Goal: Task Accomplishment & Management: Manage account settings

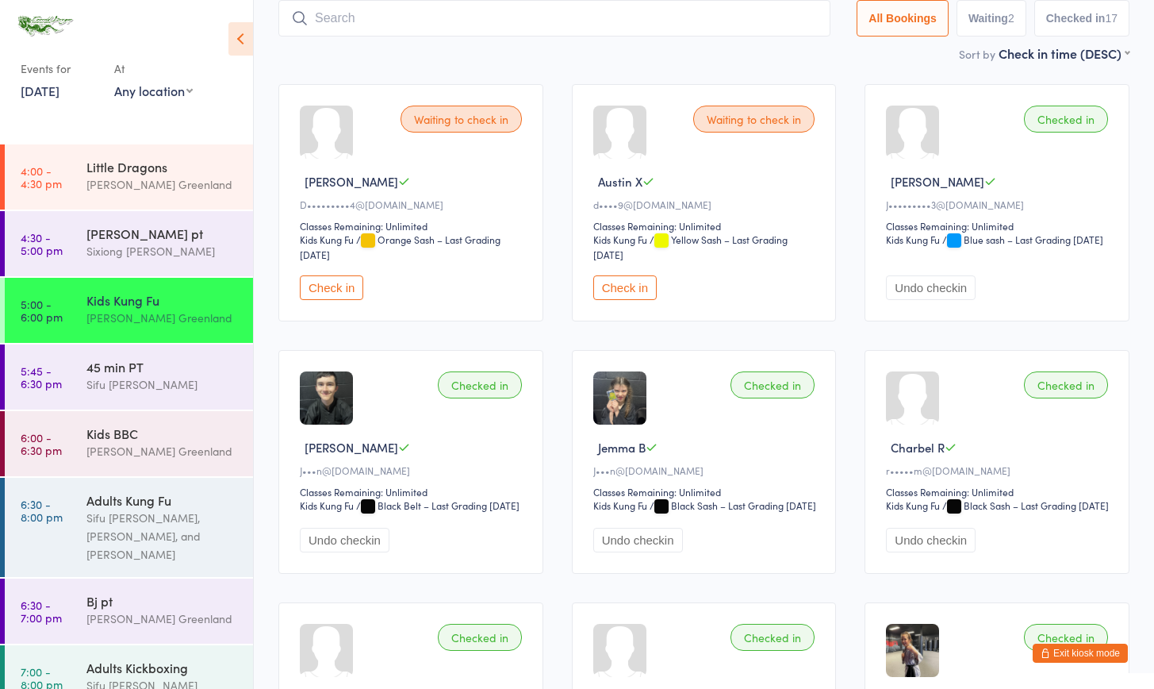
click at [59, 94] on link "14 Oct, 2025" at bounding box center [40, 90] width 39 height 17
click at [59, 91] on link "14 Oct, 2025" at bounding box center [40, 90] width 39 height 17
click at [240, 36] on icon at bounding box center [240, 38] width 25 height 33
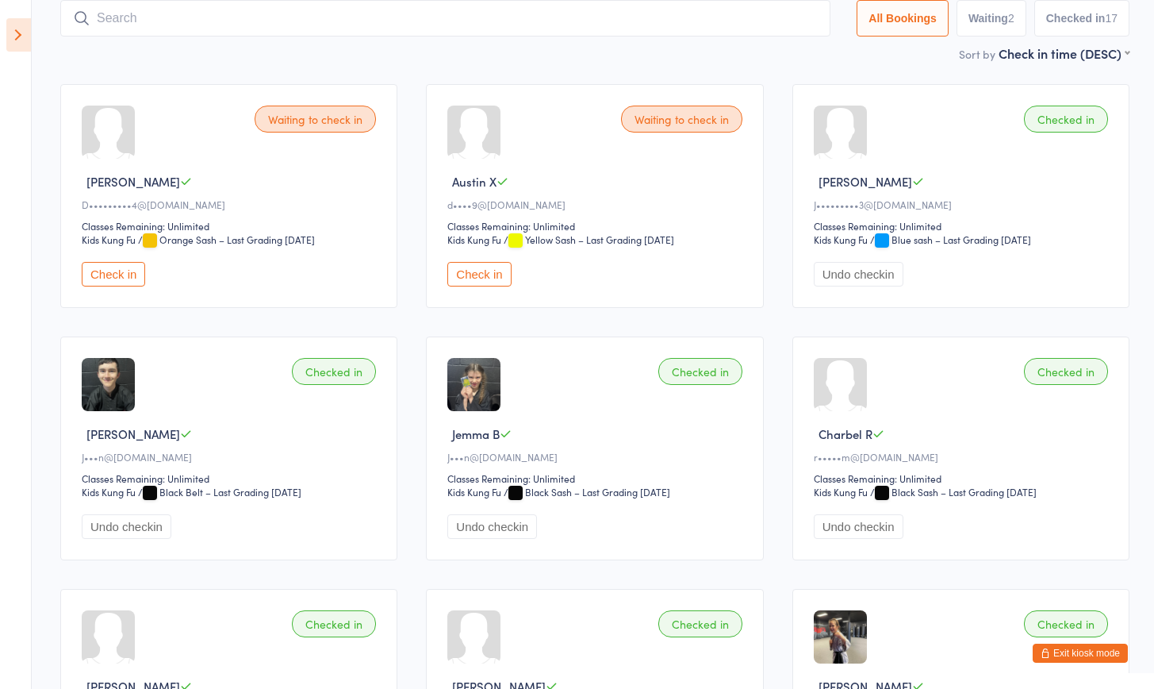
click at [1105, 645] on button "Exit kiosk mode" at bounding box center [1080, 652] width 95 height 19
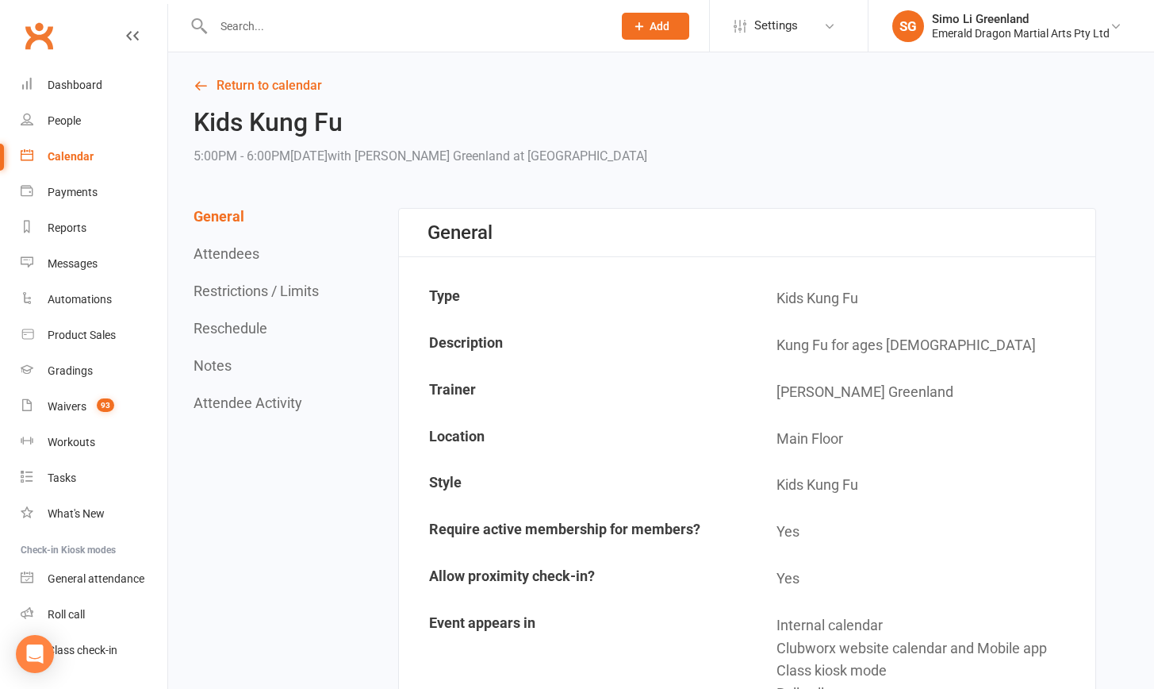
click at [71, 193] on div "Payments" at bounding box center [73, 192] width 50 height 13
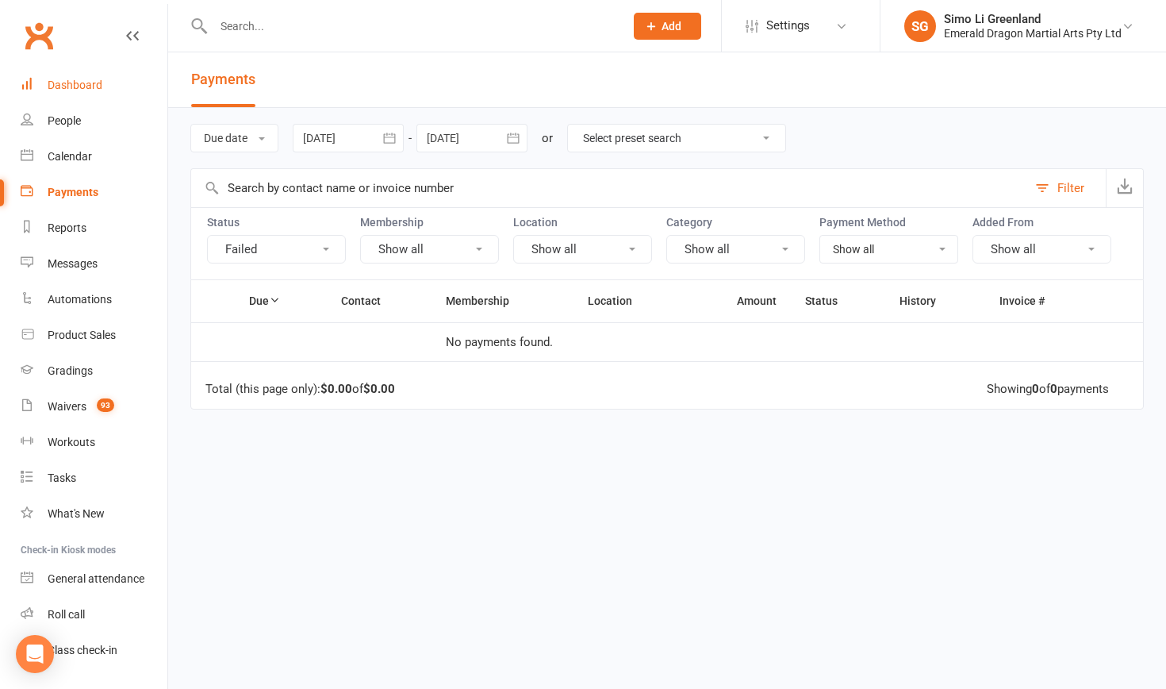
click at [78, 82] on div "Dashboard" at bounding box center [75, 85] width 55 height 13
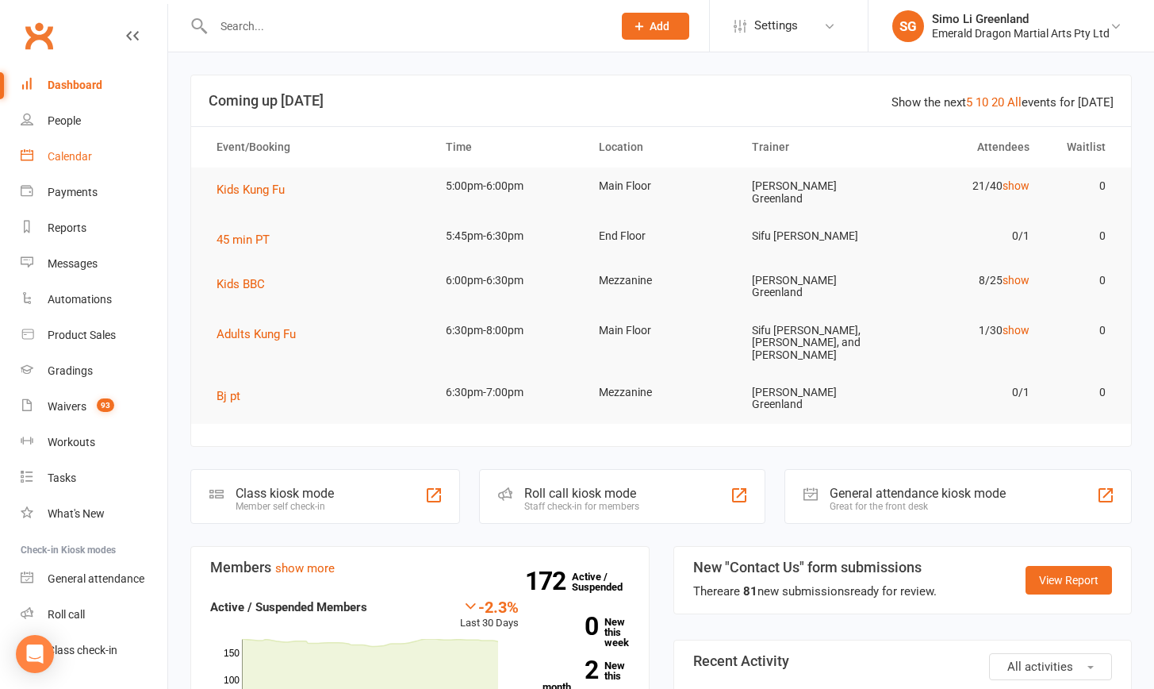
click at [75, 157] on div "Calendar" at bounding box center [70, 156] width 44 height 13
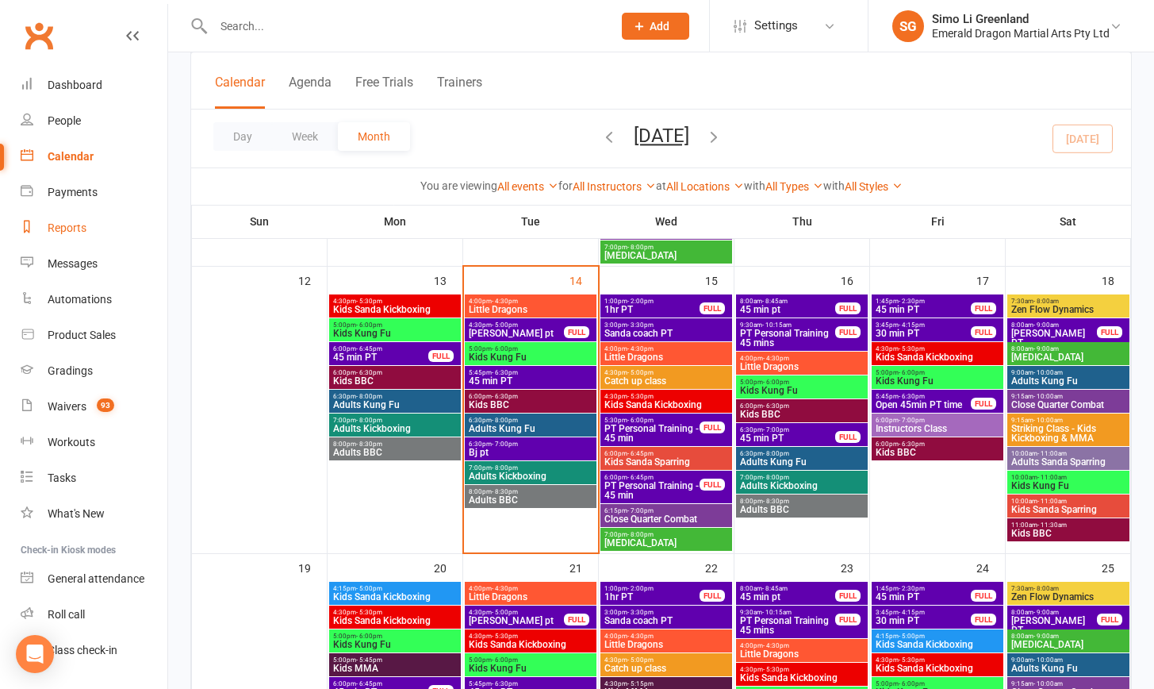
scroll to position [736, 0]
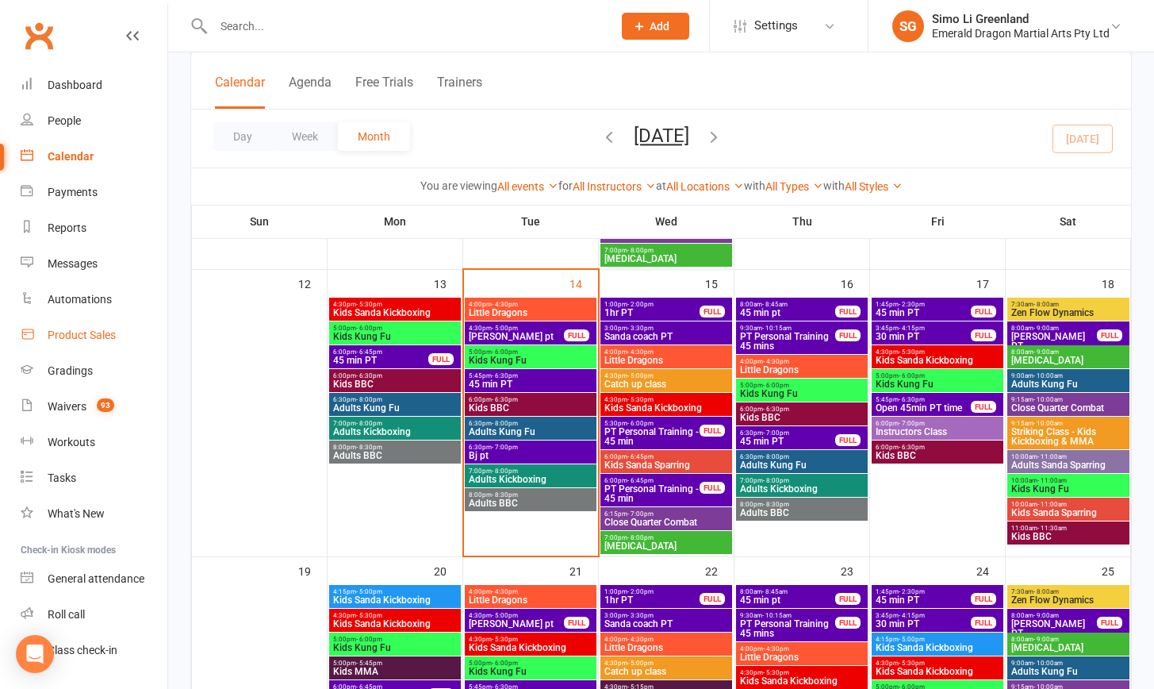
click at [52, 342] on link "Product Sales" at bounding box center [94, 335] width 147 height 36
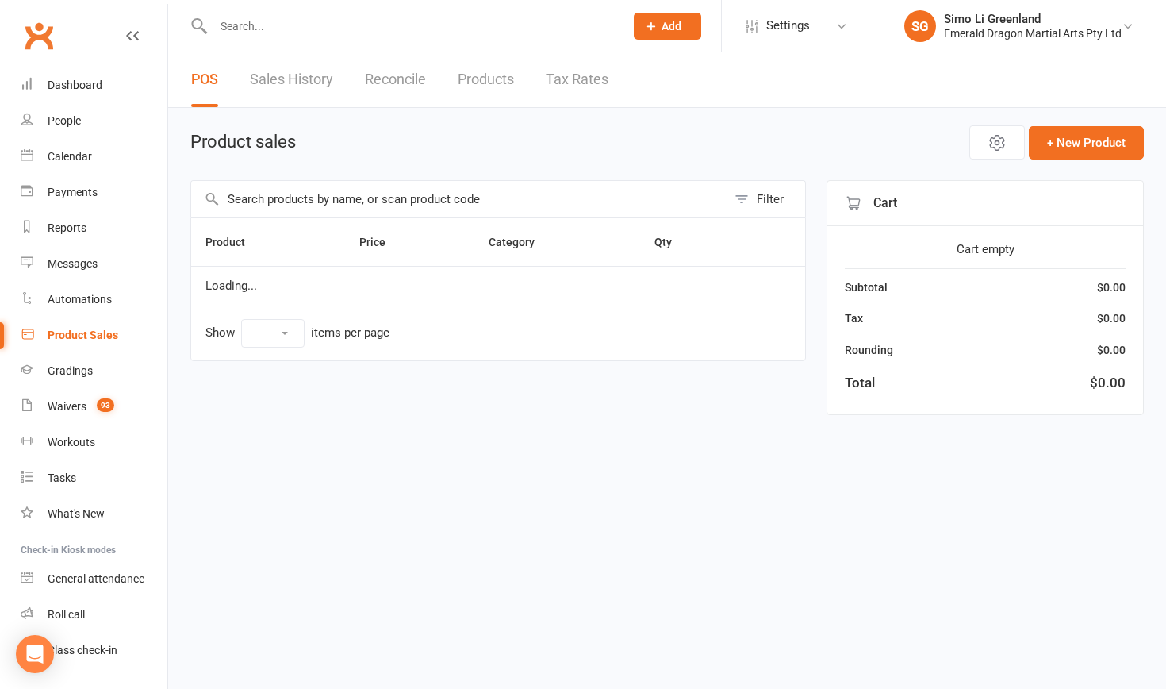
select select "10"
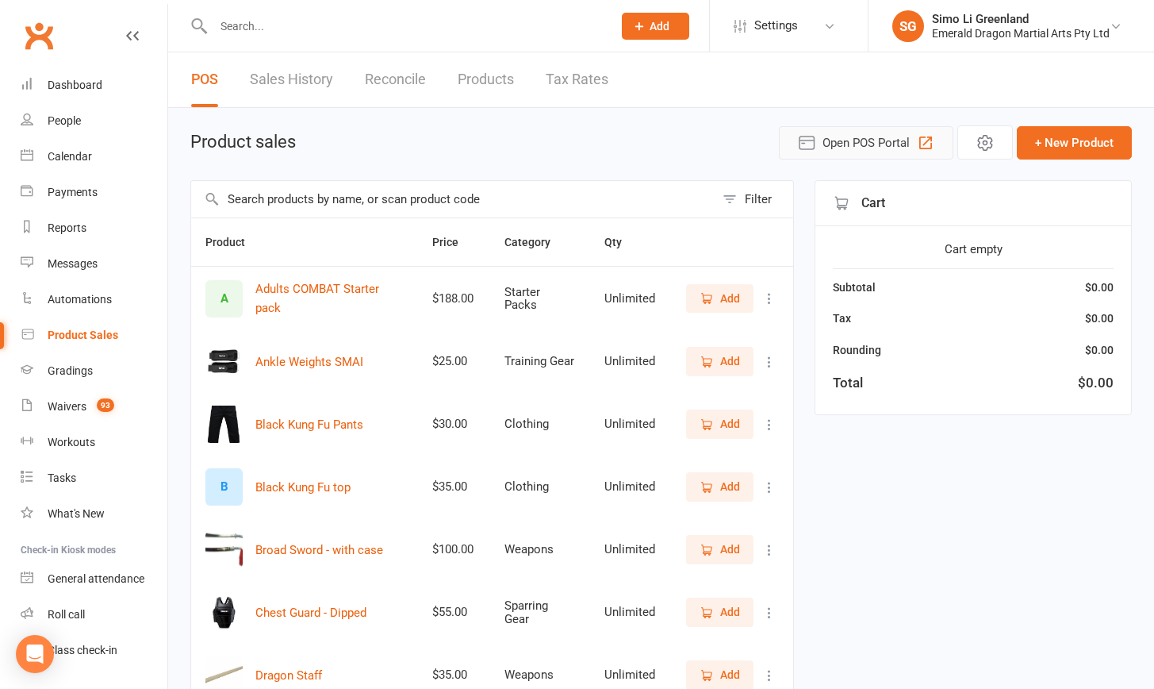
click at [861, 145] on span "Open POS Portal" at bounding box center [866, 142] width 87 height 19
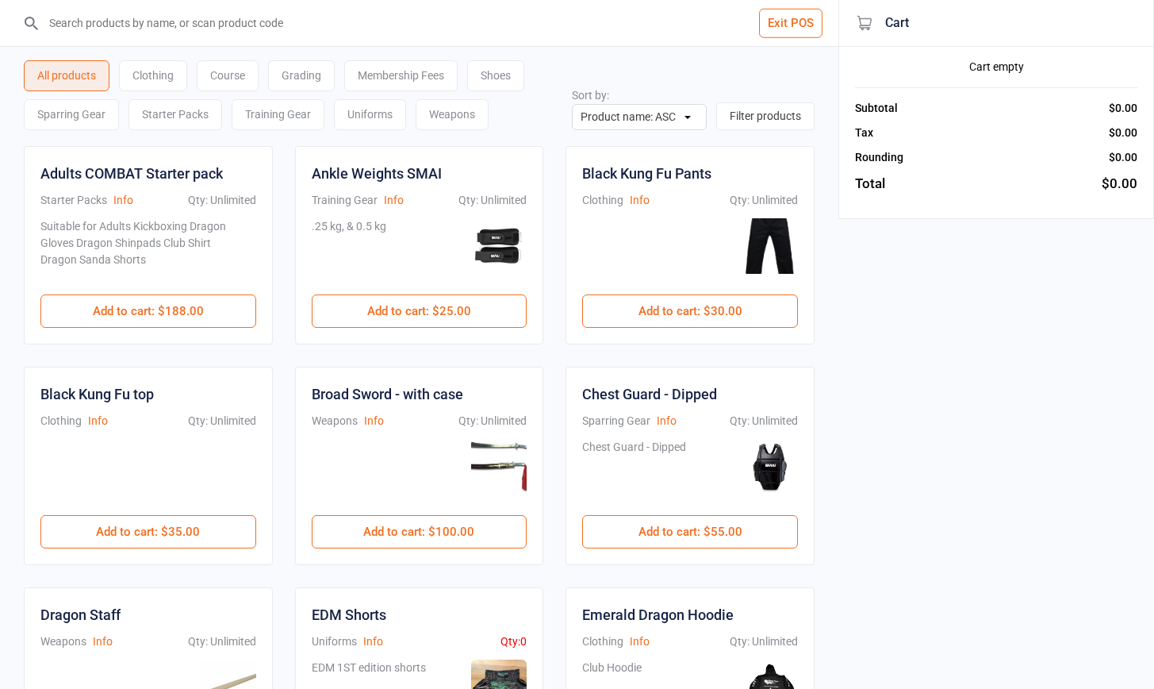
scroll to position [3, 0]
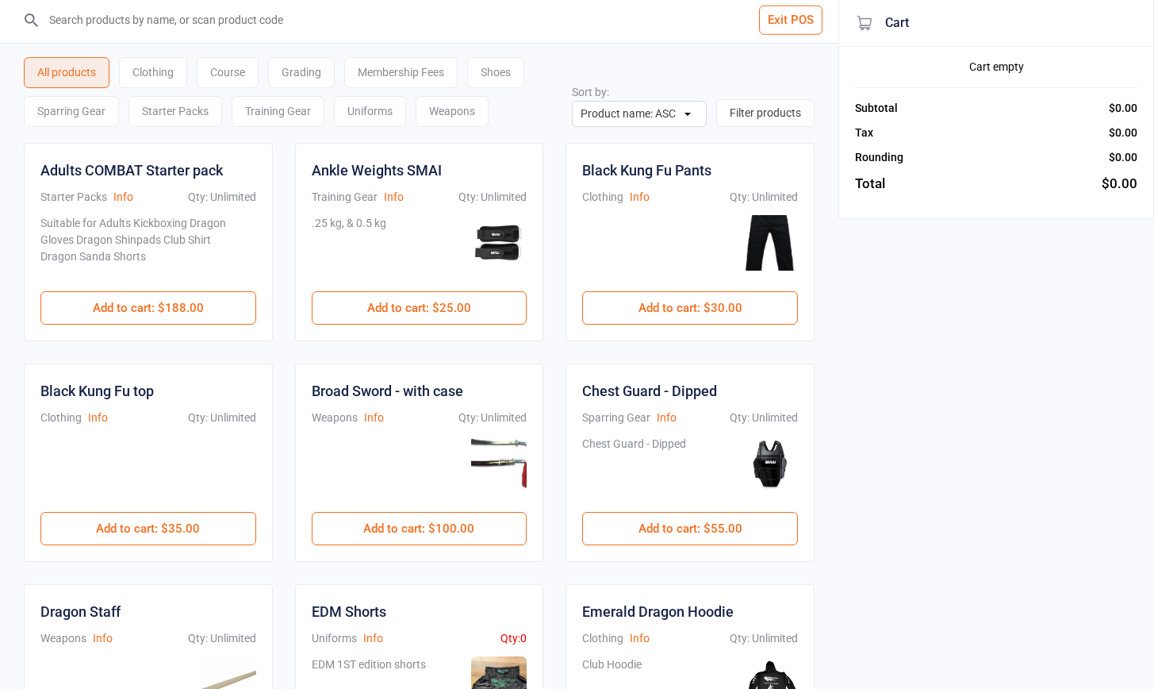
click at [175, 112] on div "Starter Packs" at bounding box center [176, 111] width 94 height 31
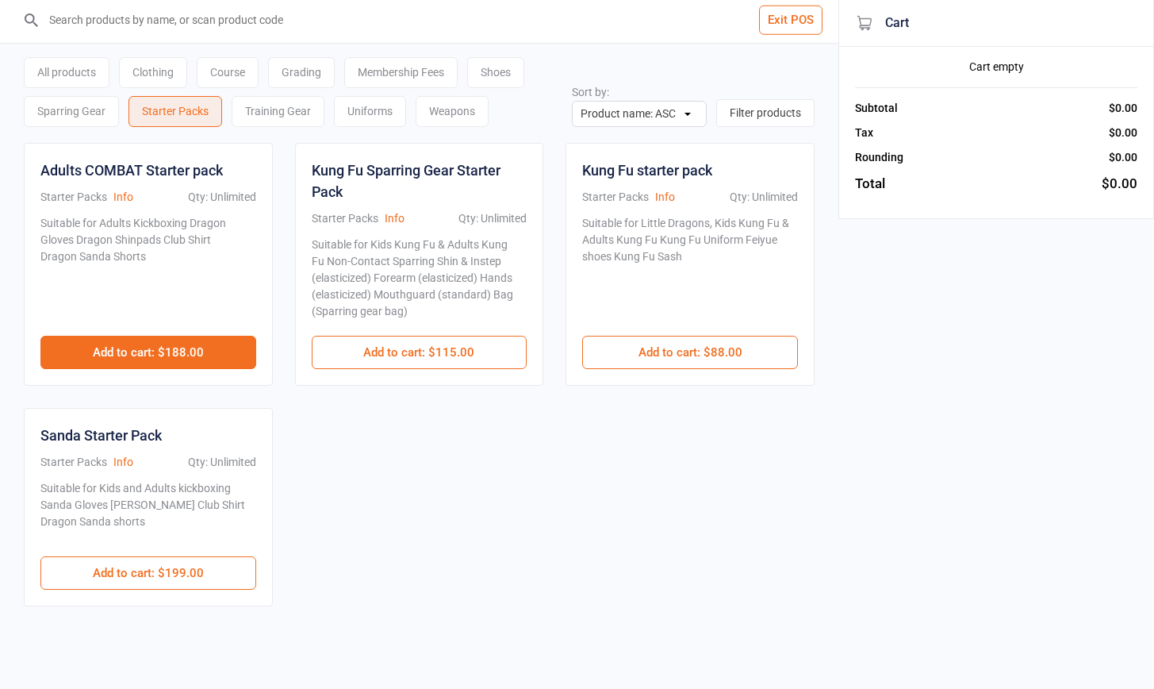
click at [167, 344] on button "Add to cart : $188.00" at bounding box center [148, 352] width 216 height 33
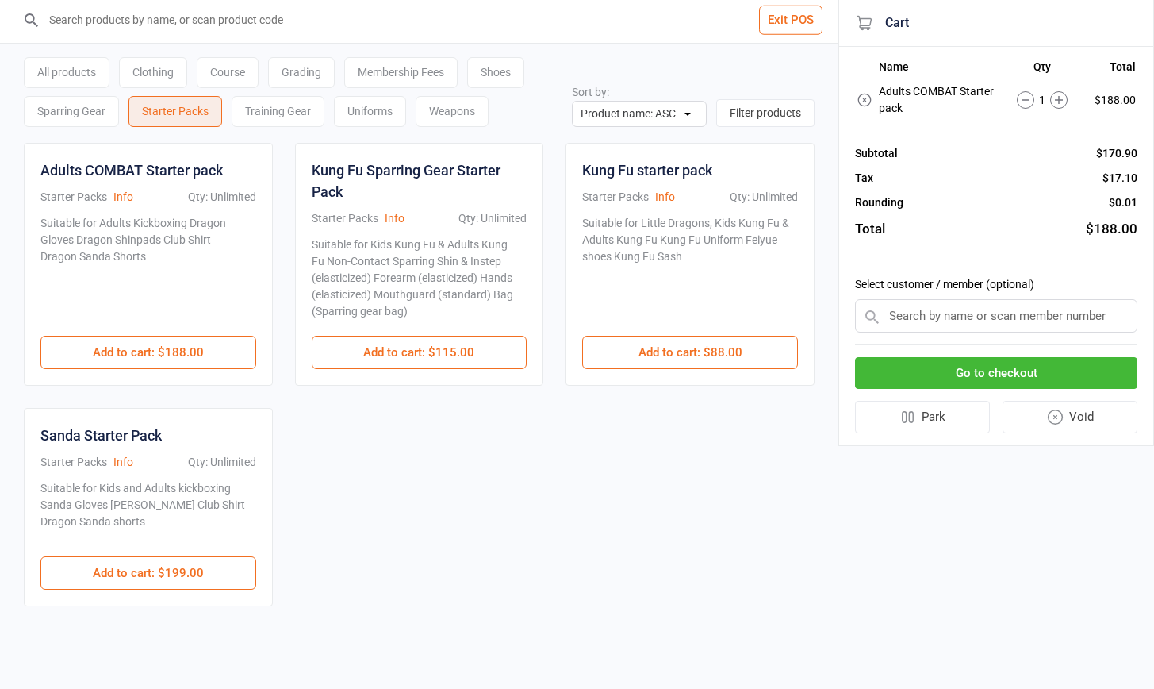
click at [896, 320] on input "text" at bounding box center [996, 315] width 282 height 33
click at [795, 17] on button "Exit POS" at bounding box center [790, 20] width 63 height 29
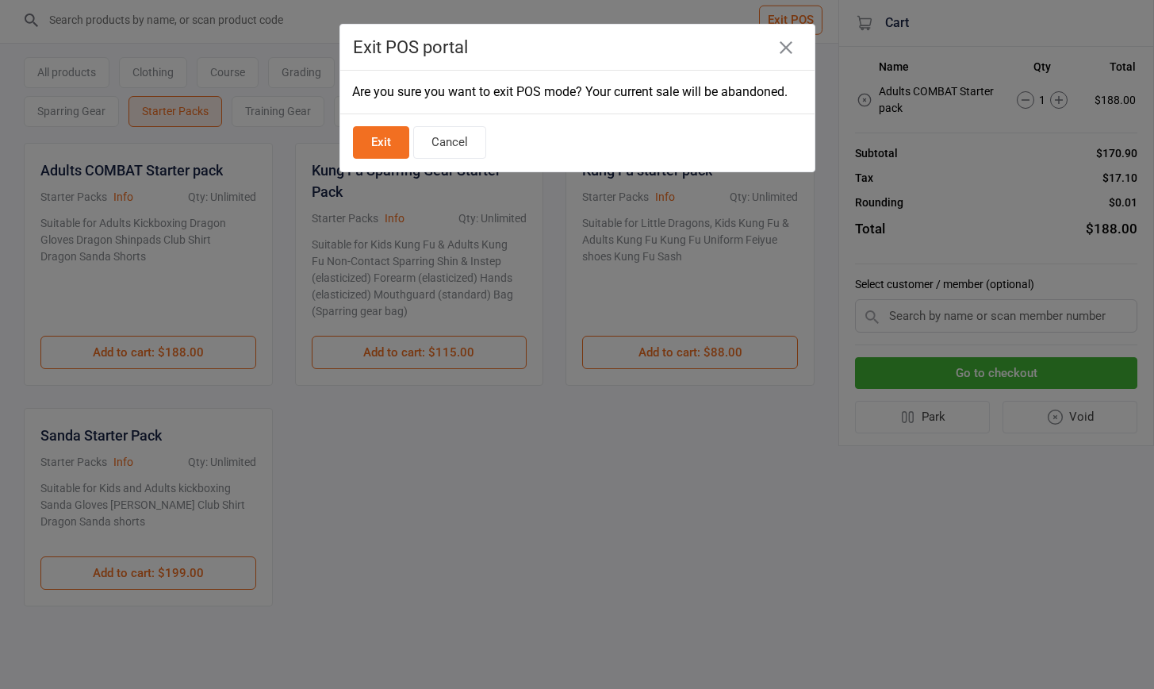
click at [378, 133] on button "Exit" at bounding box center [381, 142] width 56 height 33
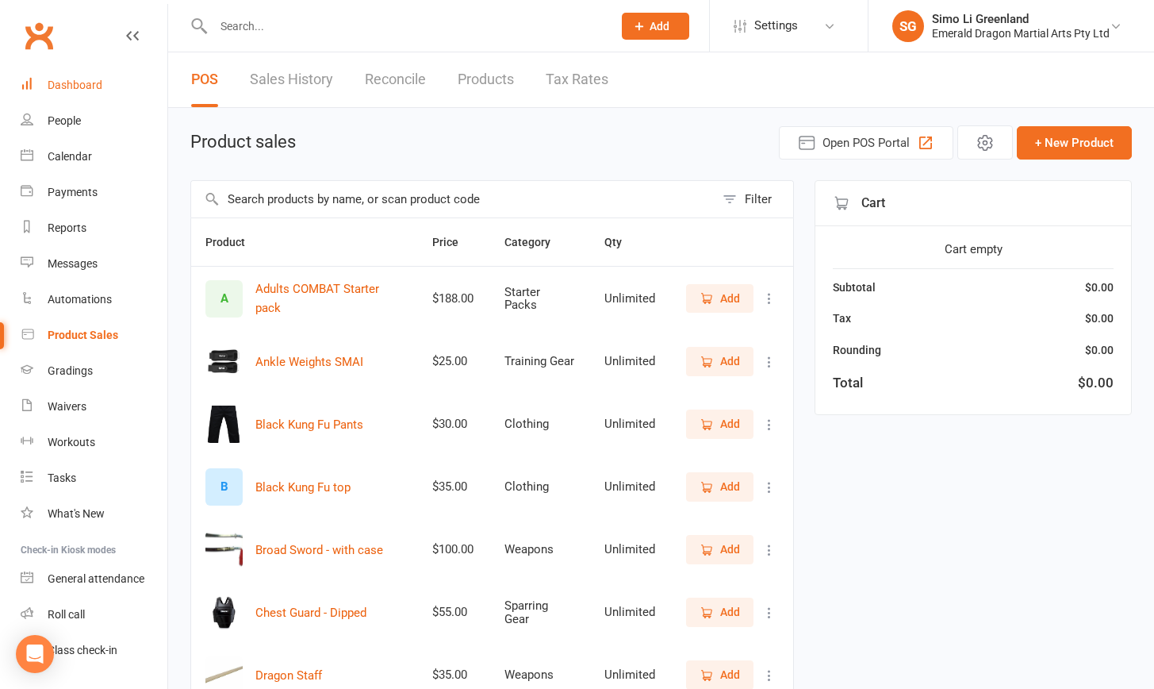
click at [88, 82] on div "Dashboard" at bounding box center [75, 85] width 55 height 13
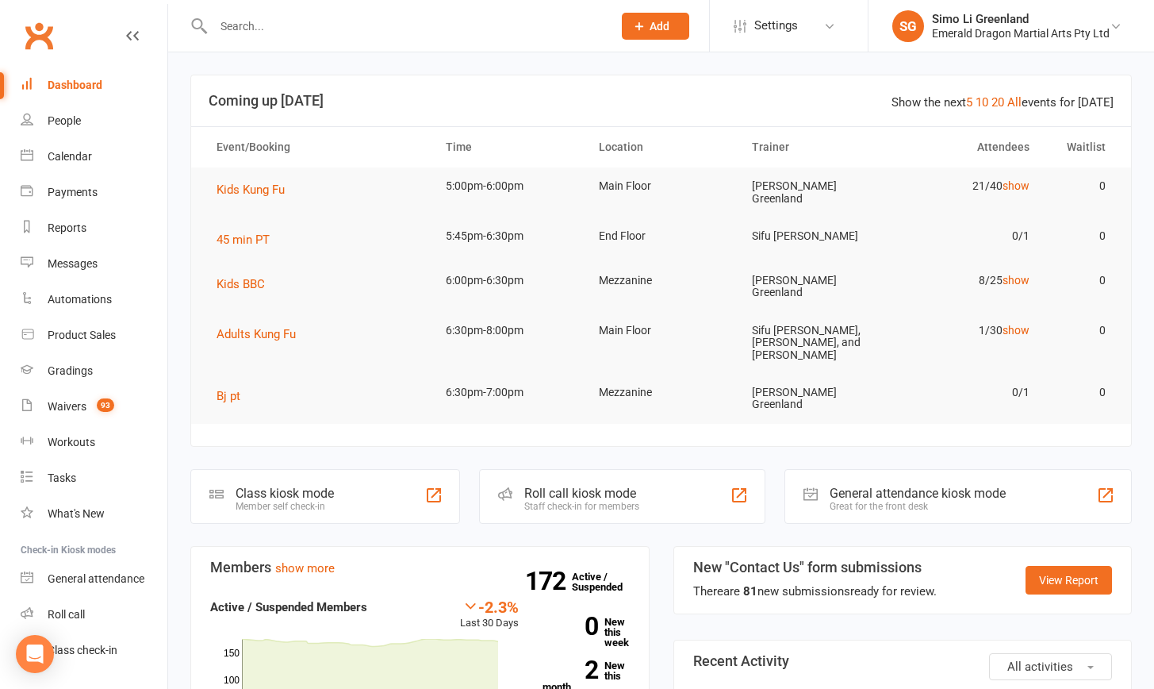
click at [290, 19] on input "text" at bounding box center [405, 26] width 393 height 22
type input "t"
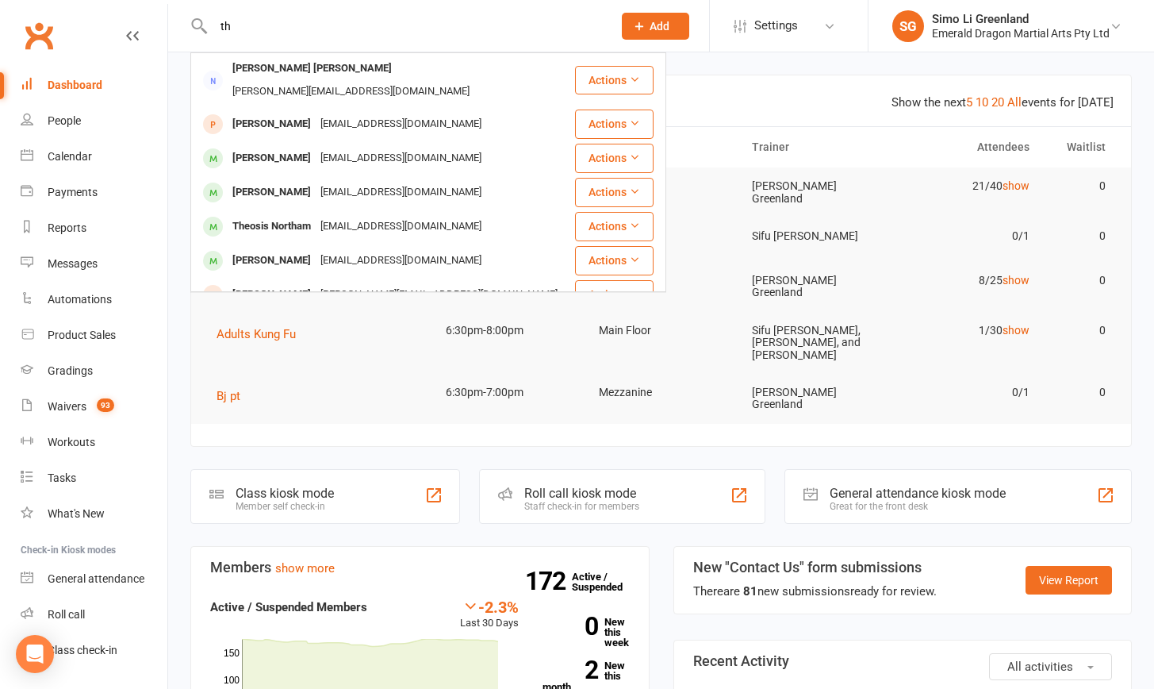
type input "t"
type input "Theo"
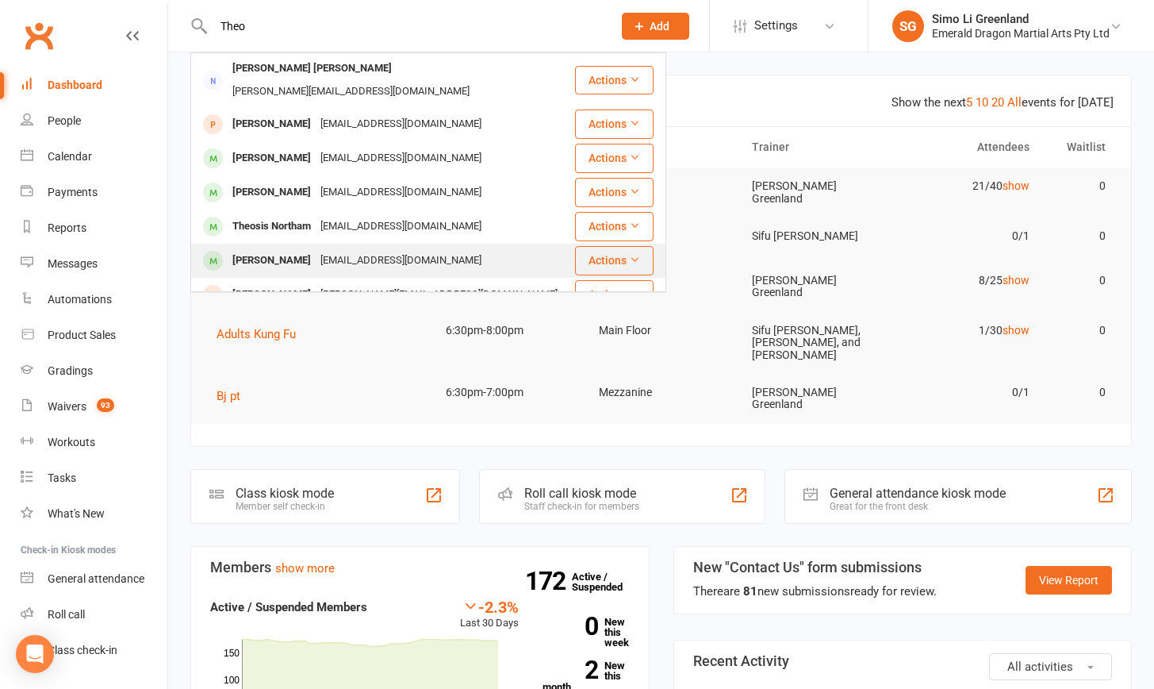
drag, startPoint x: 290, startPoint y: 19, endPoint x: 300, endPoint y: 238, distance: 219.2
click at [300, 249] on div "[PERSON_NAME]" at bounding box center [272, 260] width 88 height 23
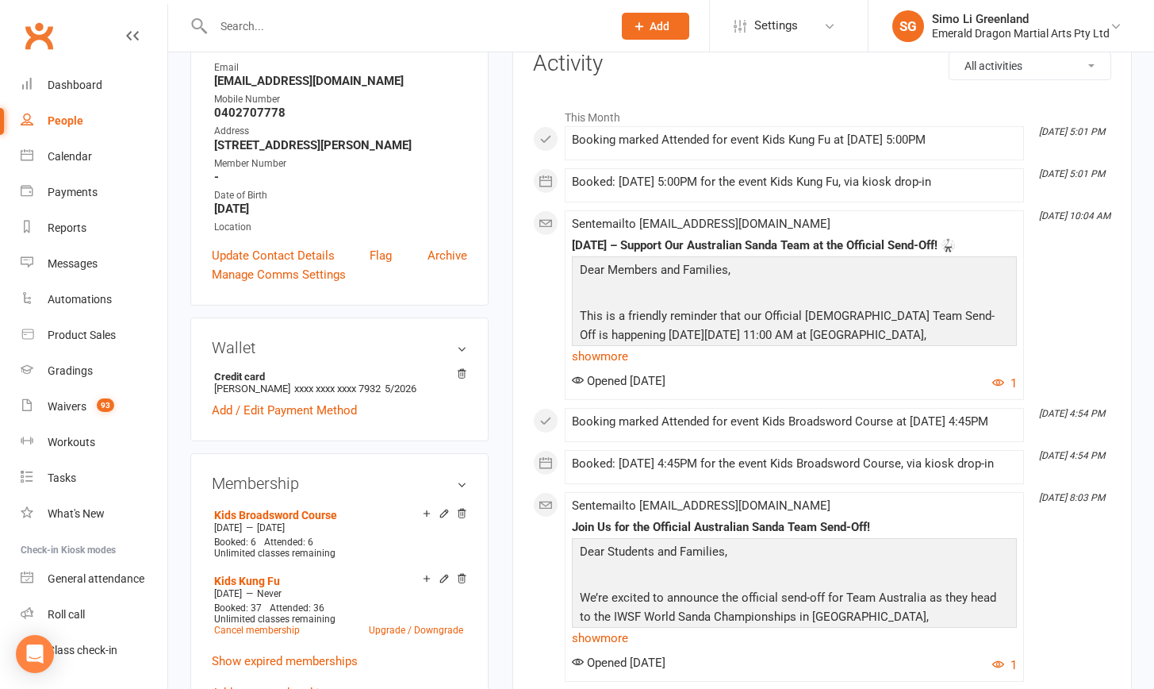
scroll to position [275, 0]
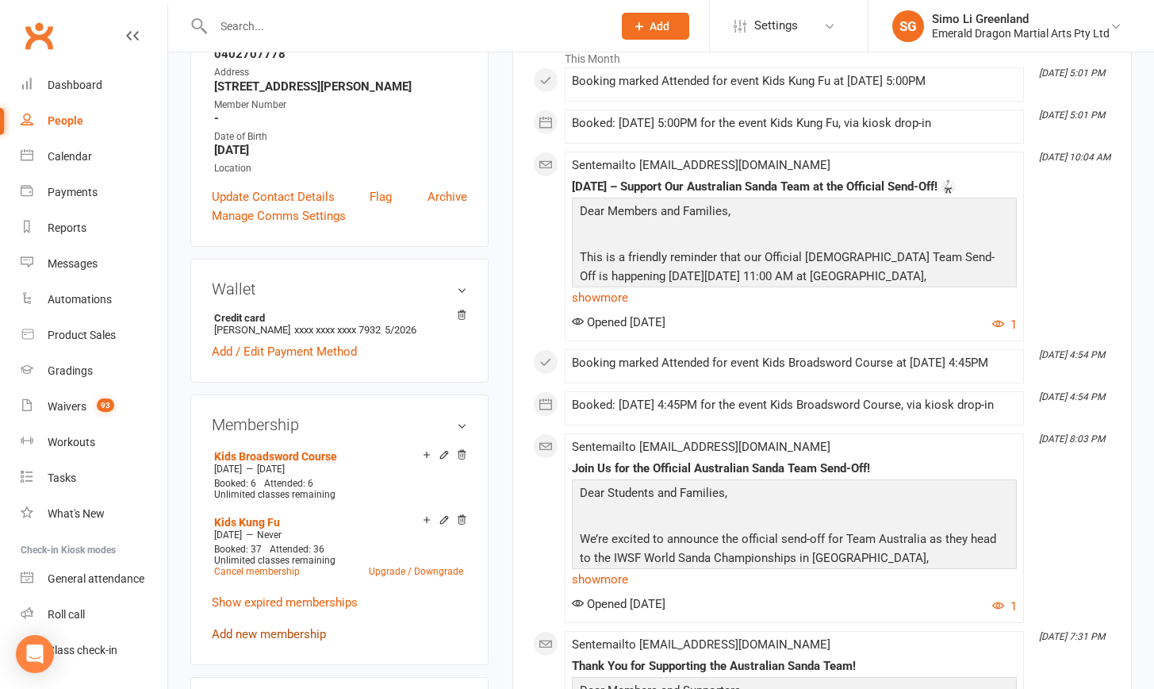
click at [267, 641] on link "Add new membership" at bounding box center [269, 634] width 114 height 14
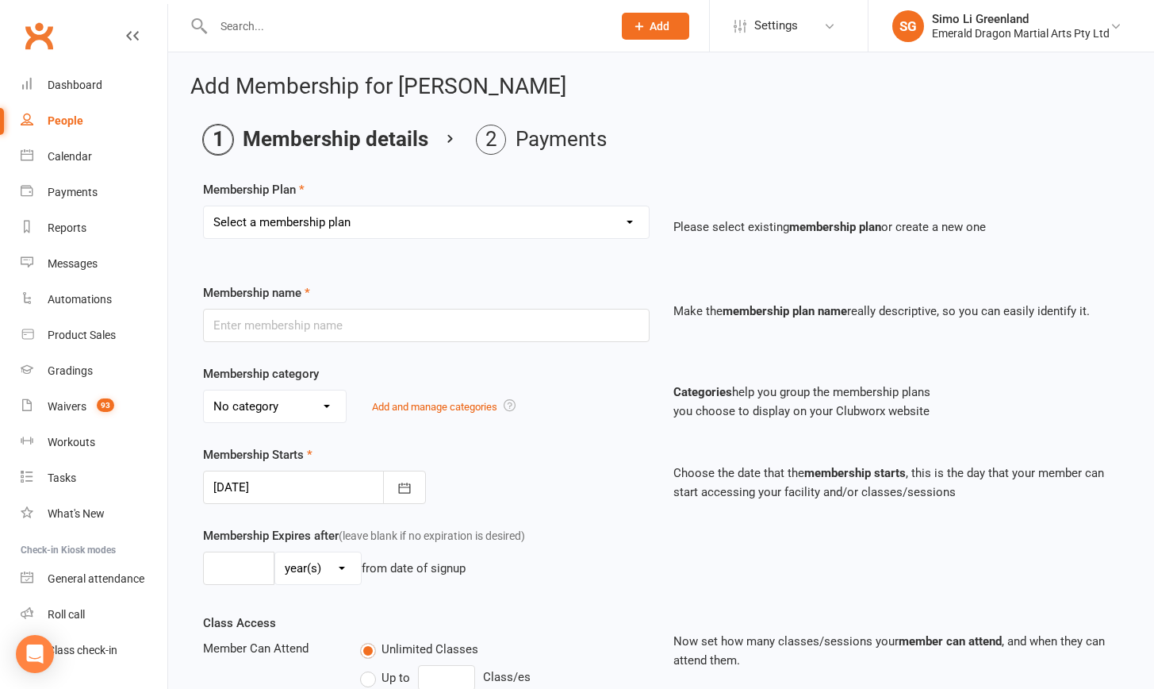
select select "13"
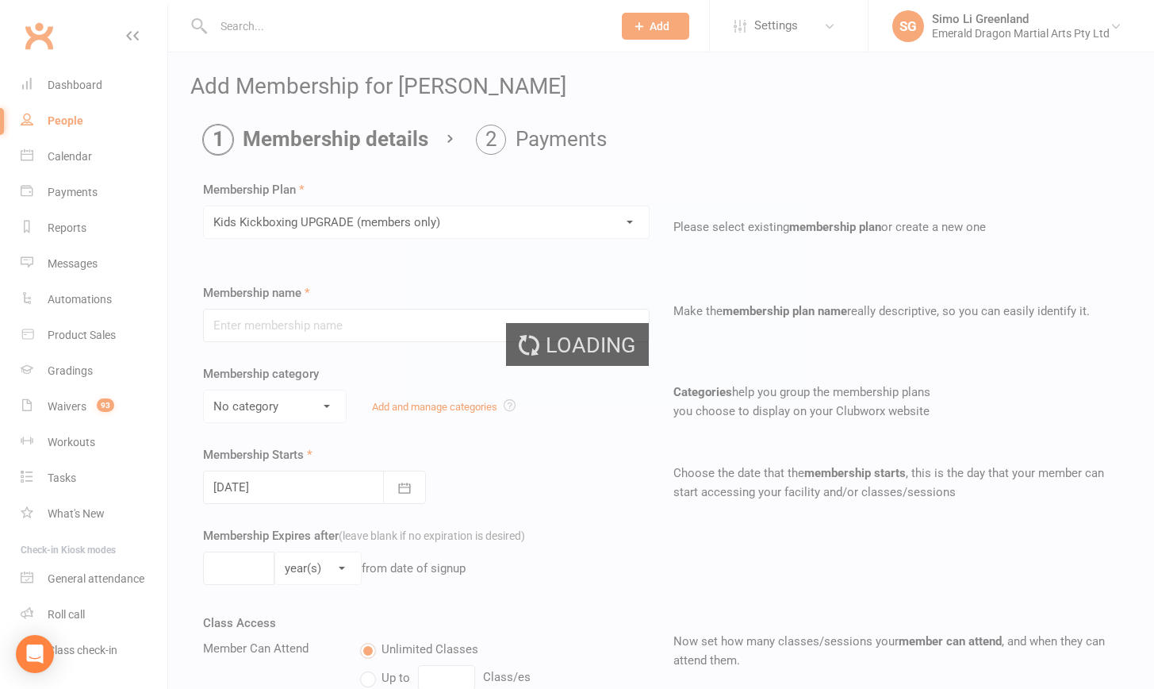
type input "Kids Kickboxing UPGRADE (members only)"
select select "1"
type input "0"
type input "2"
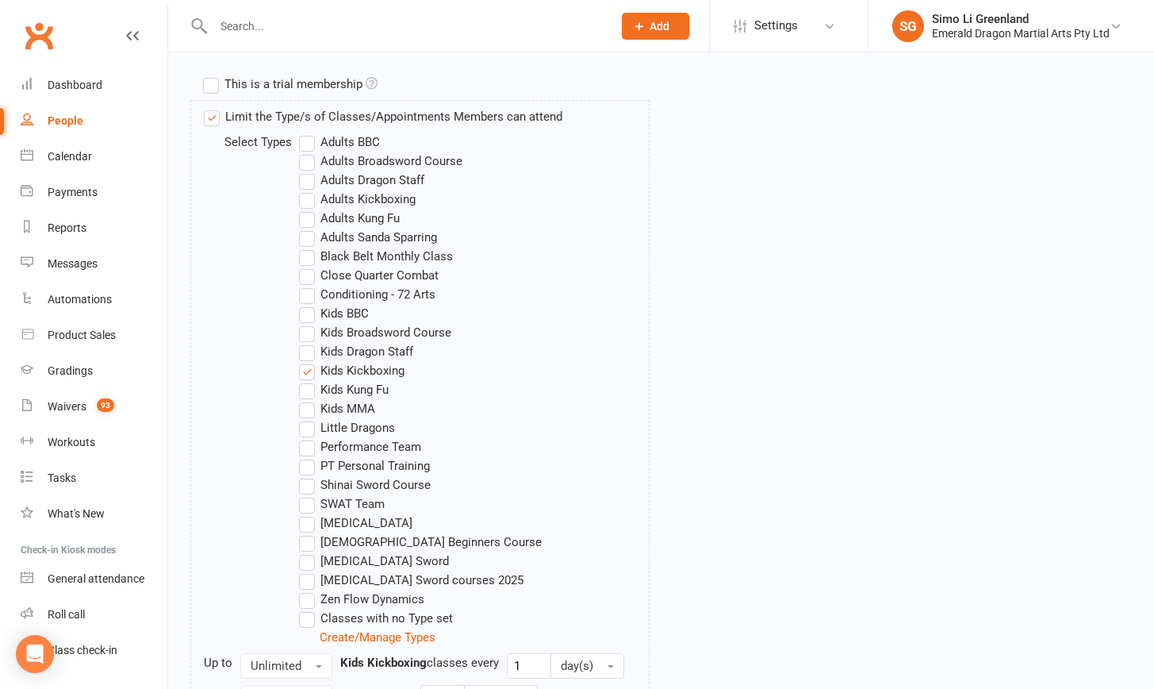
scroll to position [1030, 0]
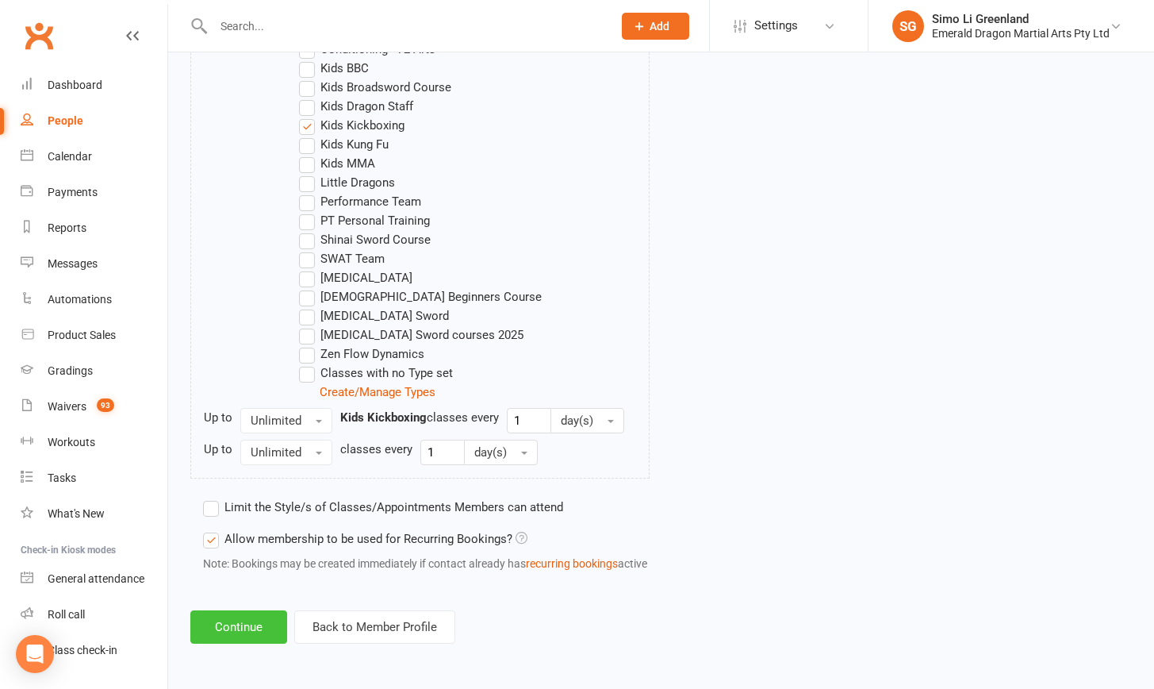
click at [233, 619] on button "Continue" at bounding box center [238, 626] width 97 height 33
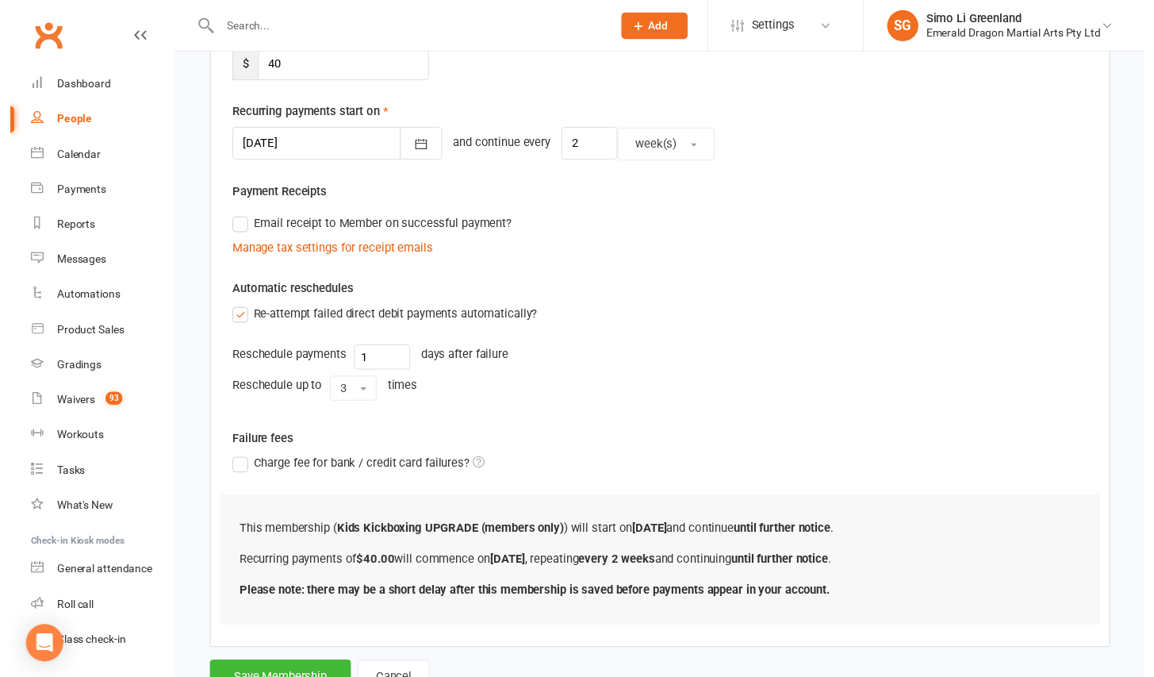
scroll to position [414, 0]
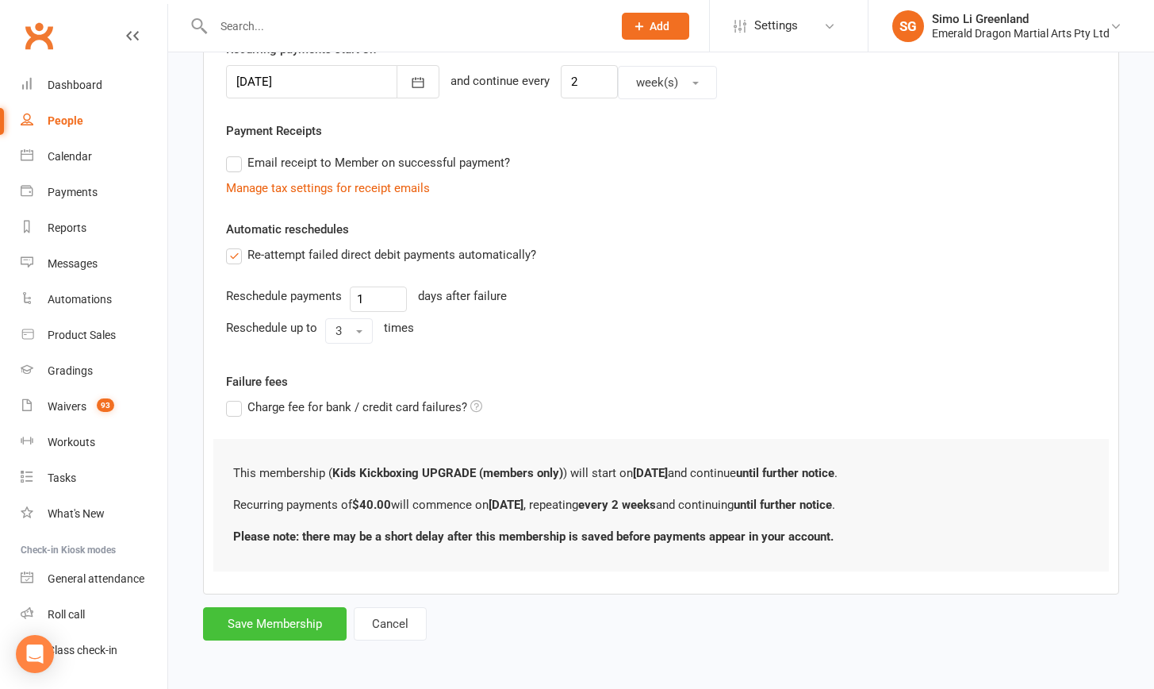
click at [264, 608] on button "Save Membership" at bounding box center [275, 623] width 144 height 33
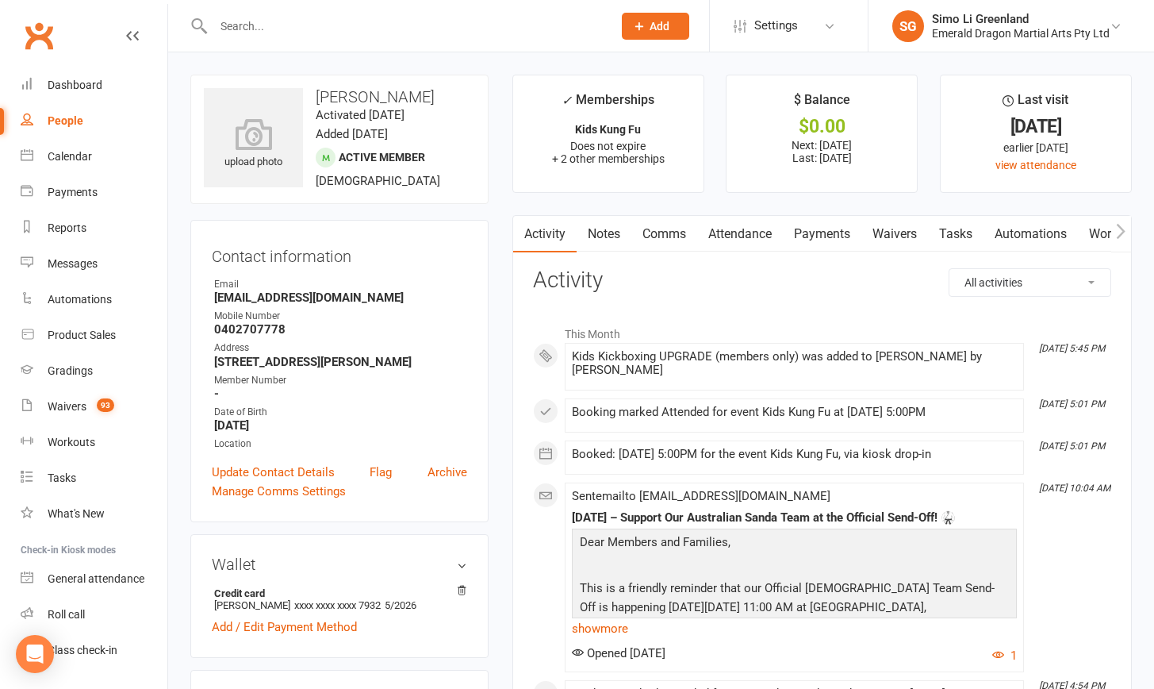
click at [843, 229] on link "Payments" at bounding box center [822, 234] width 79 height 36
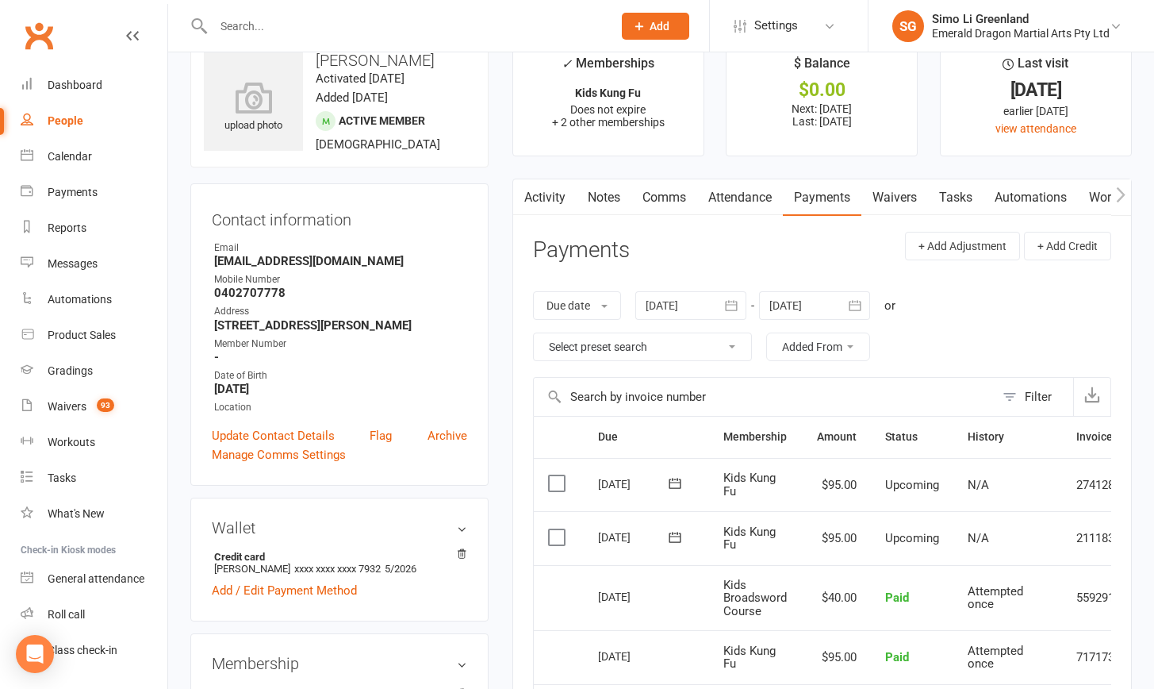
scroll to position [40, 0]
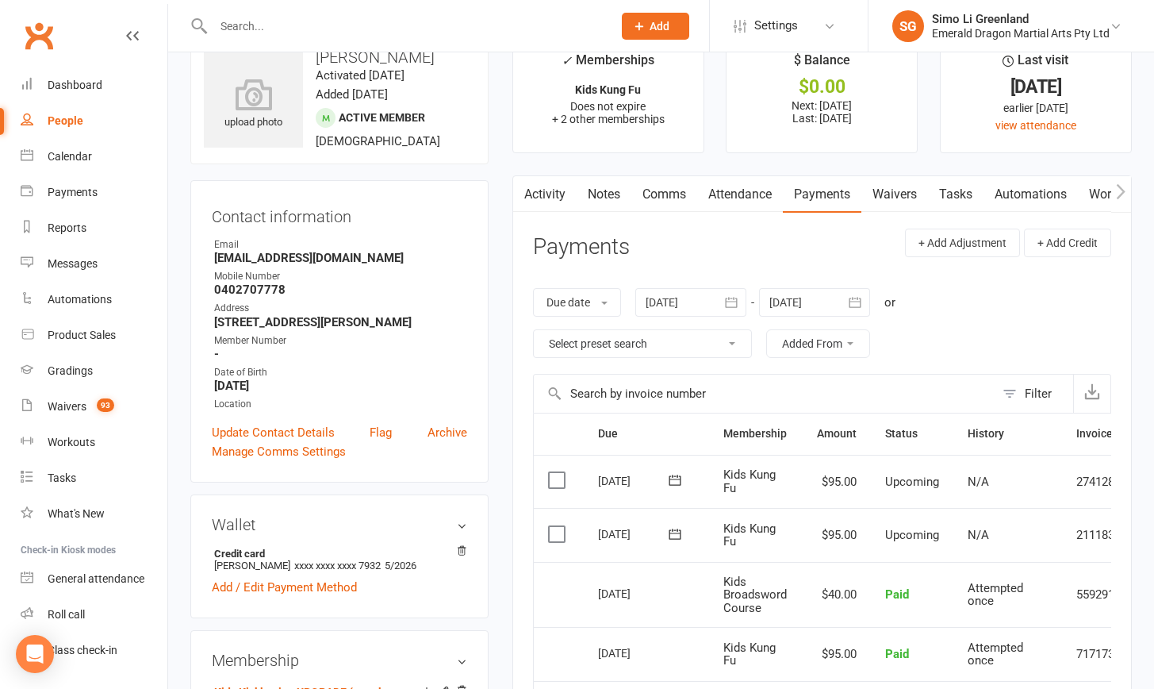
click at [673, 528] on icon at bounding box center [675, 533] width 12 height 10
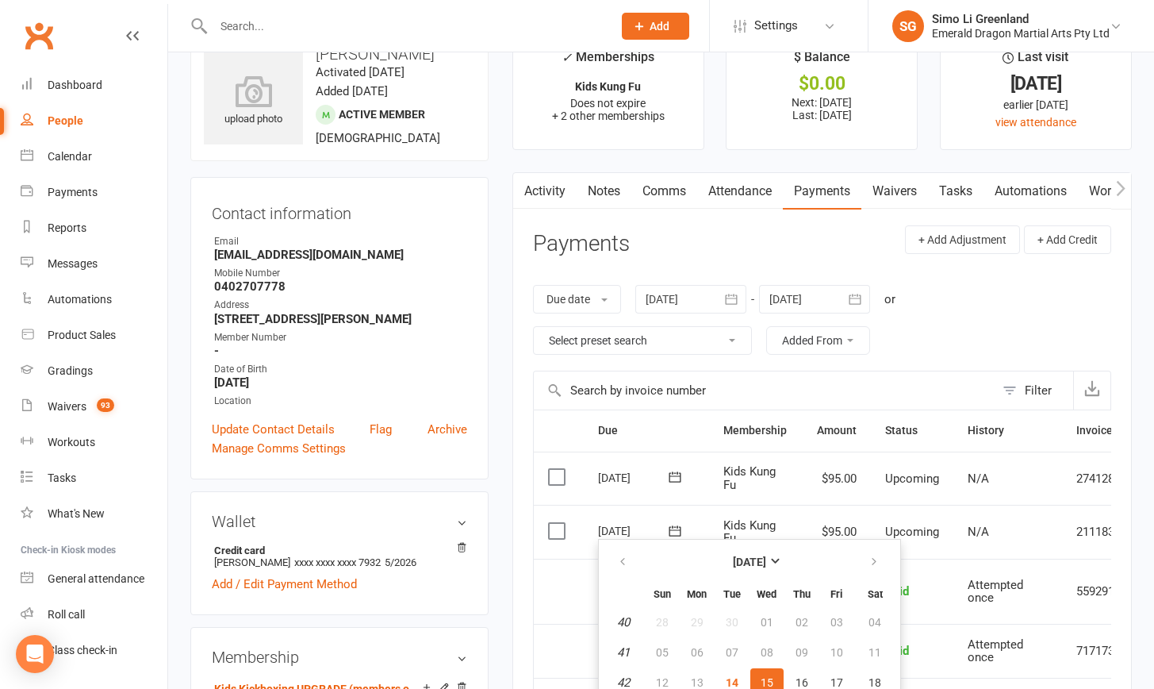
scroll to position [67, 0]
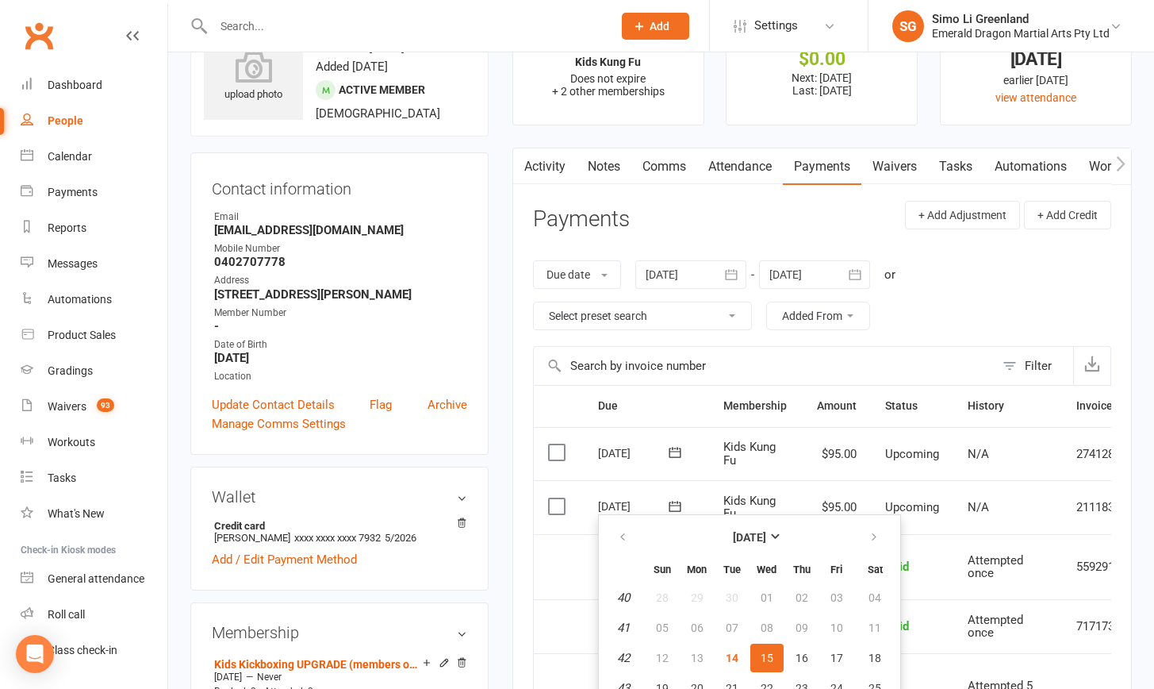
click at [974, 521] on td "N/A" at bounding box center [1007, 507] width 109 height 54
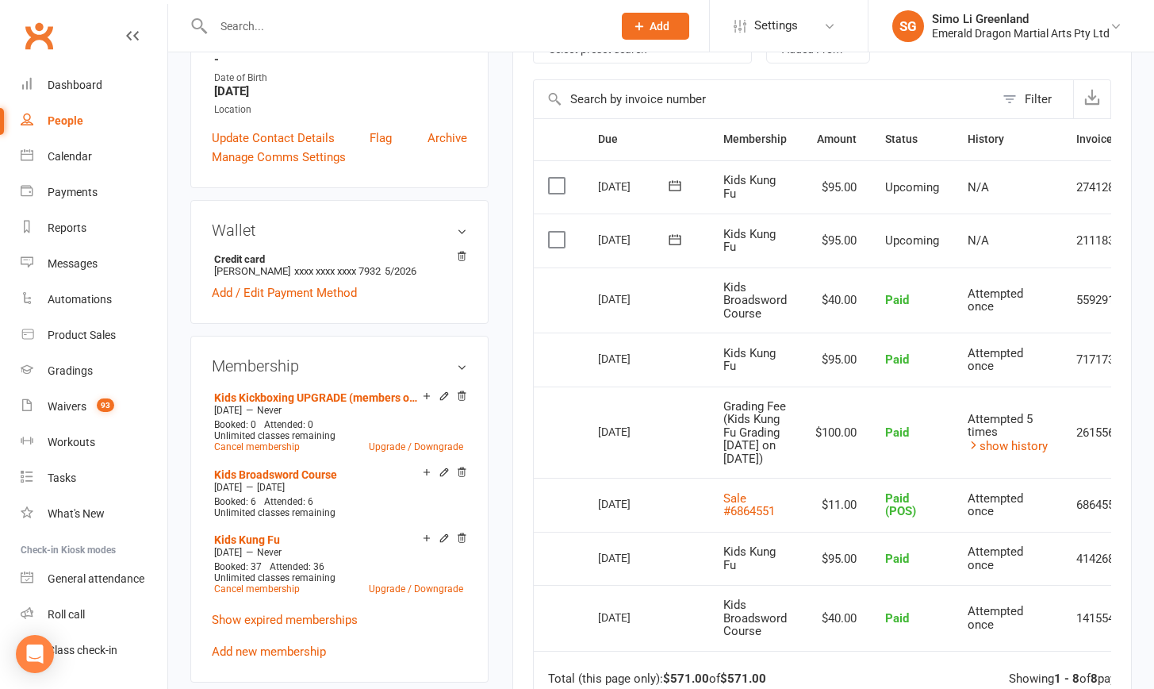
scroll to position [289, 0]
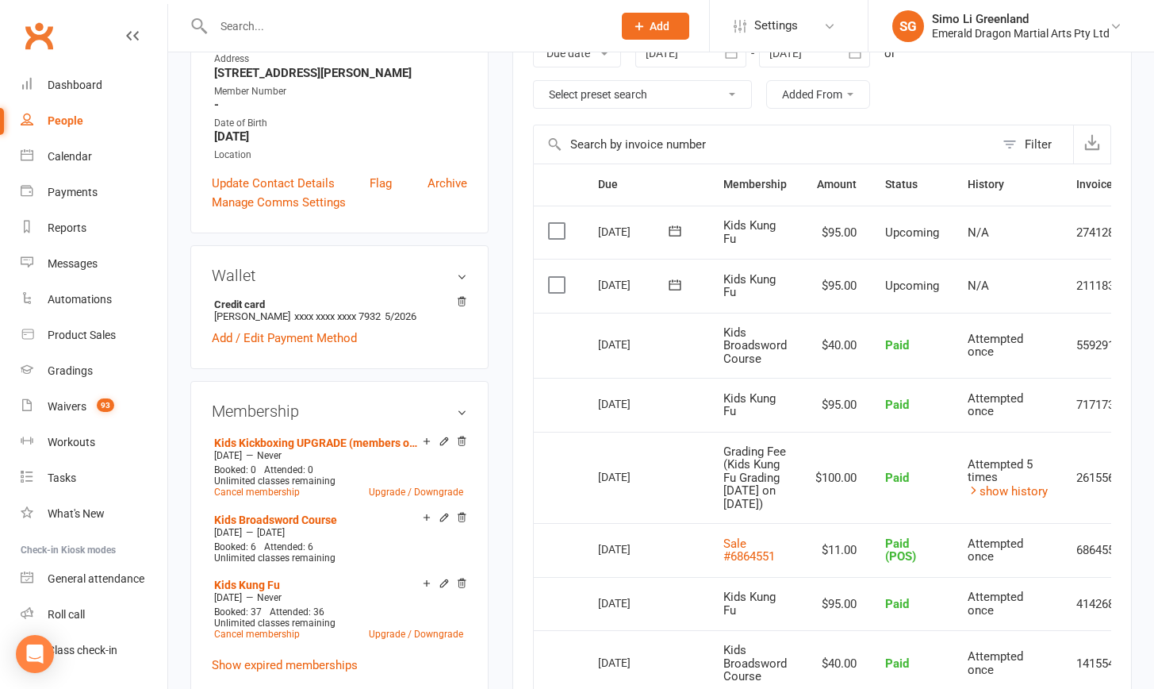
click at [658, 360] on td "[DATE]" at bounding box center [646, 346] width 125 height 66
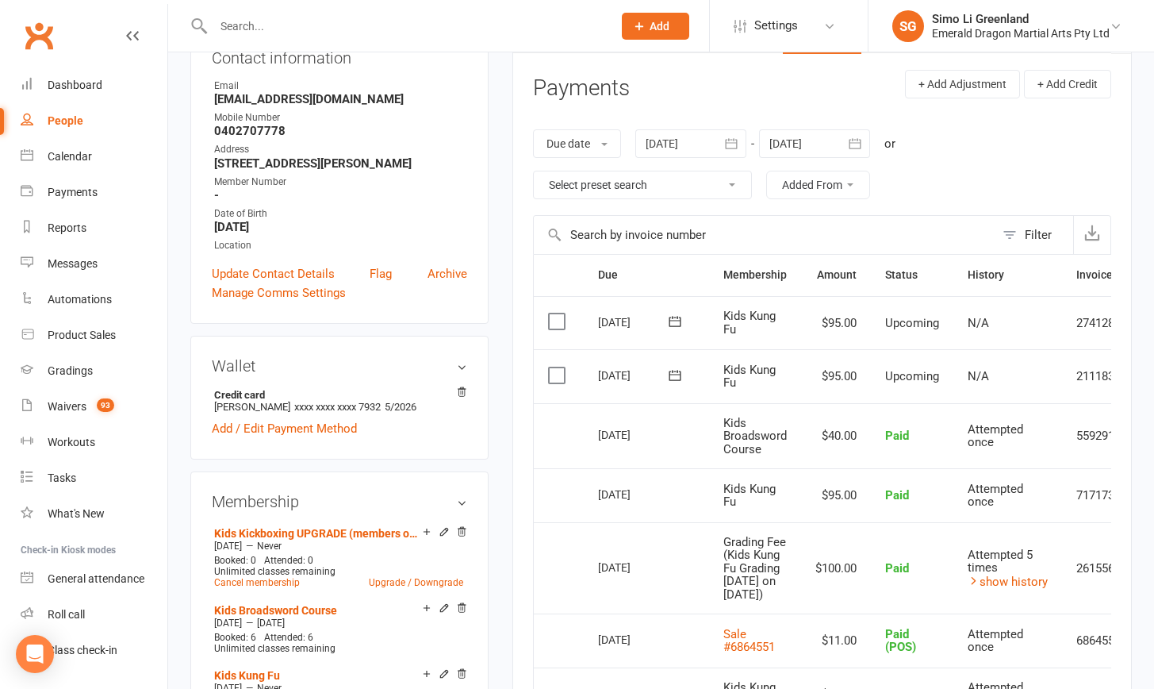
scroll to position [0, 0]
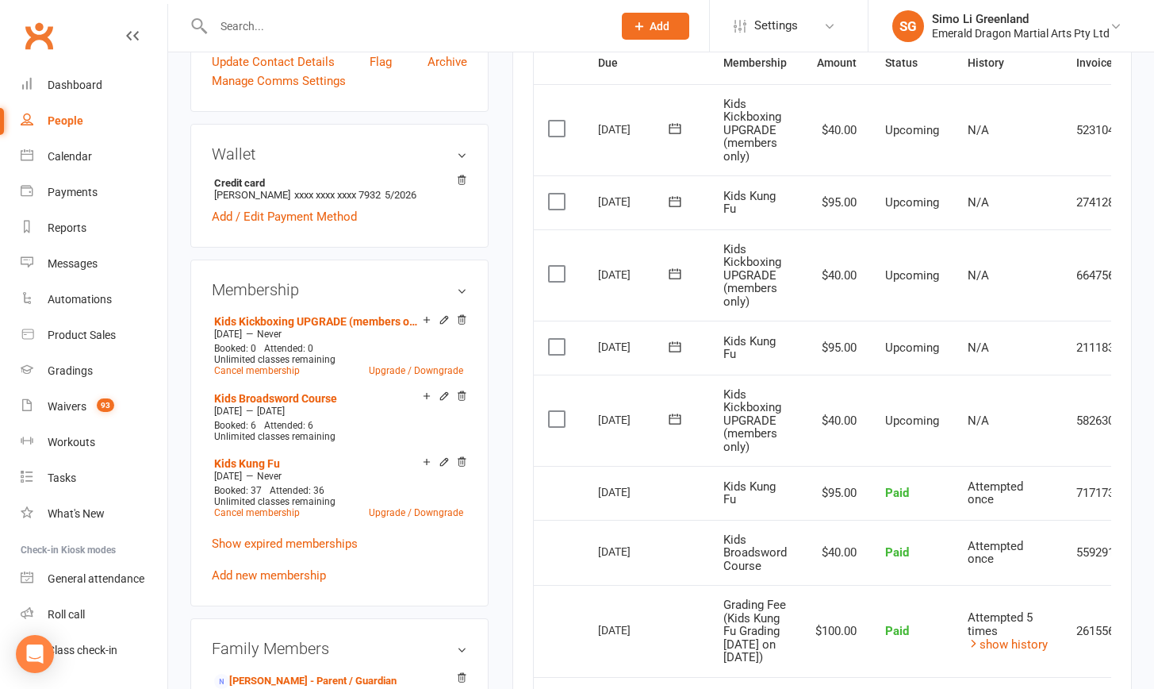
scroll to position [455, 0]
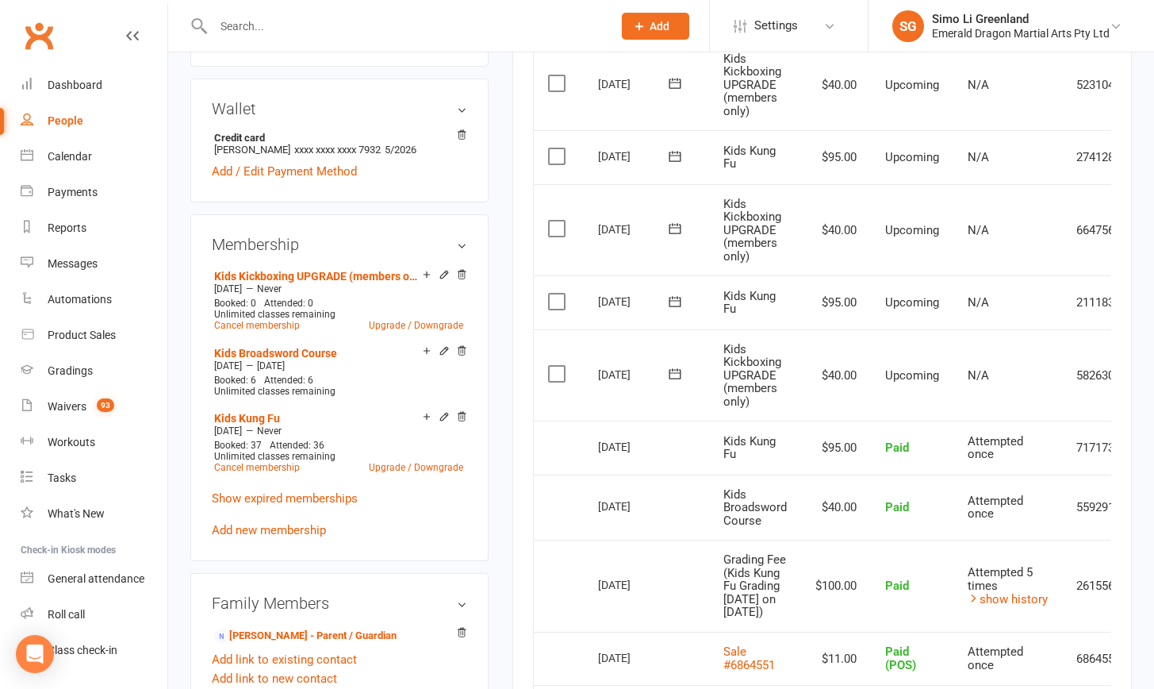
click at [300, 17] on input "text" at bounding box center [405, 26] width 393 height 22
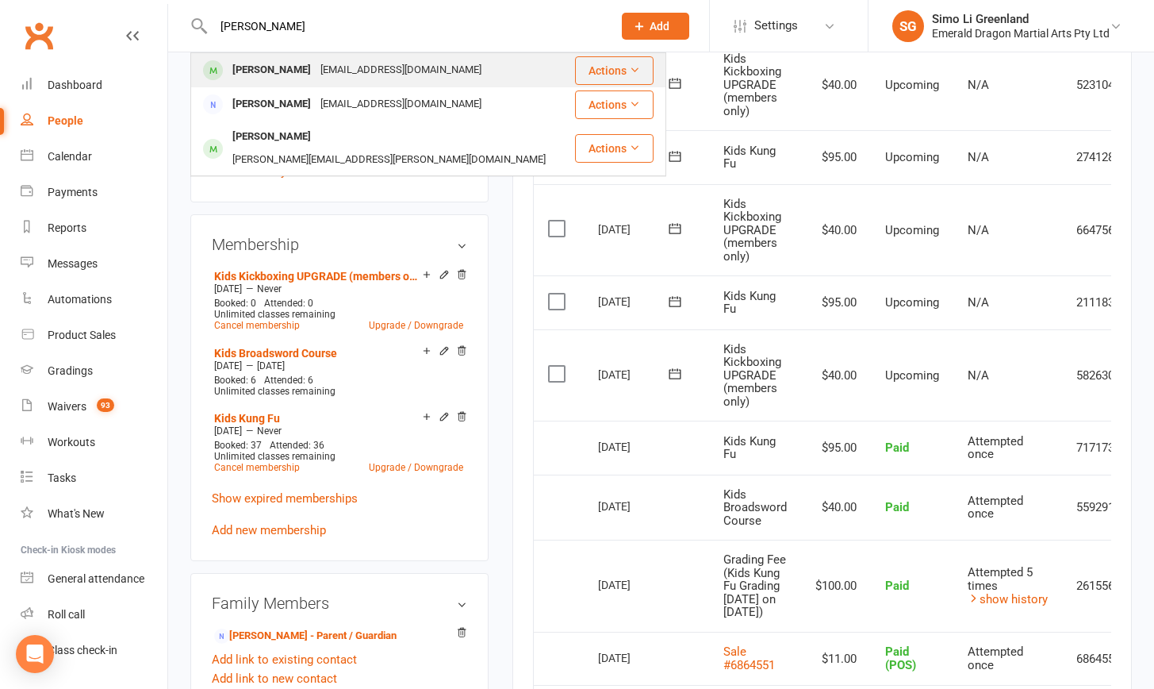
type input "[PERSON_NAME]"
drag, startPoint x: 236, startPoint y: 54, endPoint x: 244, endPoint y: 82, distance: 28.9
click at [244, 82] on div "[PERSON_NAME] [PERSON_NAME][EMAIL_ADDRESS][DOMAIN_NAME]" at bounding box center [383, 70] width 382 height 33
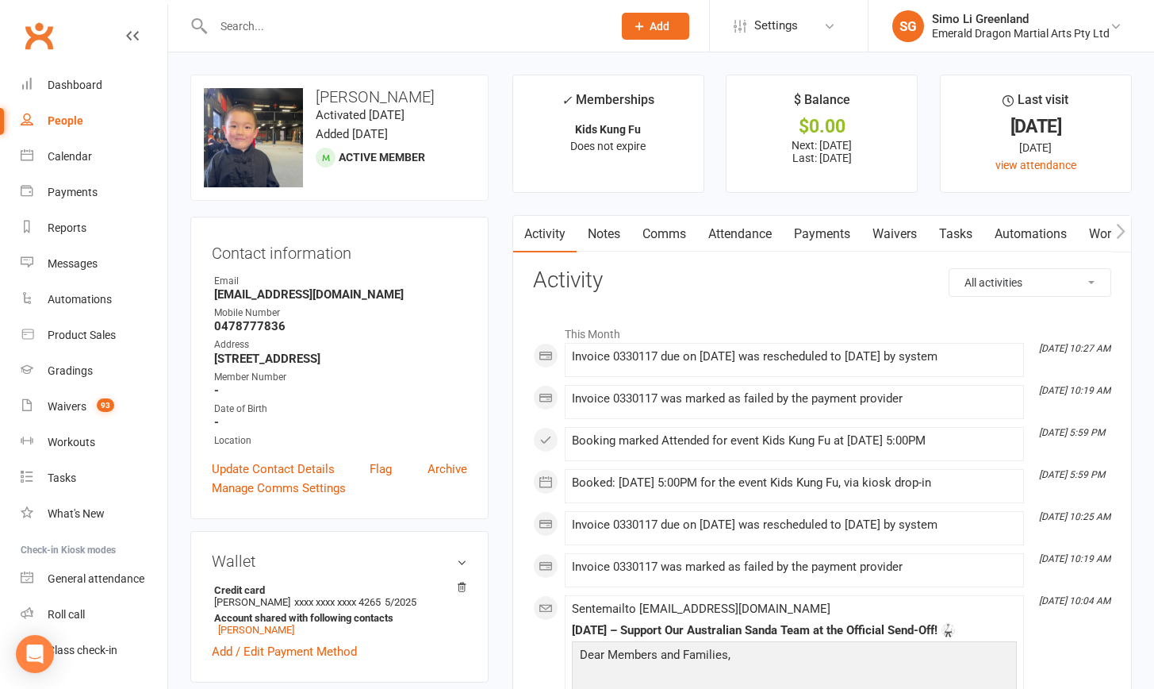
click at [830, 236] on link "Payments" at bounding box center [822, 234] width 79 height 36
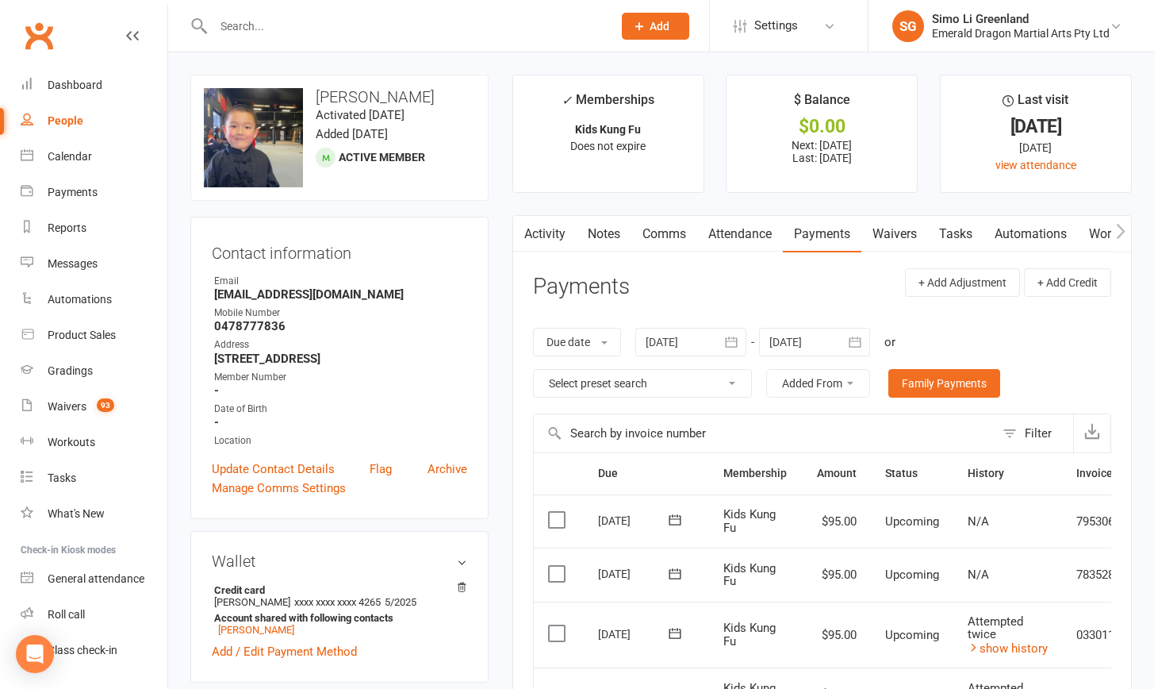
scroll to position [119, 0]
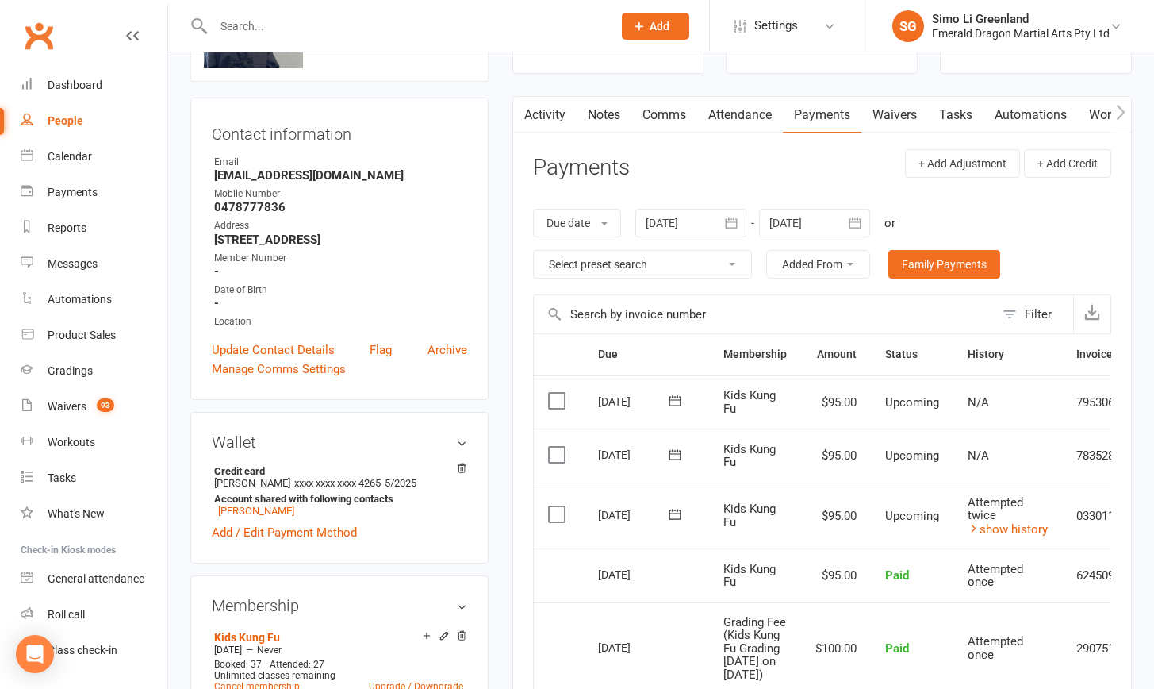
click at [675, 508] on icon at bounding box center [675, 514] width 16 height 16
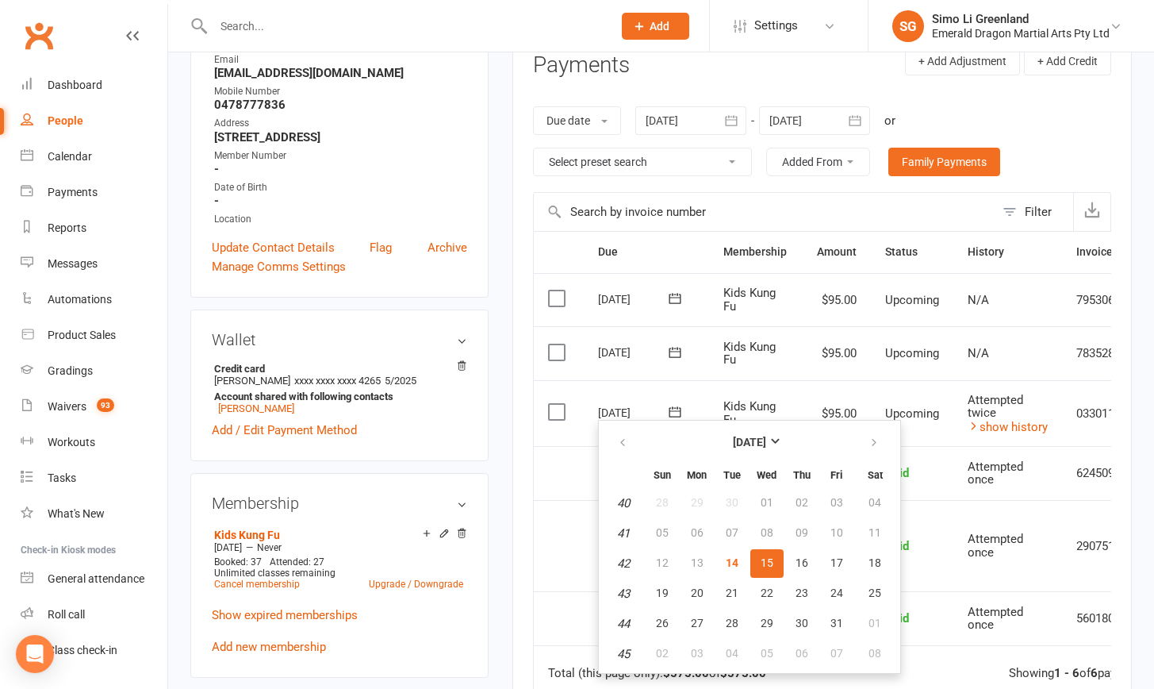
scroll to position [224, 0]
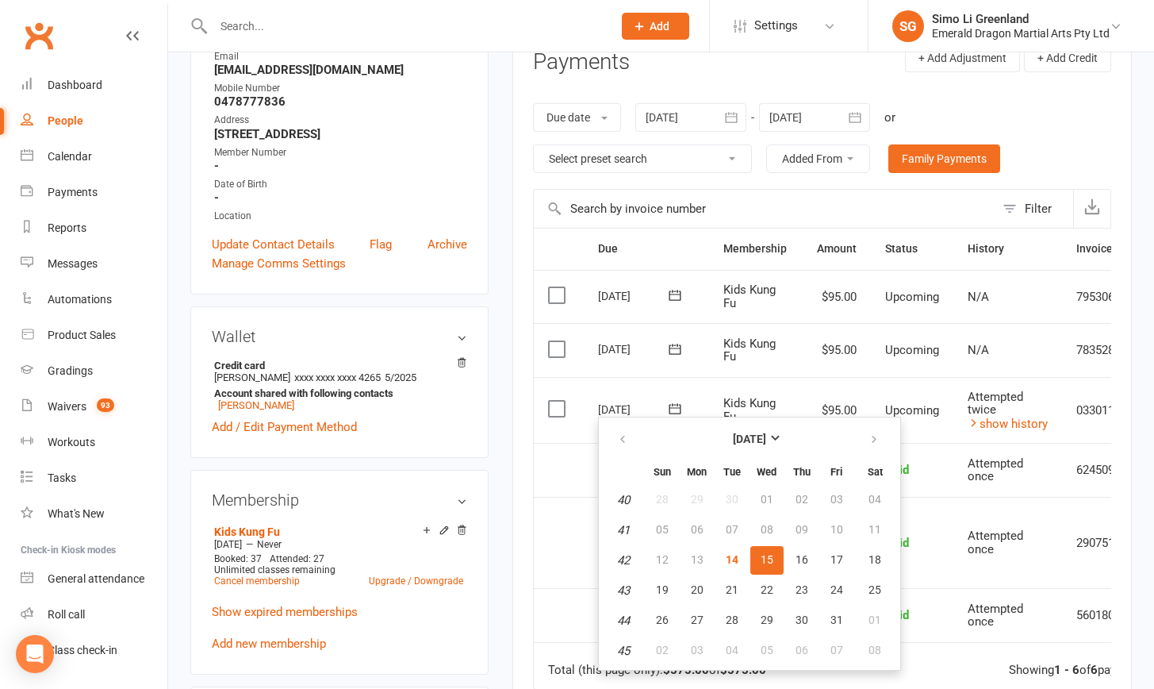
click at [945, 473] on td "Paid" at bounding box center [912, 470] width 82 height 54
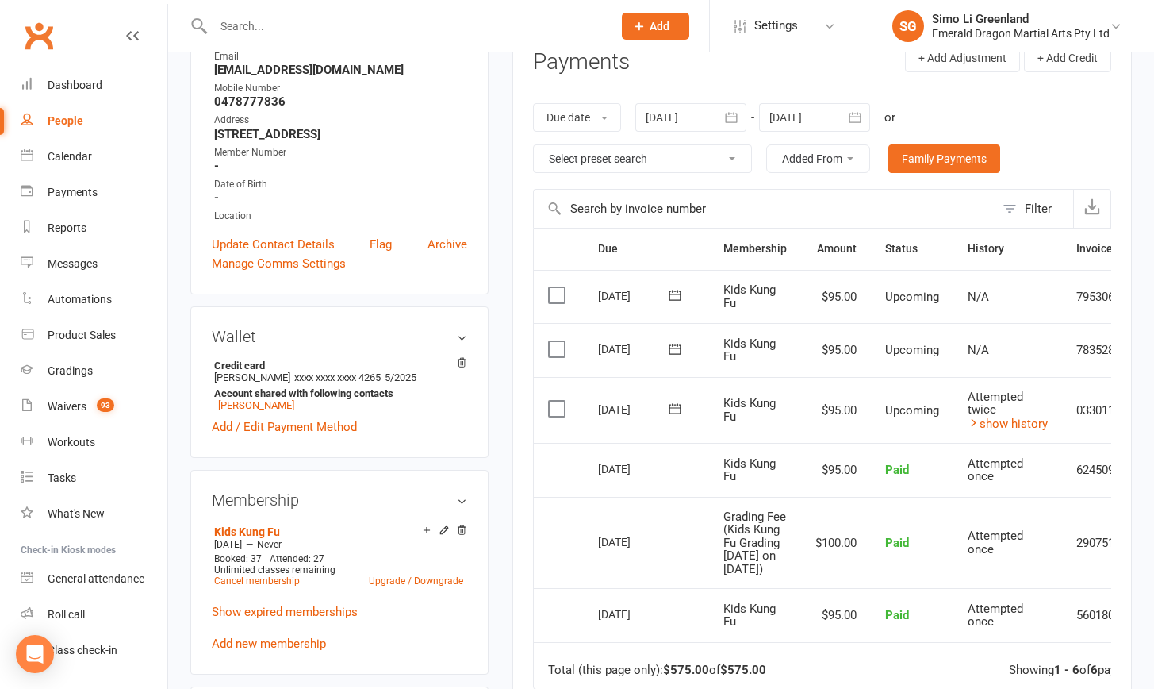
click at [1022, 434] on td "Attempted twice show history" at bounding box center [1007, 410] width 109 height 67
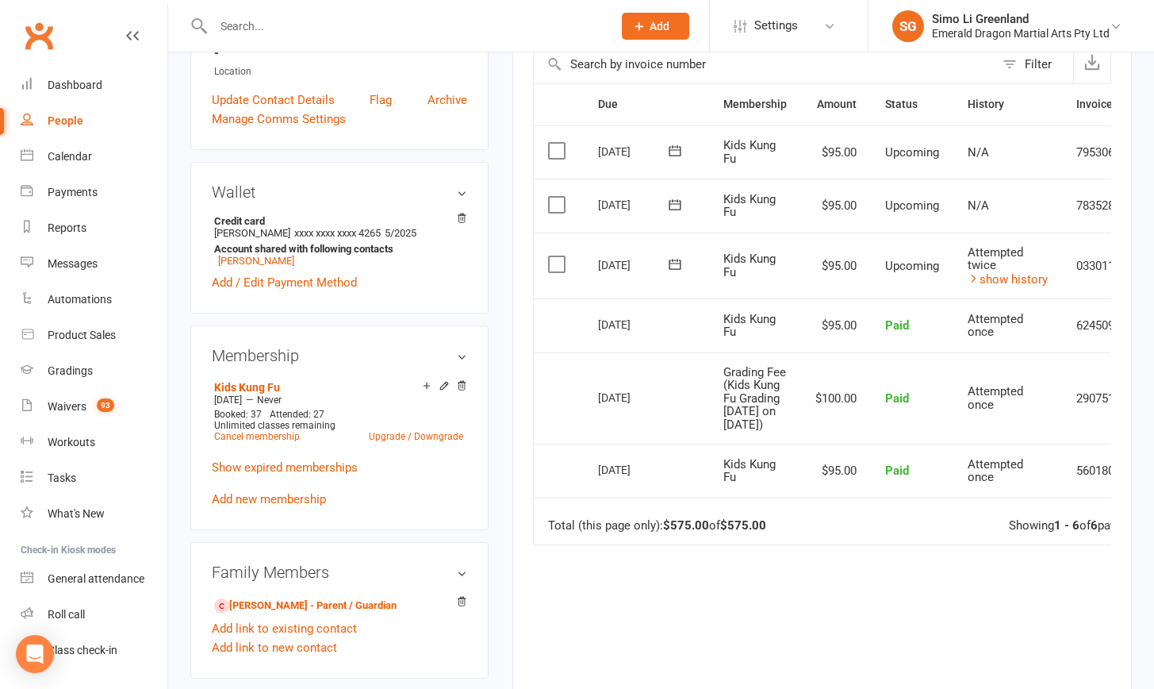
scroll to position [432, 0]
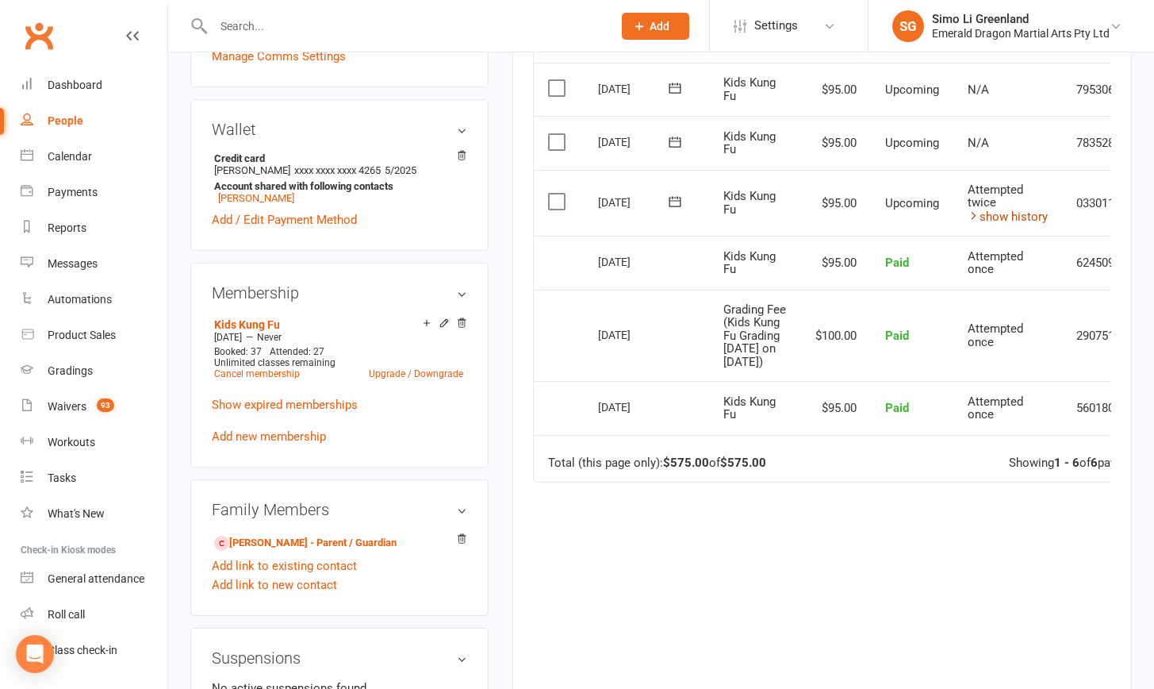
click at [982, 210] on link "show history" at bounding box center [1008, 216] width 80 height 14
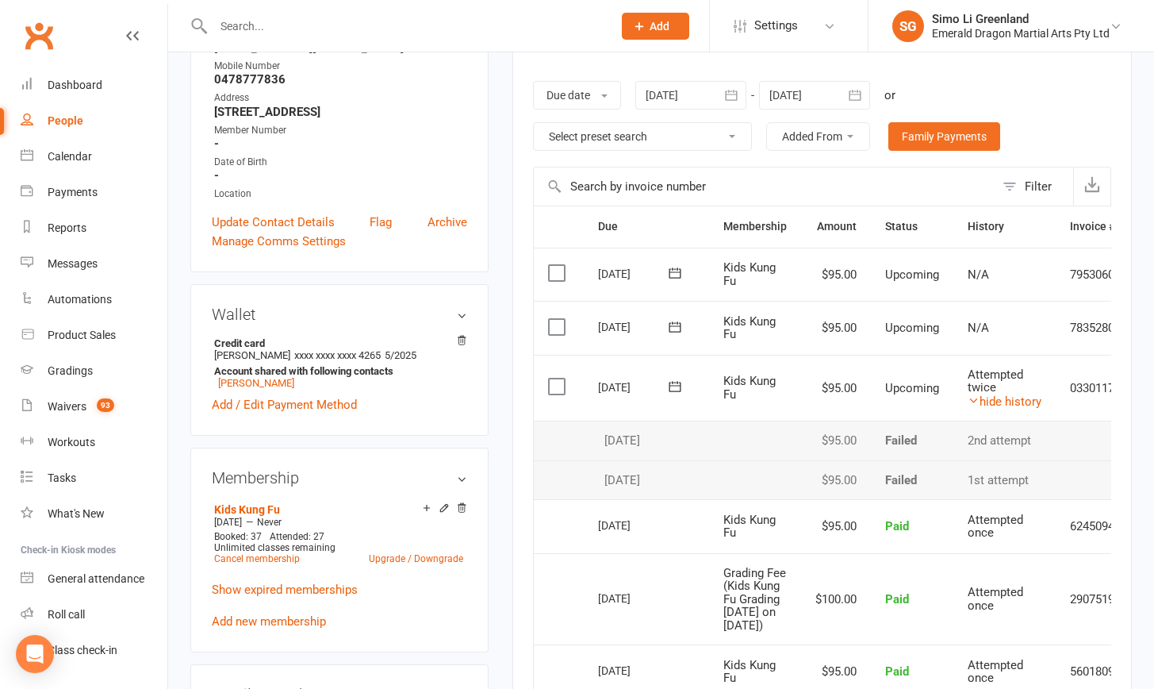
scroll to position [0, 0]
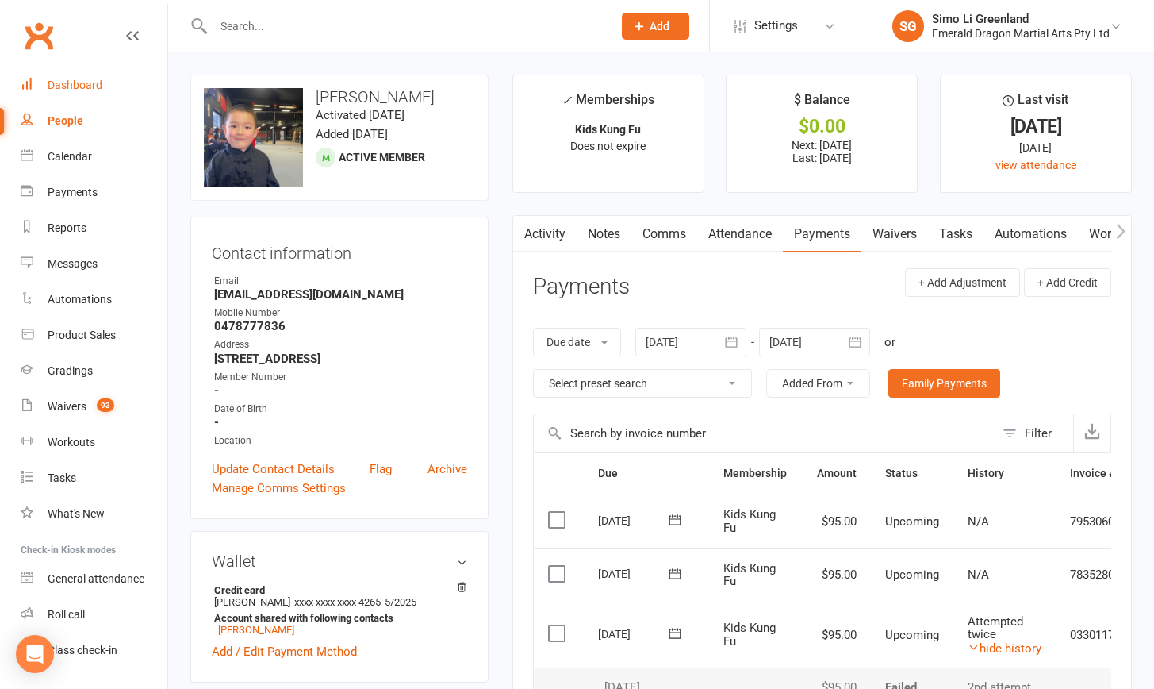
click at [82, 82] on div "Dashboard" at bounding box center [75, 85] width 55 height 13
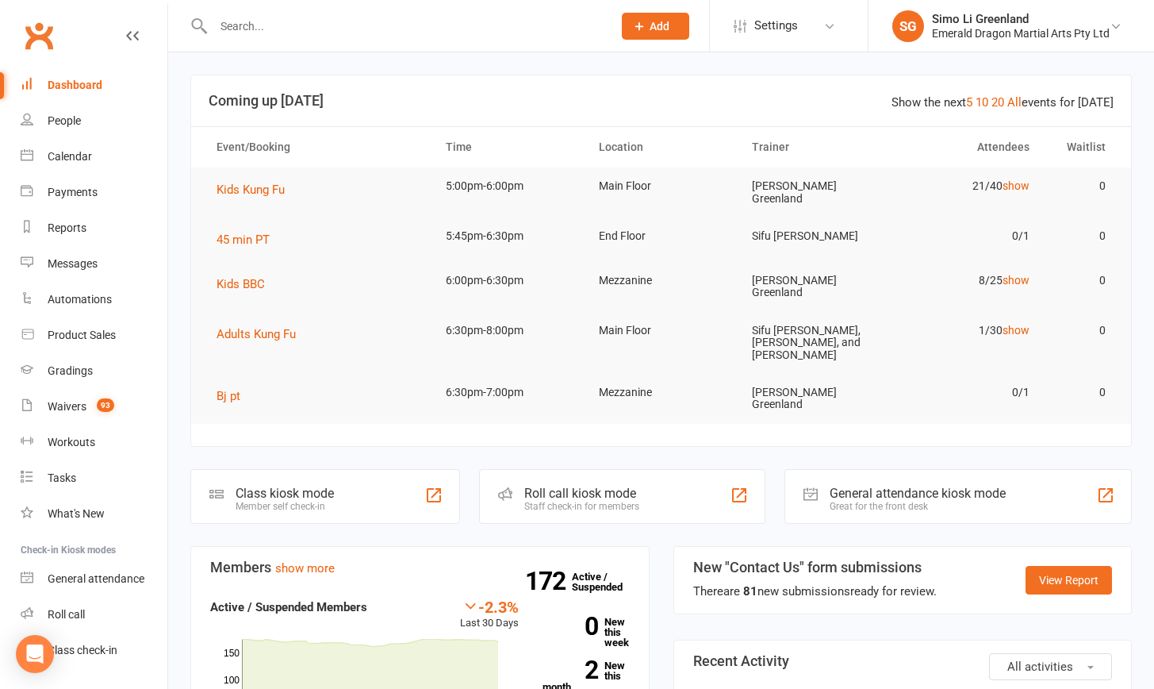
click at [235, 24] on input "text" at bounding box center [405, 26] width 393 height 22
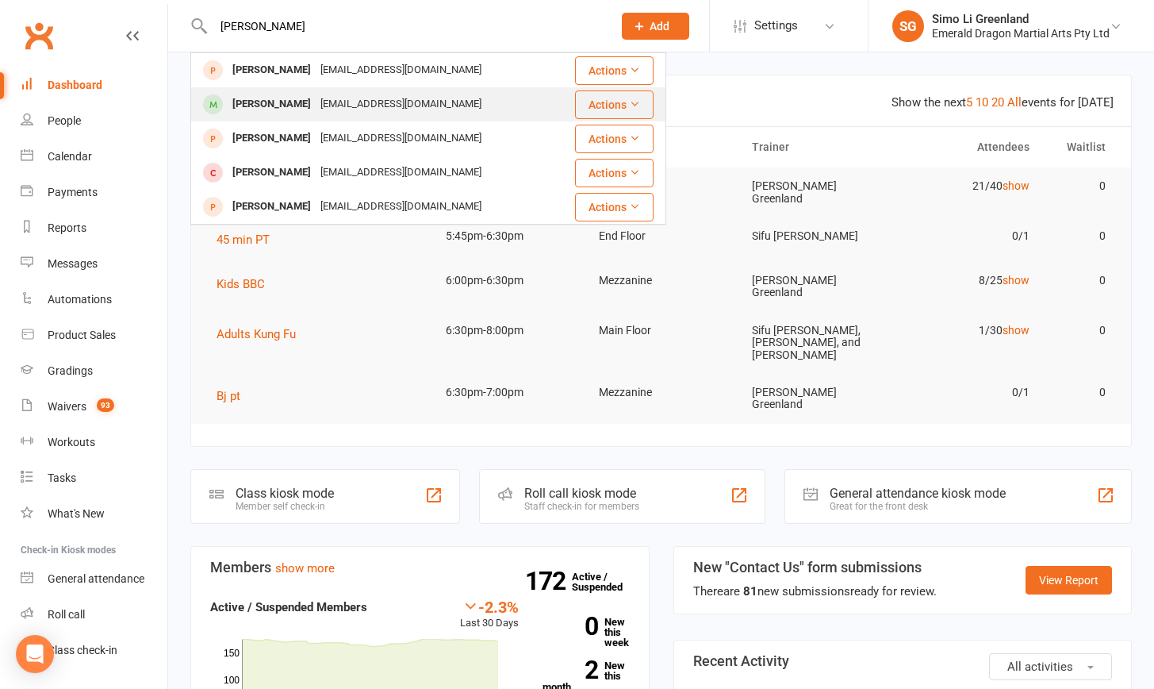
type input "susana"
click at [281, 99] on div "[PERSON_NAME]" at bounding box center [272, 104] width 88 height 23
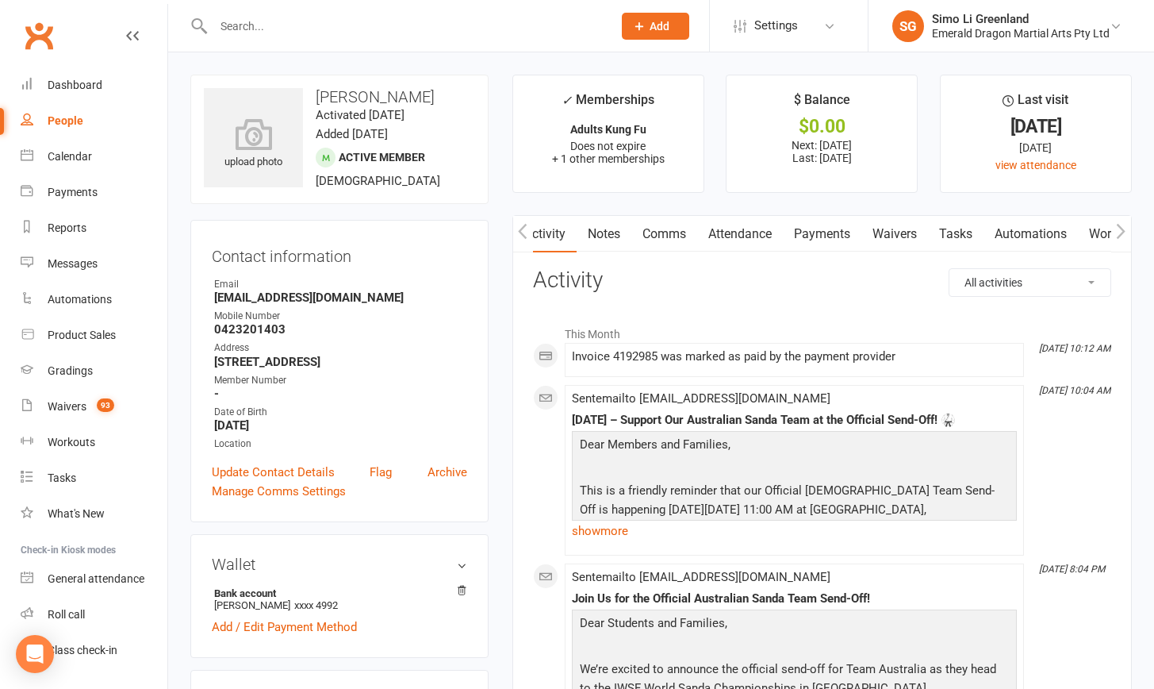
click at [819, 235] on link "Payments" at bounding box center [822, 234] width 79 height 36
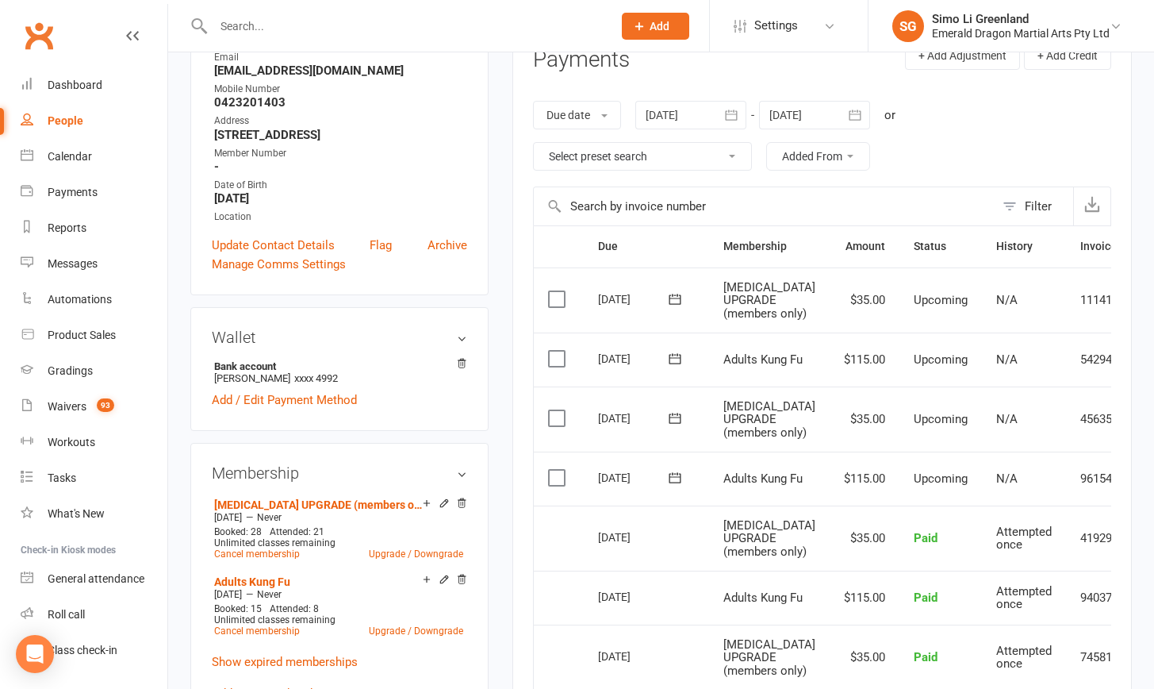
scroll to position [416, 0]
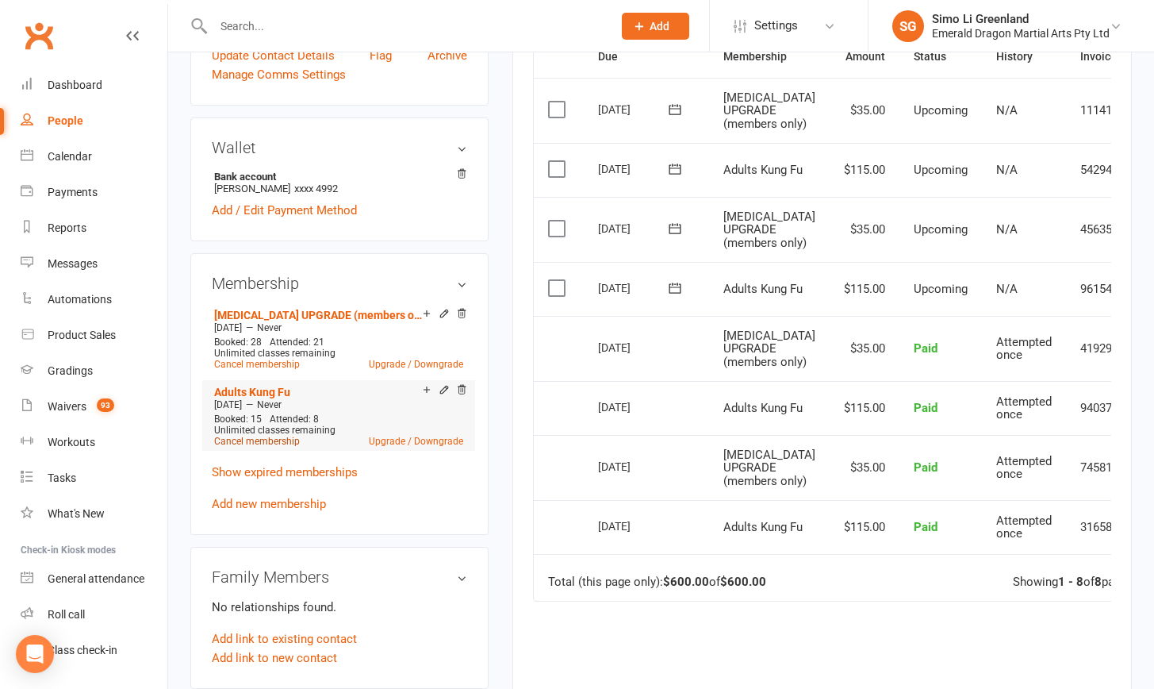
click at [262, 440] on link "Cancel membership" at bounding box center [257, 440] width 86 height 11
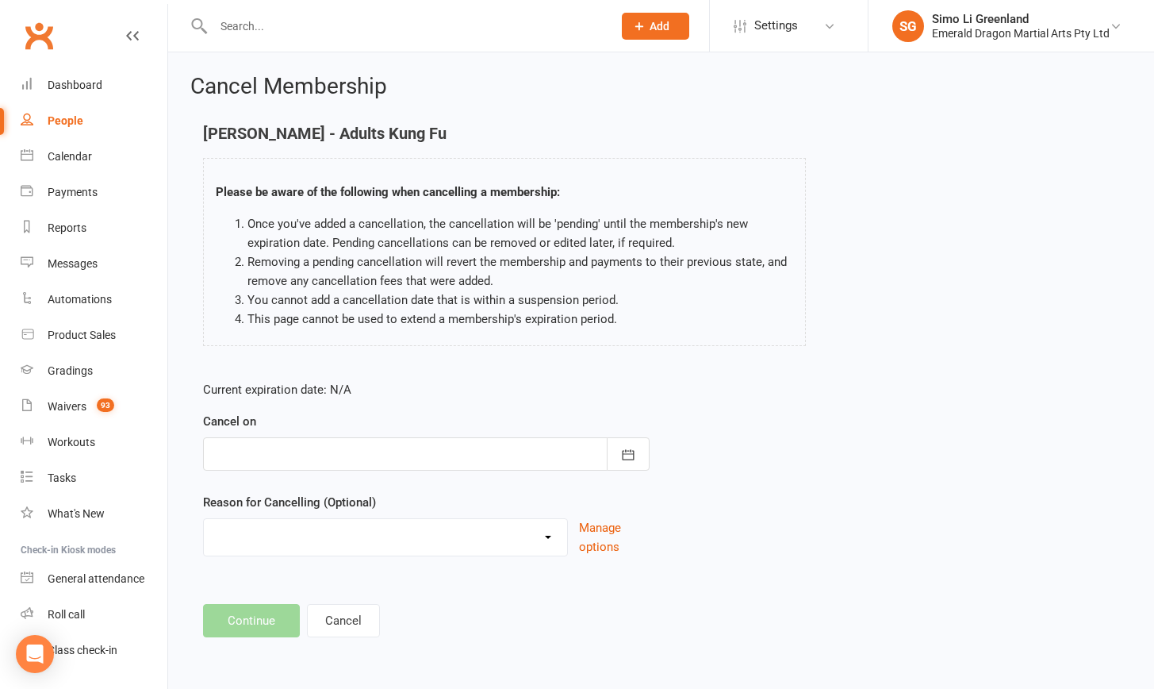
click at [283, 454] on div at bounding box center [426, 453] width 447 height 33
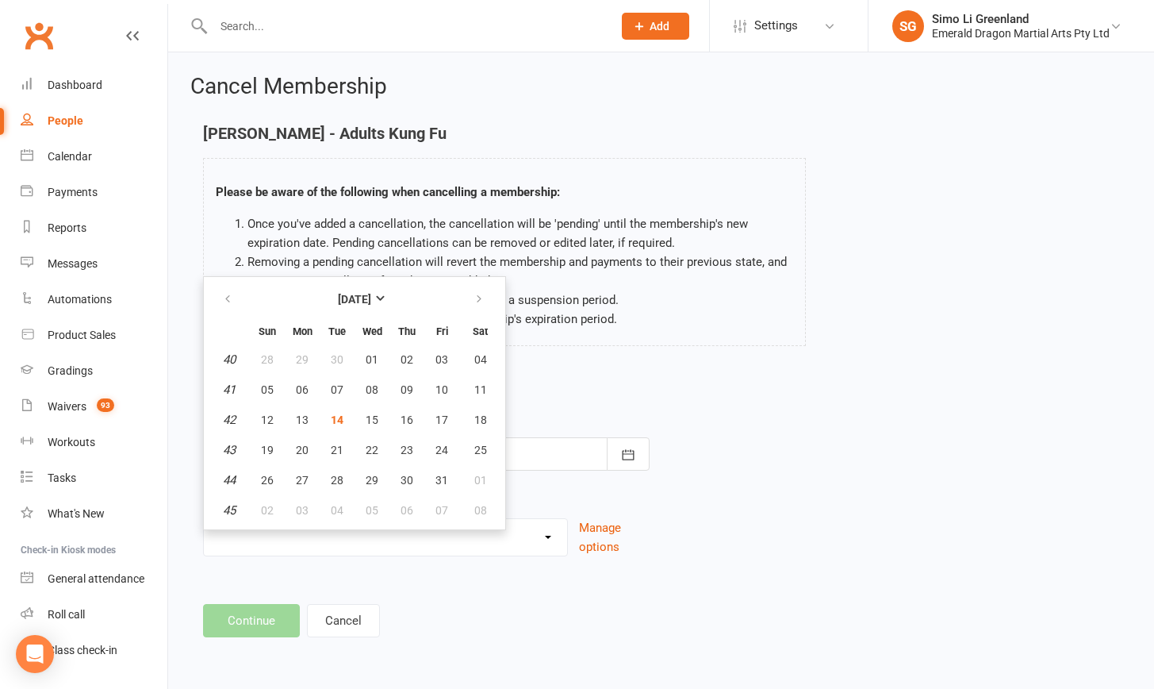
click at [717, 403] on div "Current expiration date: N/A Cancel on October 2025 Sun Mon Tue Wed Thu Fri Sat…" at bounding box center [661, 473] width 940 height 210
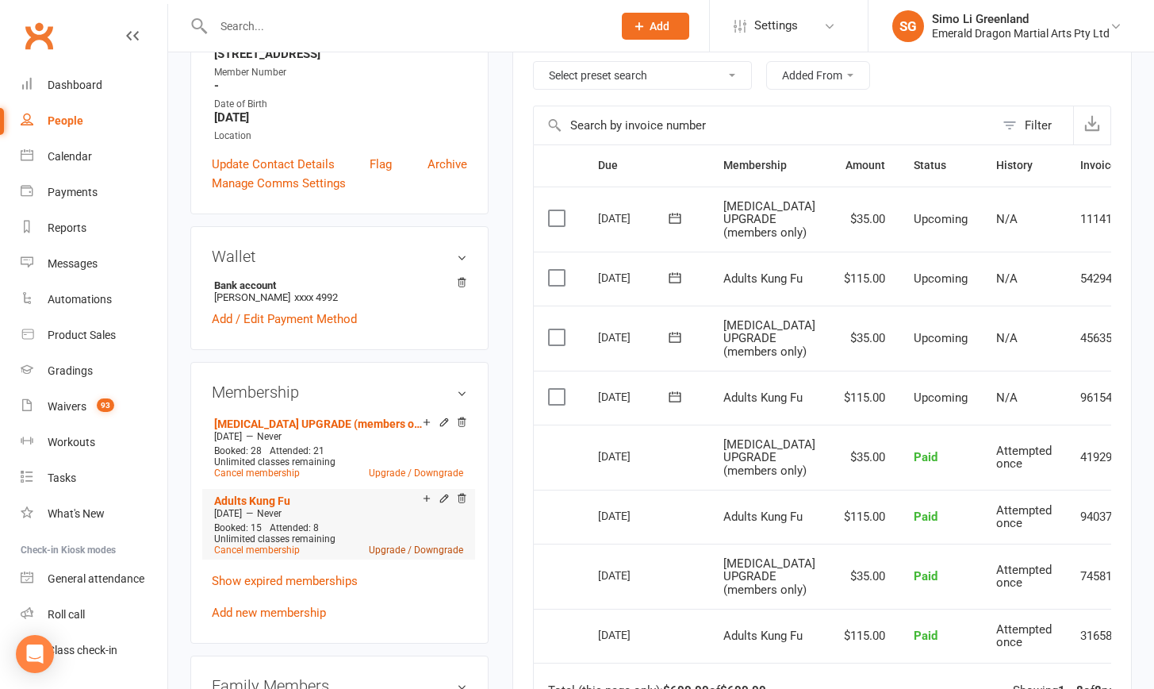
scroll to position [325, 0]
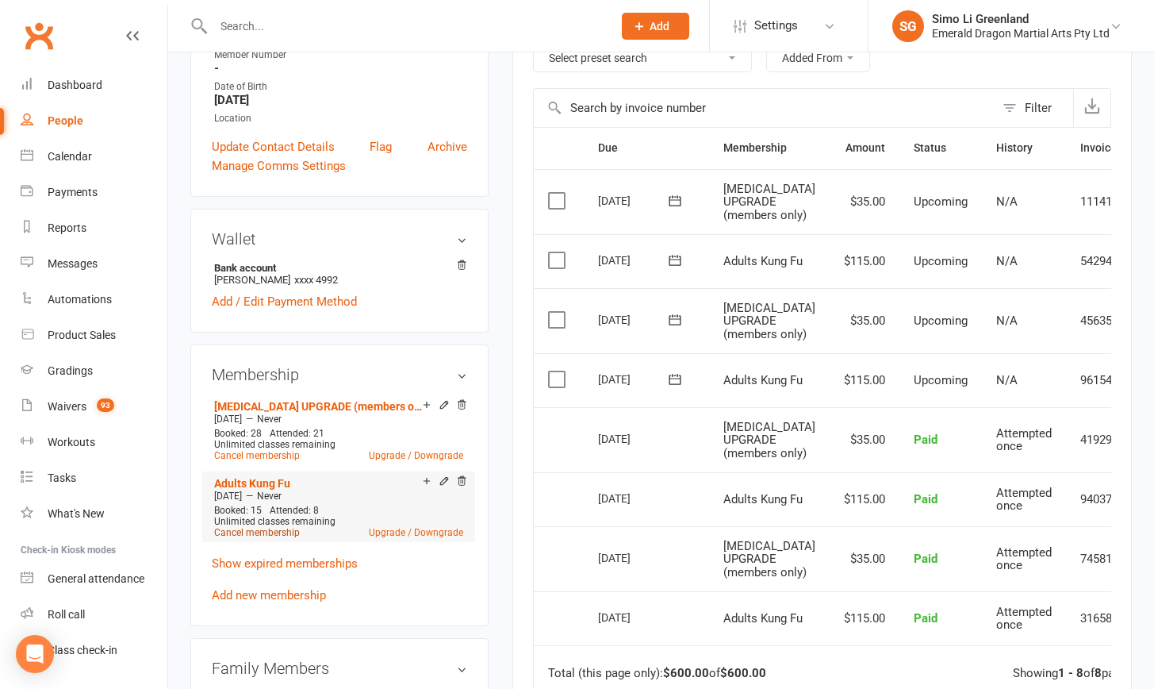
click at [267, 531] on link "Cancel membership" at bounding box center [257, 532] width 86 height 11
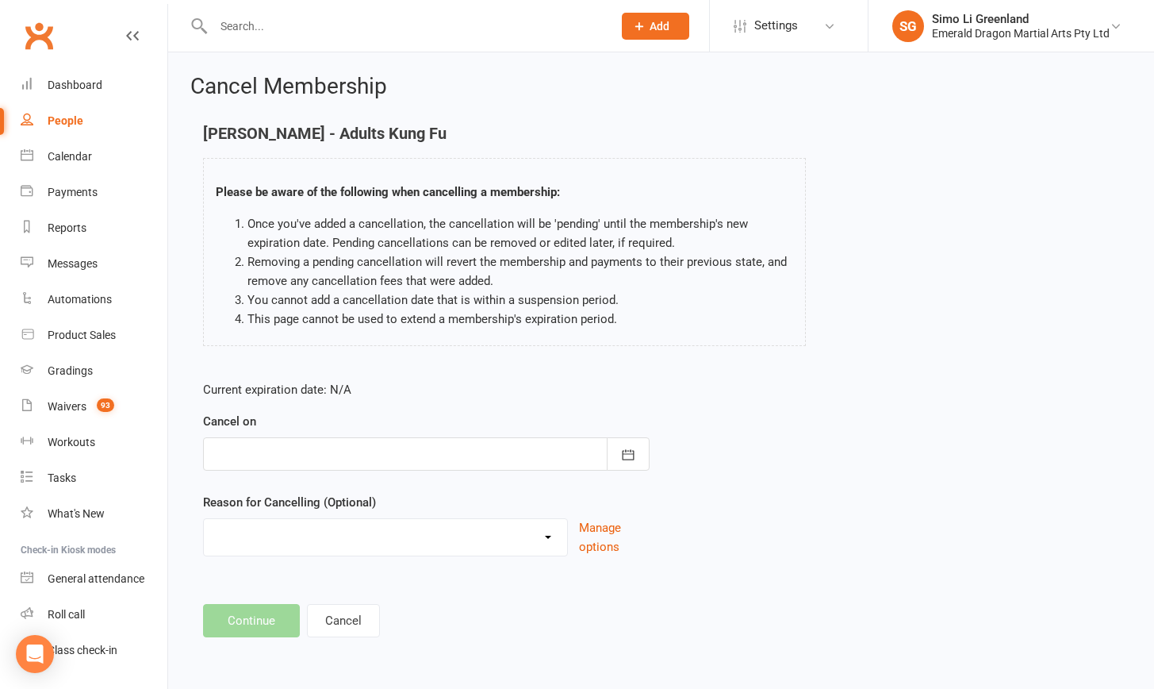
click at [444, 446] on div at bounding box center [426, 453] width 447 height 33
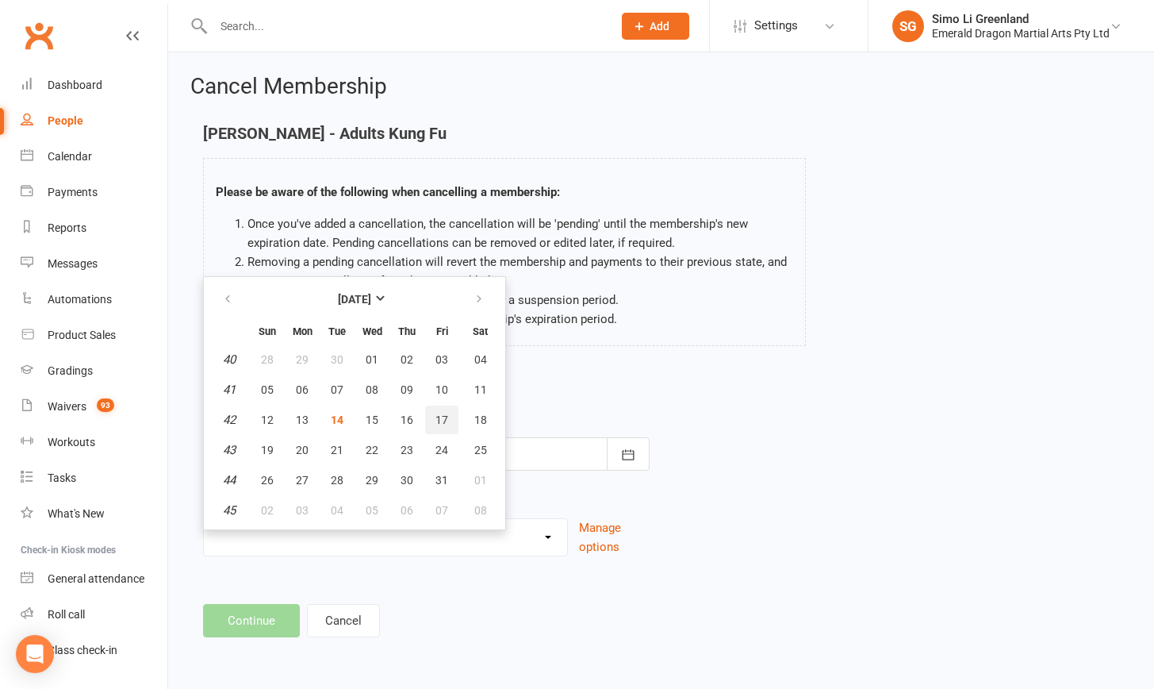
click at [431, 417] on button "17" at bounding box center [441, 419] width 33 height 29
type input "17 Oct 2025"
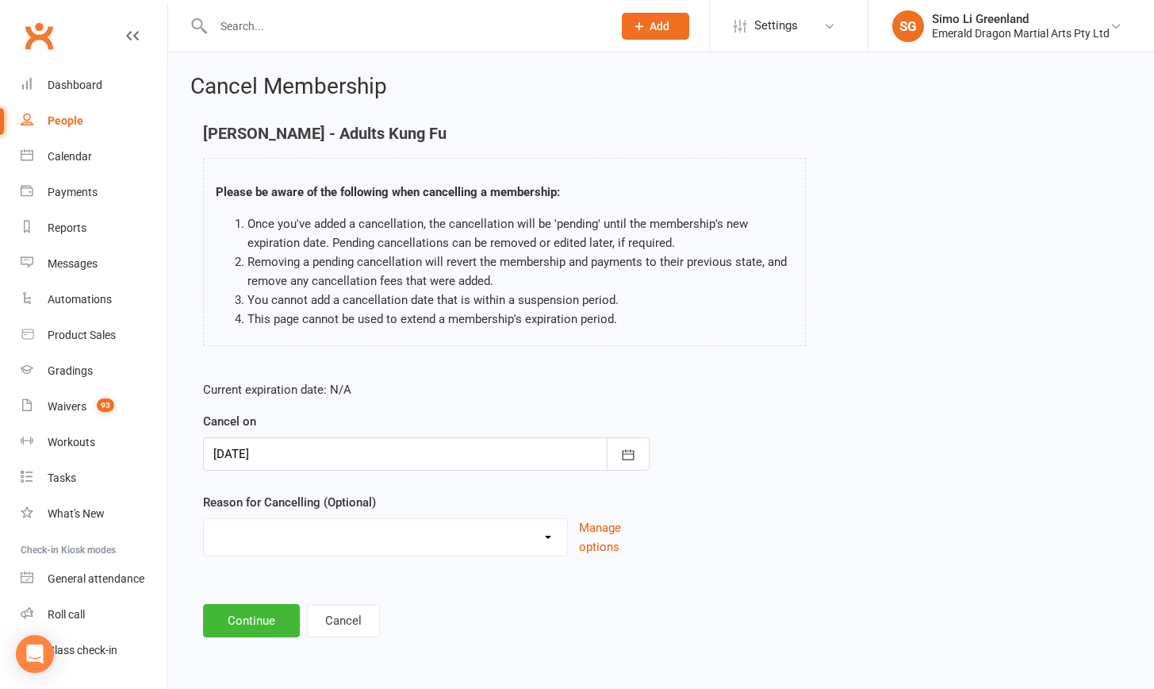
select select "2"
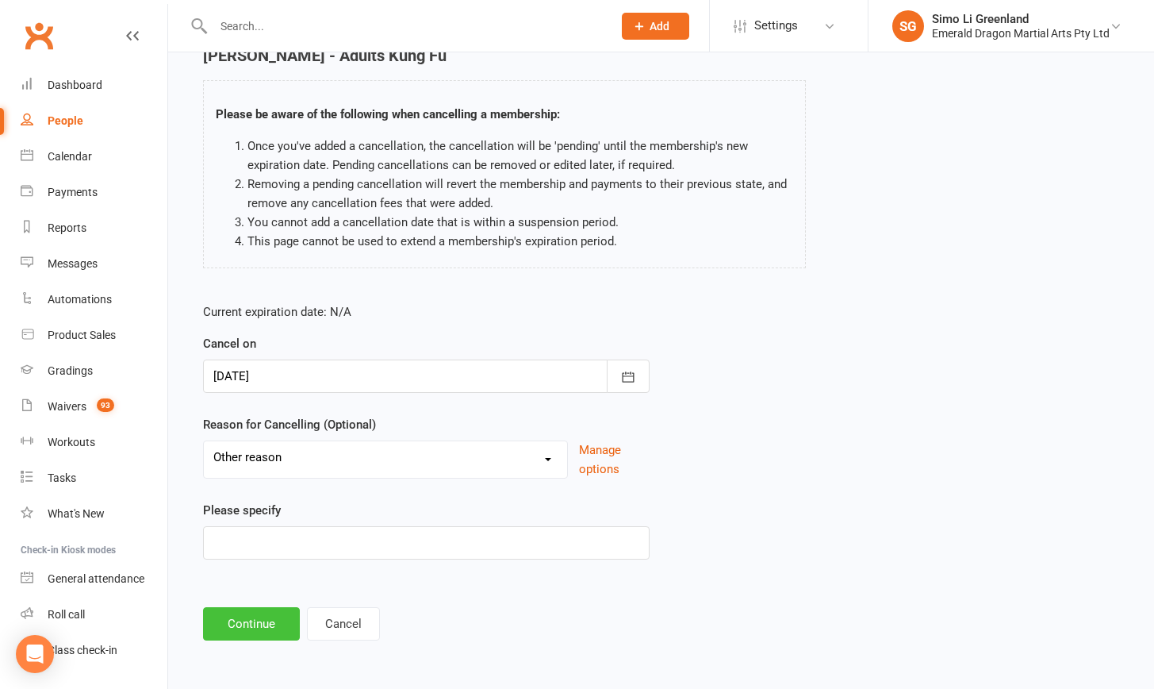
click at [256, 607] on button "Continue" at bounding box center [251, 623] width 97 height 33
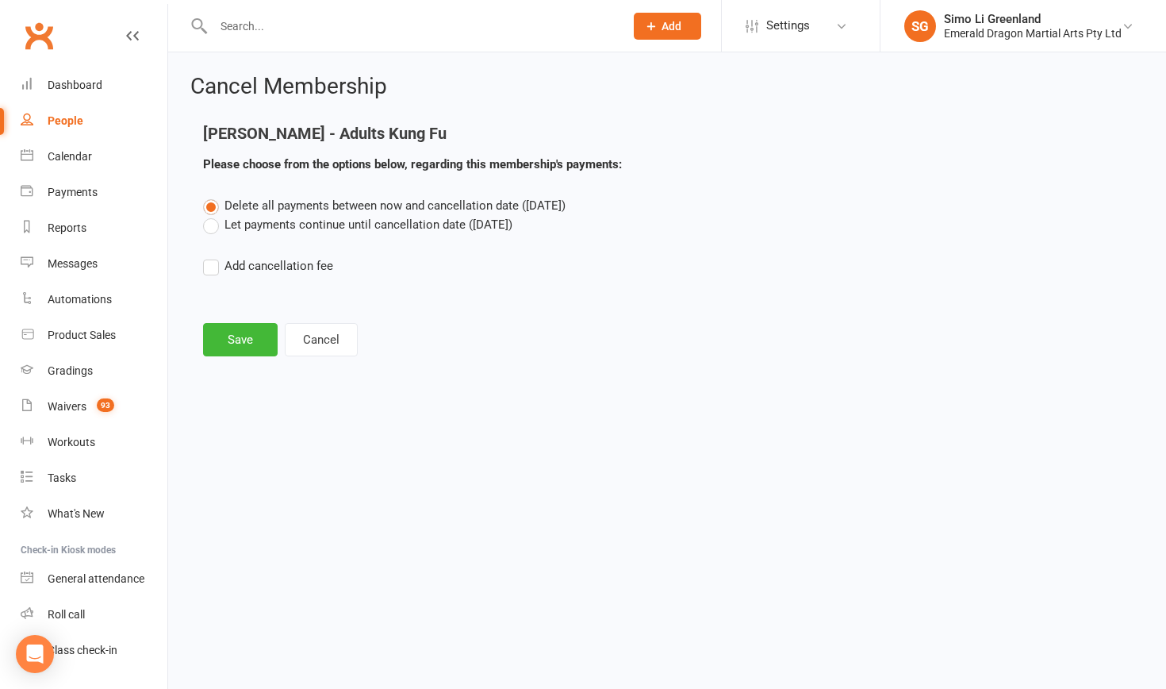
click at [347, 224] on label "Let payments continue until cancellation date (Oct 17, 2025)" at bounding box center [357, 224] width 309 height 19
click at [213, 215] on input "Let payments continue until cancellation date (Oct 17, 2025)" at bounding box center [208, 215] width 10 height 0
click at [251, 336] on button "Save" at bounding box center [240, 339] width 75 height 33
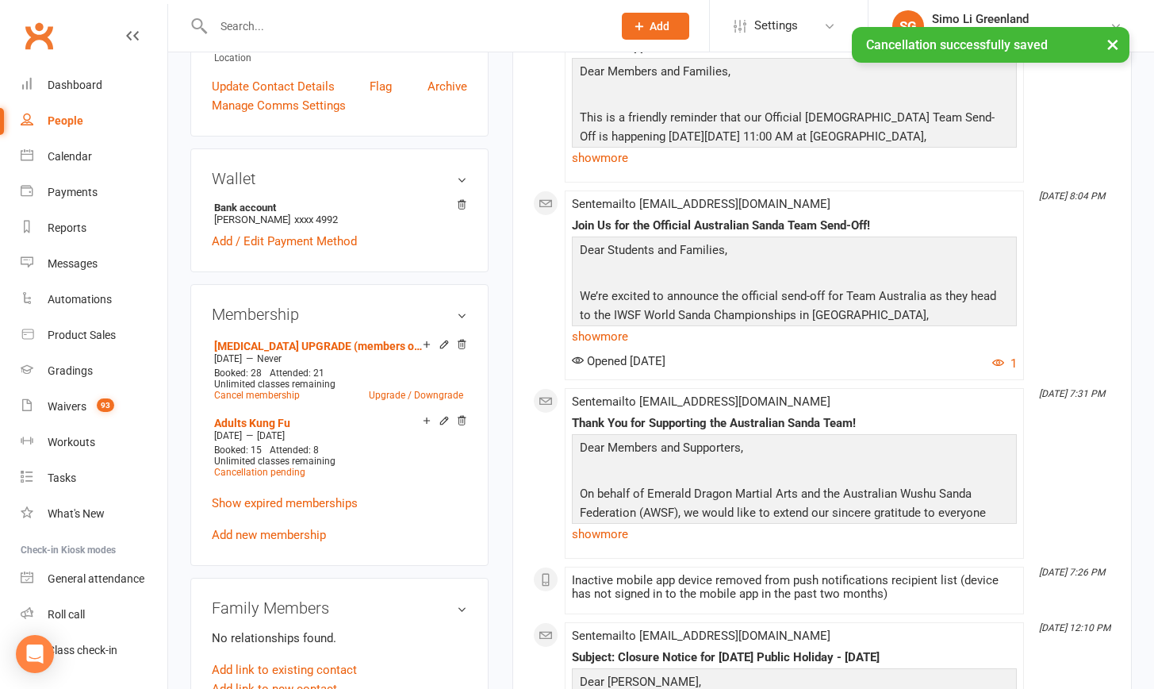
scroll to position [561, 0]
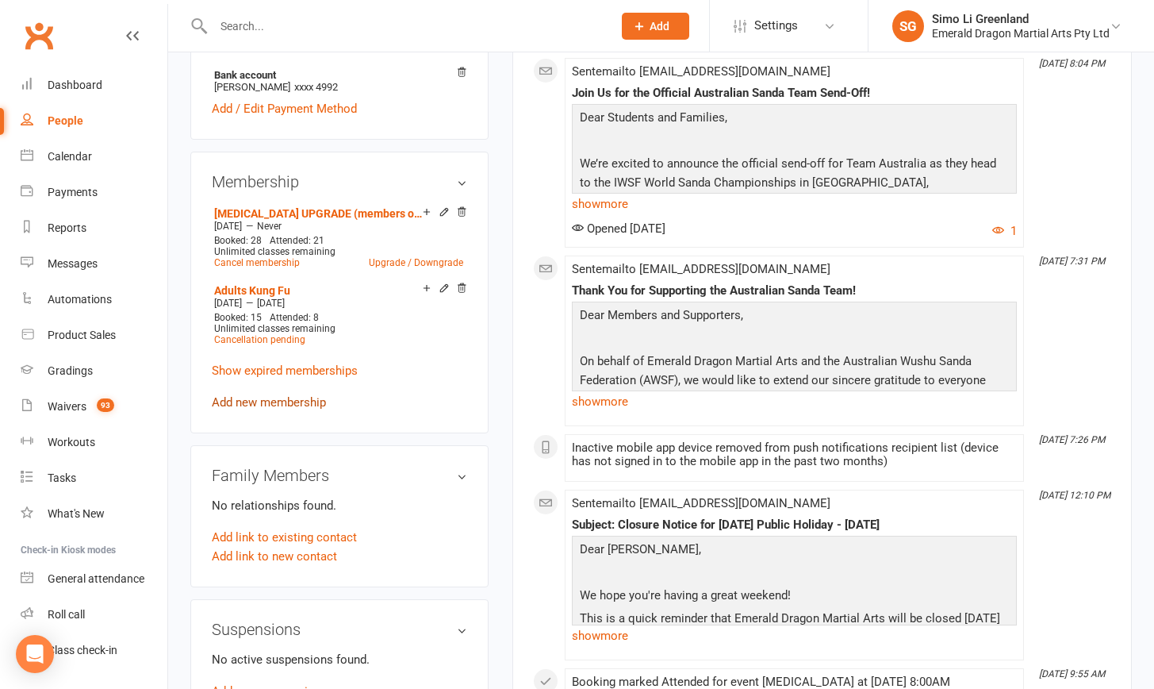
click at [295, 401] on link "Add new membership" at bounding box center [269, 402] width 114 height 14
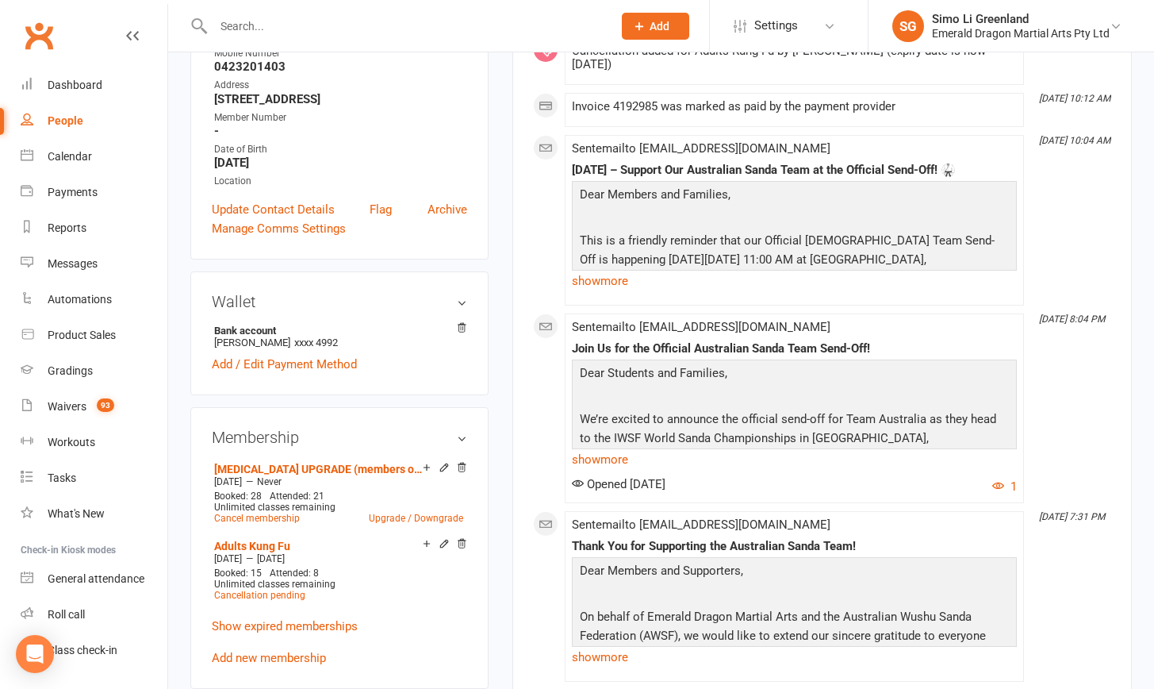
scroll to position [495, 0]
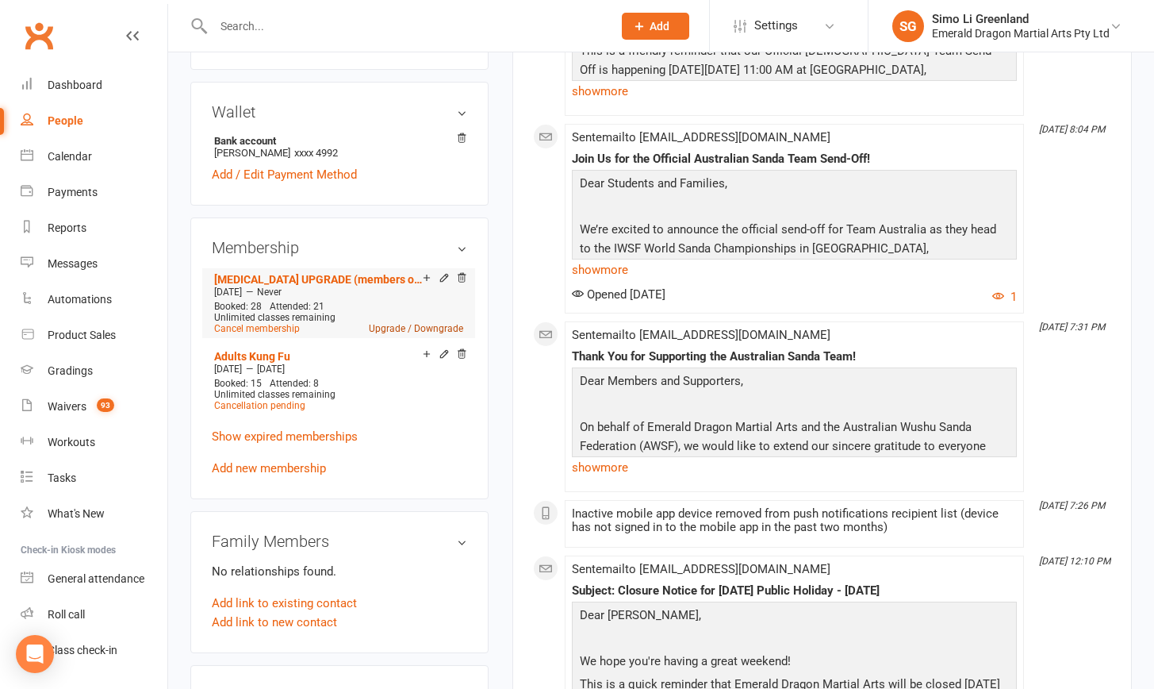
click at [384, 328] on link "Upgrade / Downgrade" at bounding box center [416, 328] width 94 height 11
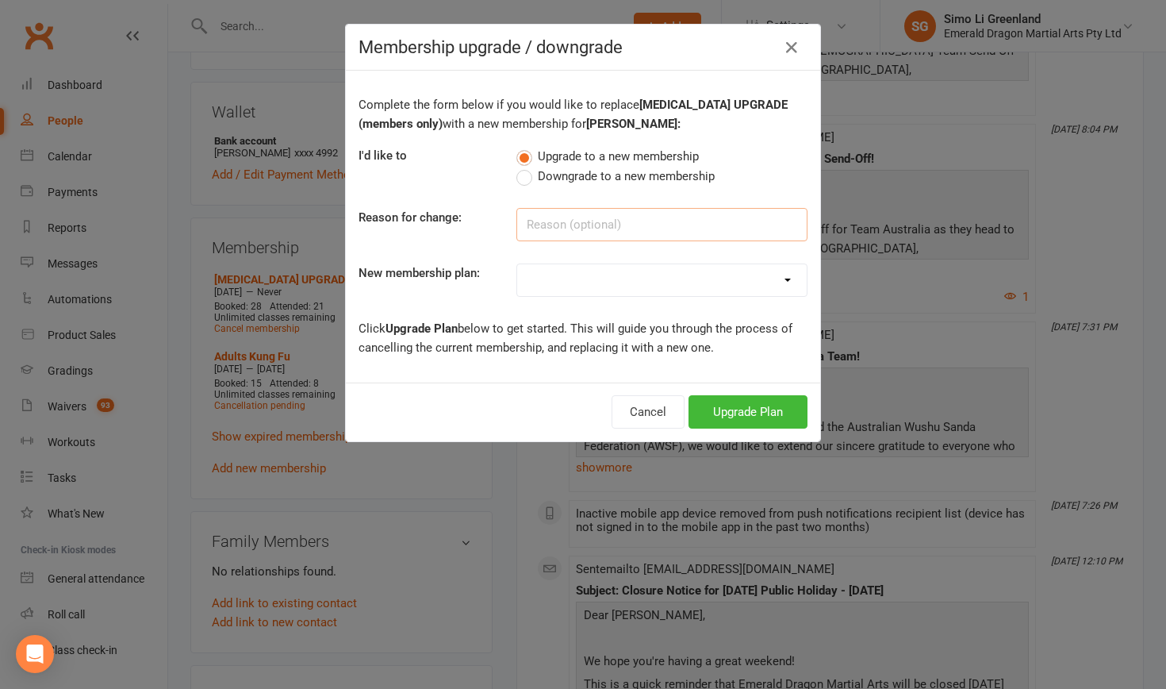
click at [545, 224] on input at bounding box center [661, 224] width 291 height 33
select select "6"
click at [576, 231] on input at bounding box center [661, 224] width 291 height 33
click at [732, 413] on button "Upgrade Plan" at bounding box center [748, 411] width 119 height 33
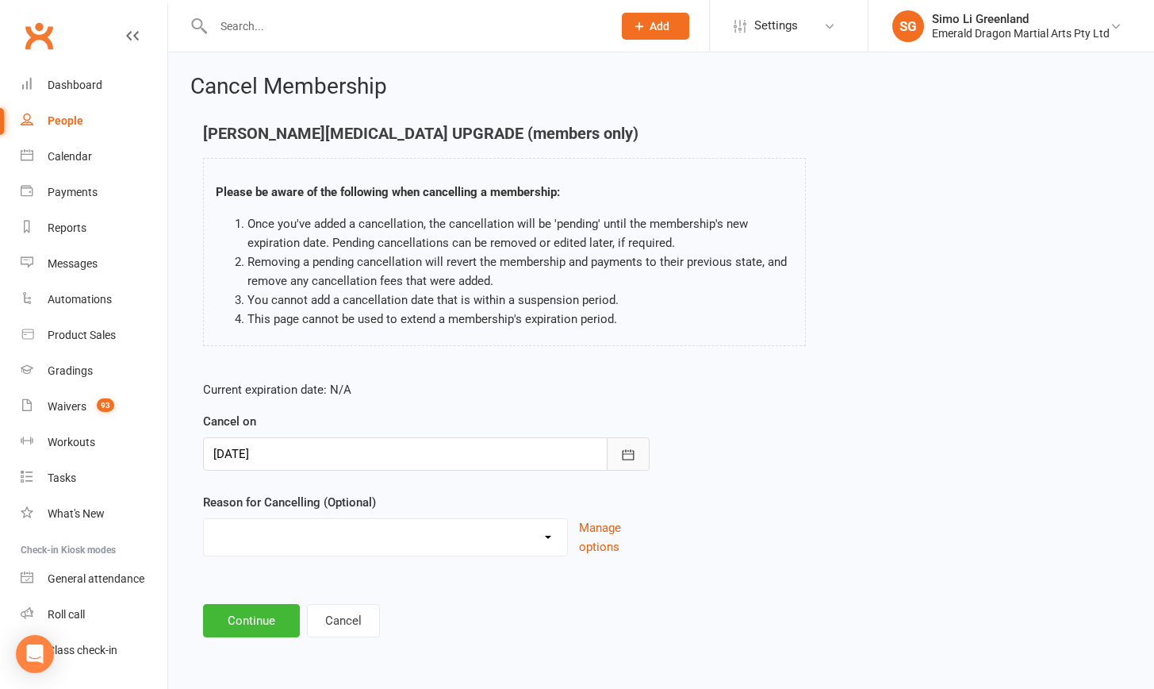
click at [639, 452] on button "button" at bounding box center [628, 453] width 43 height 33
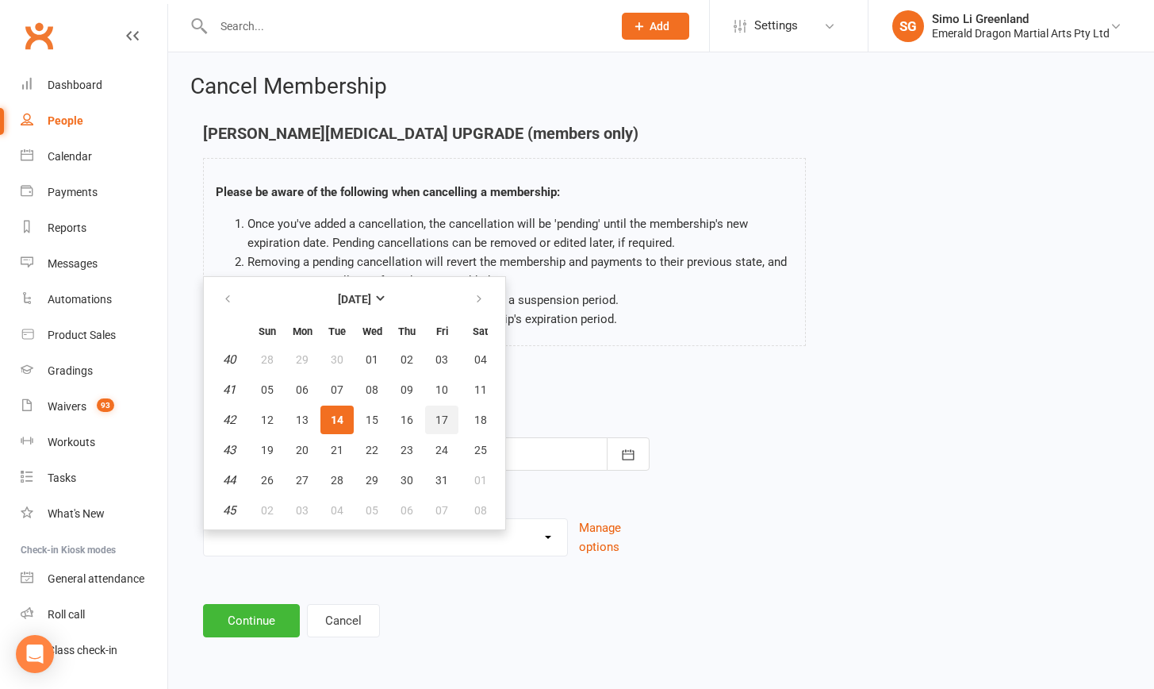
click at [443, 417] on span "17" at bounding box center [441, 419] width 13 height 13
type input "[DATE]"
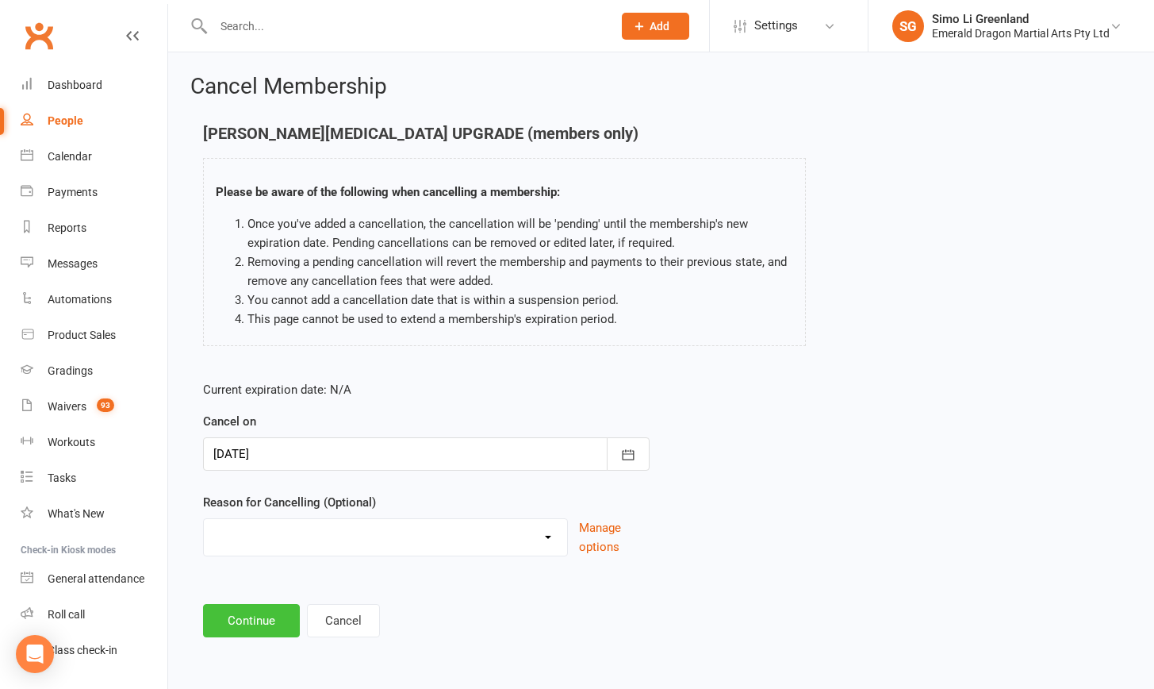
click at [264, 619] on button "Continue" at bounding box center [251, 620] width 97 height 33
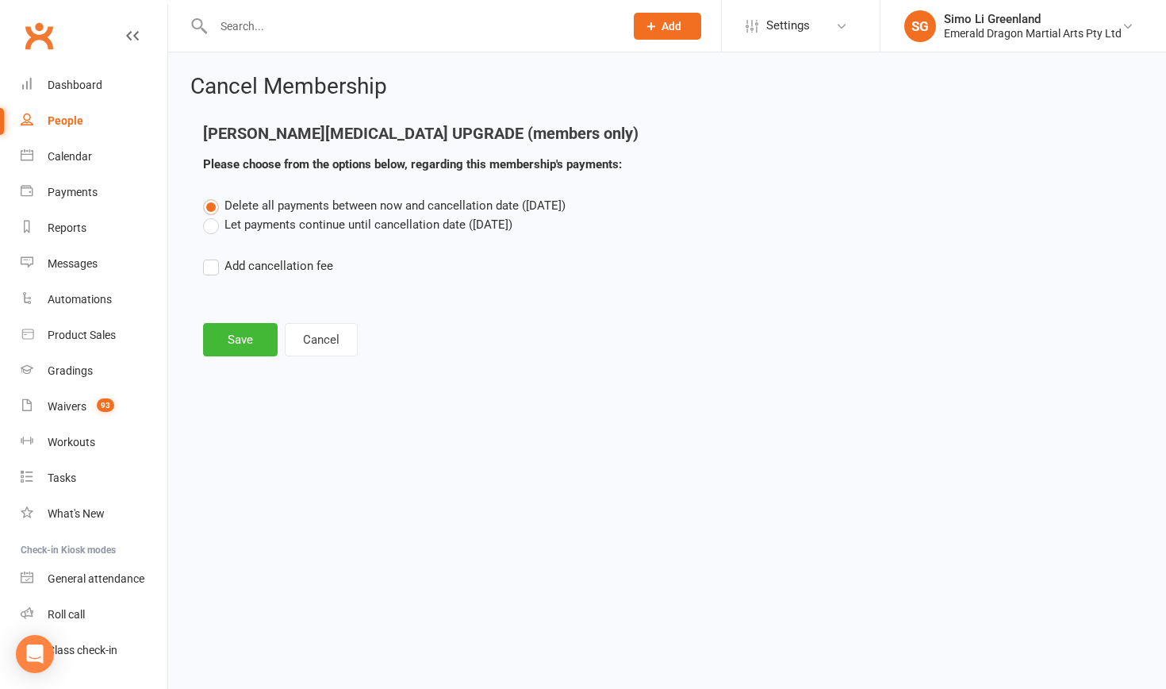
click at [297, 226] on label "Let payments continue until cancellation date (Oct 17, 2025)" at bounding box center [357, 224] width 309 height 19
click at [213, 215] on input "Let payments continue until cancellation date (Oct 17, 2025)" at bounding box center [208, 215] width 10 height 0
click at [263, 337] on button "Save" at bounding box center [240, 339] width 75 height 33
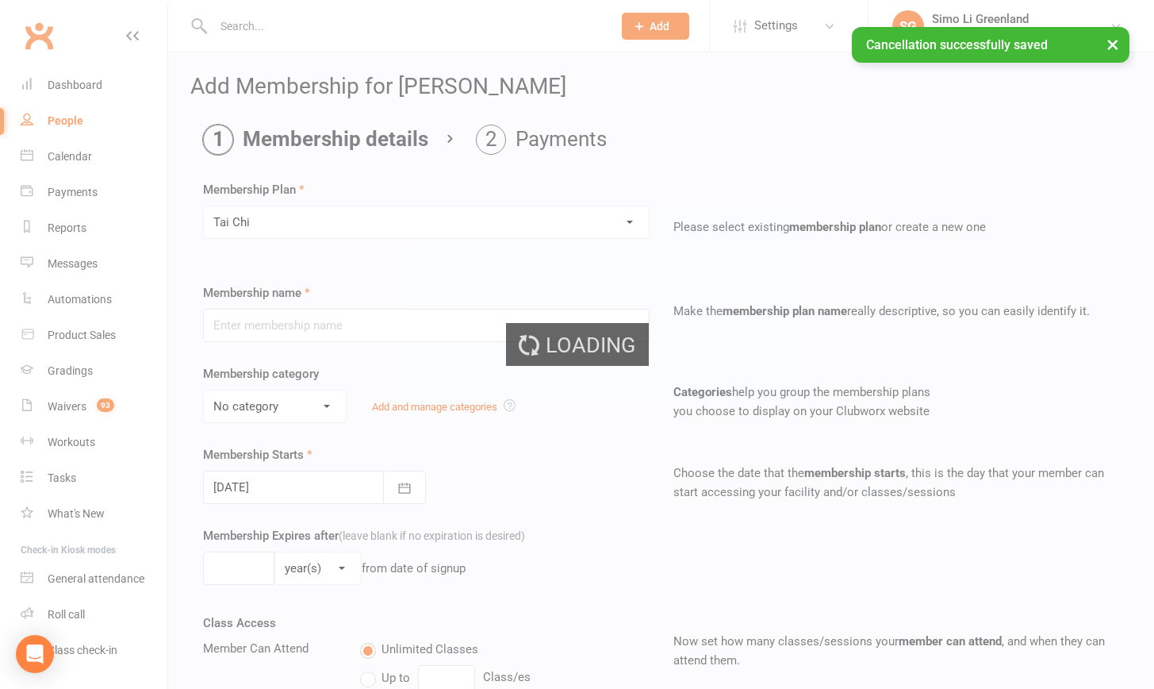
type input "Tai Chi"
select select "1"
type input "0"
type input "2"
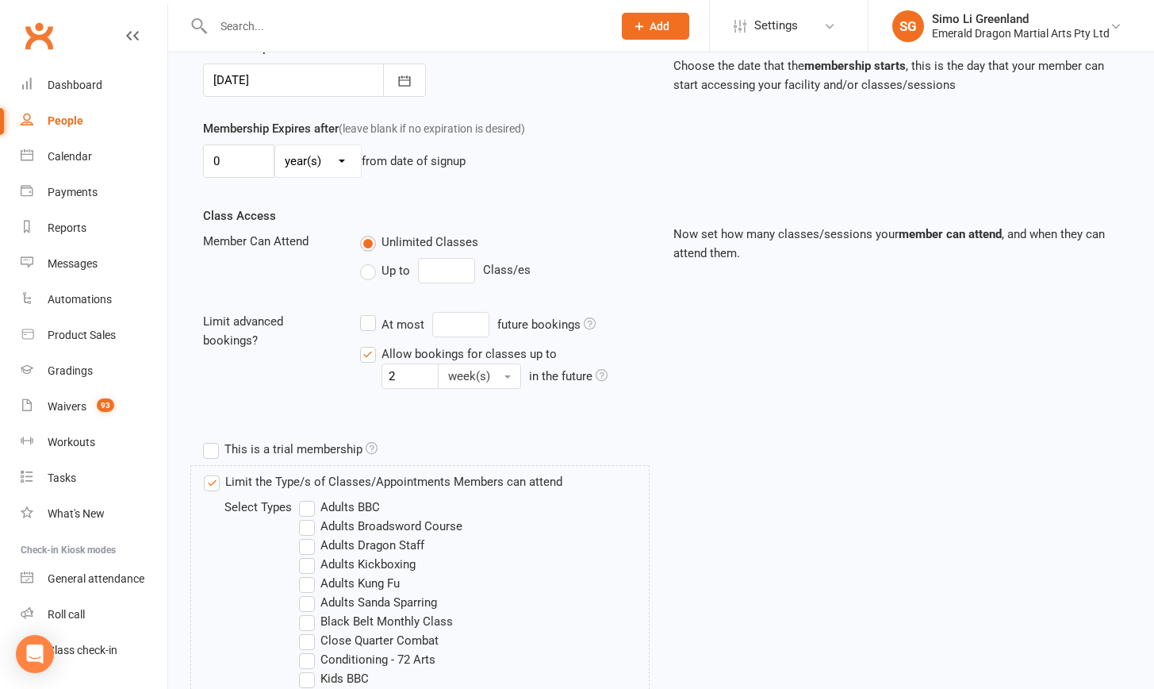
scroll to position [276, 0]
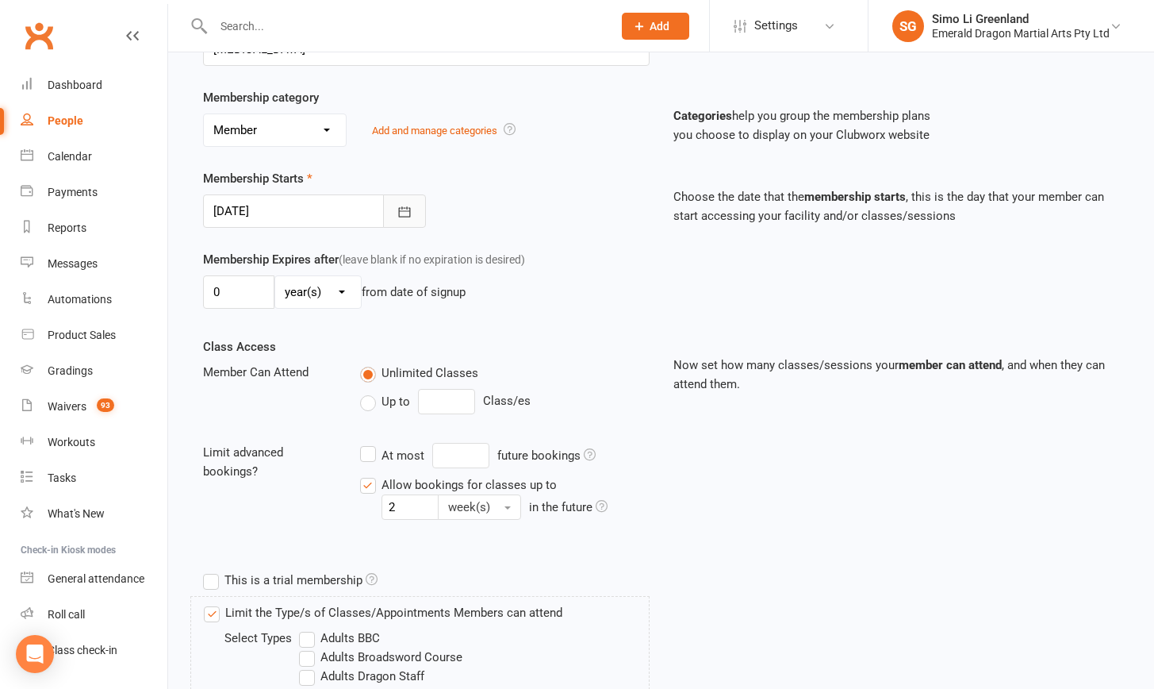
click at [409, 208] on icon "button" at bounding box center [405, 212] width 16 height 16
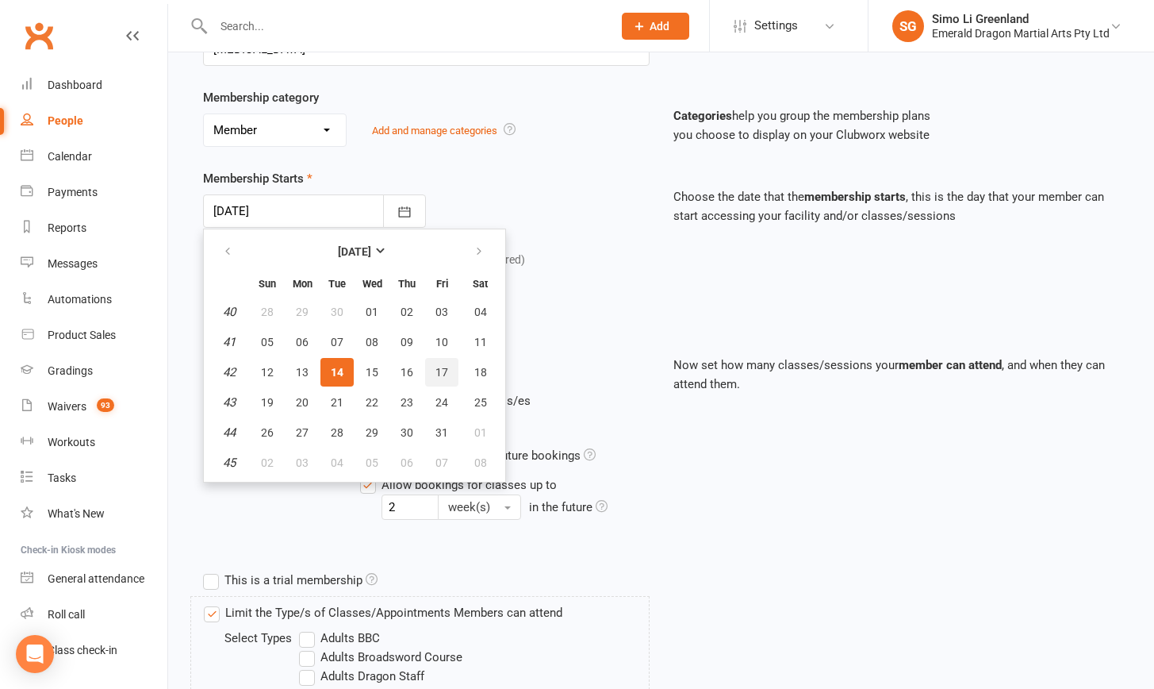
click at [436, 374] on span "17" at bounding box center [441, 372] width 13 height 13
type input "17 Oct 2025"
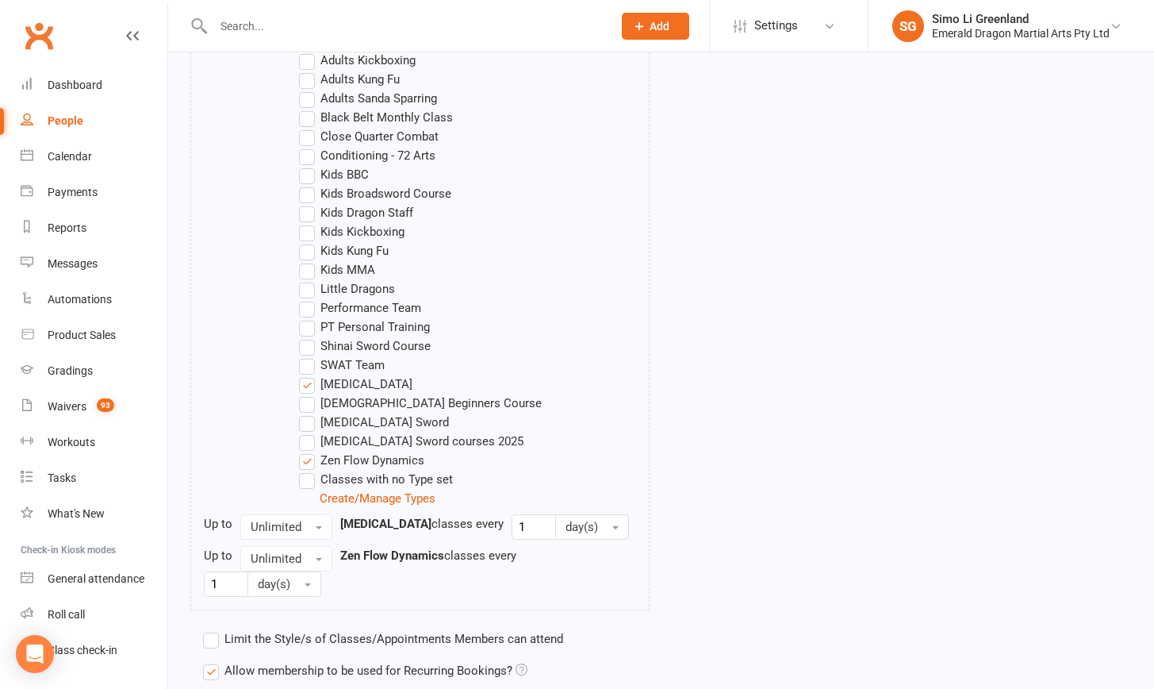
scroll to position [1055, 0]
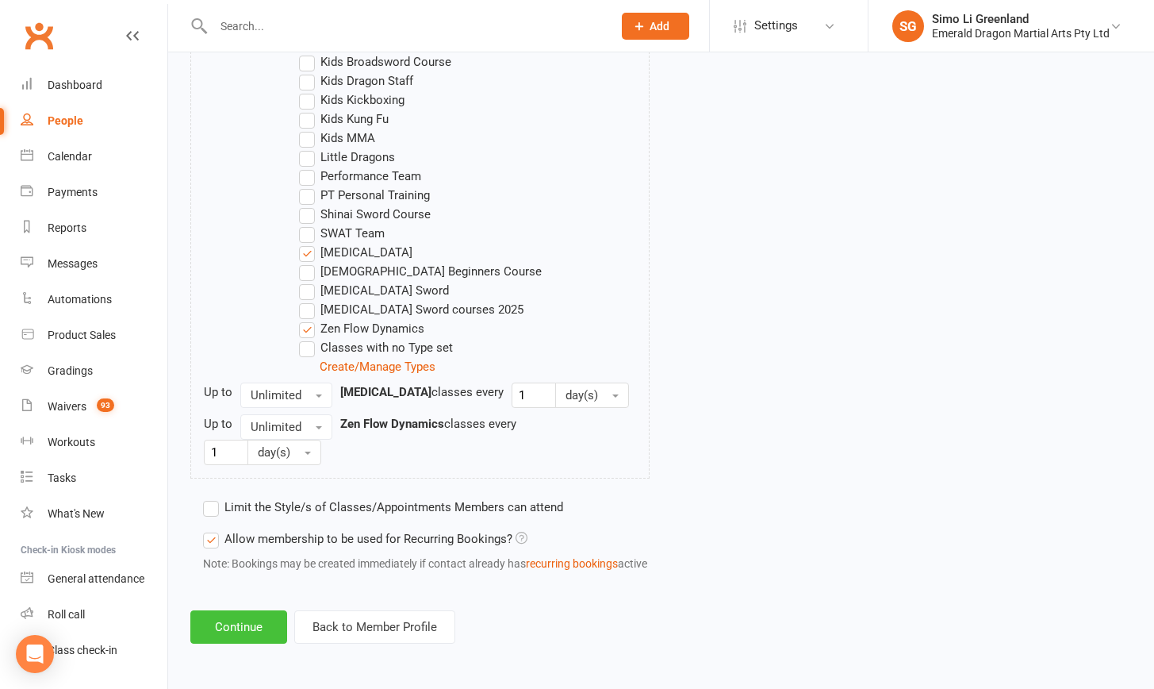
click at [247, 610] on button "Continue" at bounding box center [238, 626] width 97 height 33
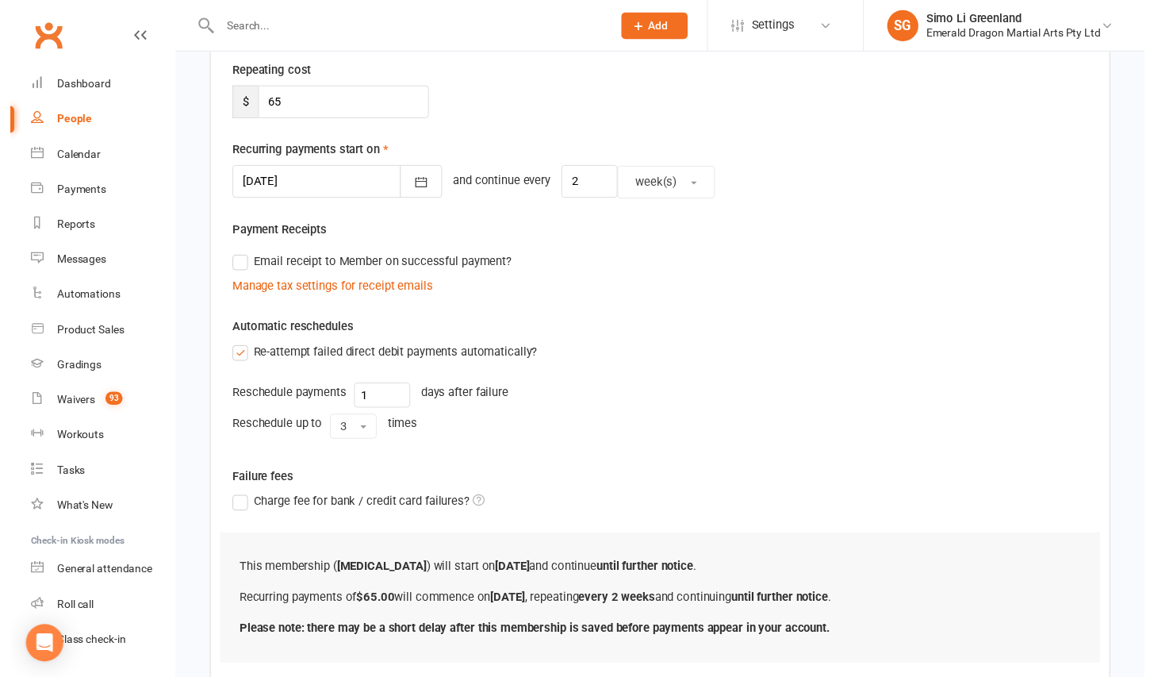
scroll to position [414, 0]
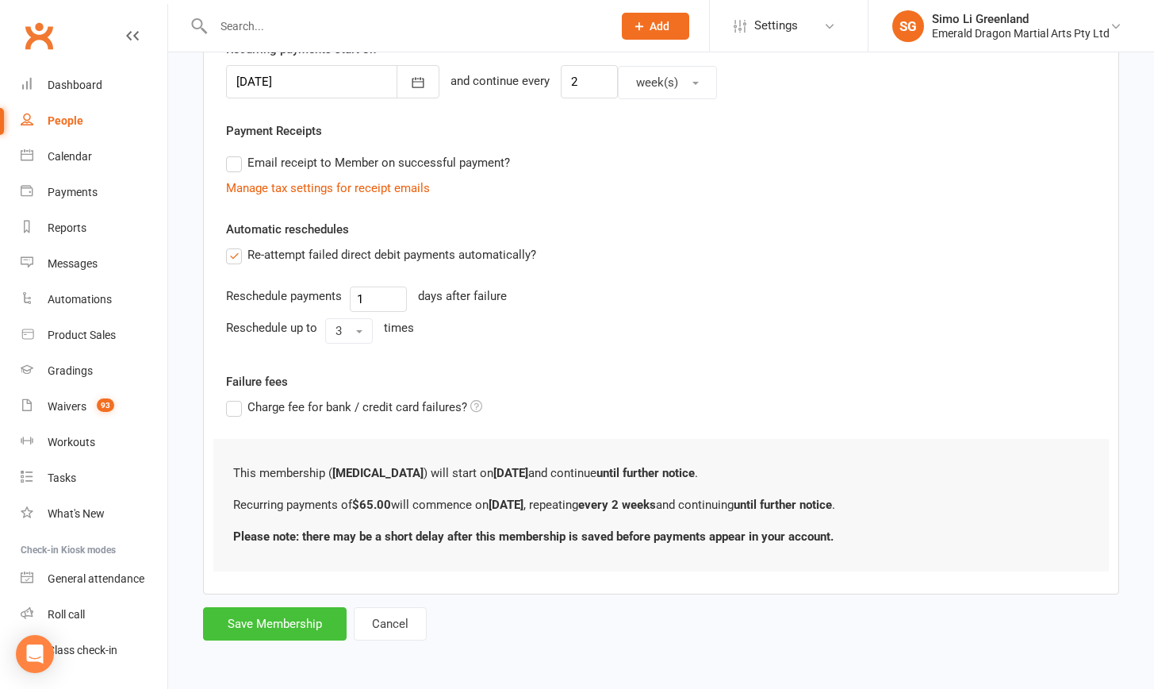
click at [278, 609] on button "Save Membership" at bounding box center [275, 623] width 144 height 33
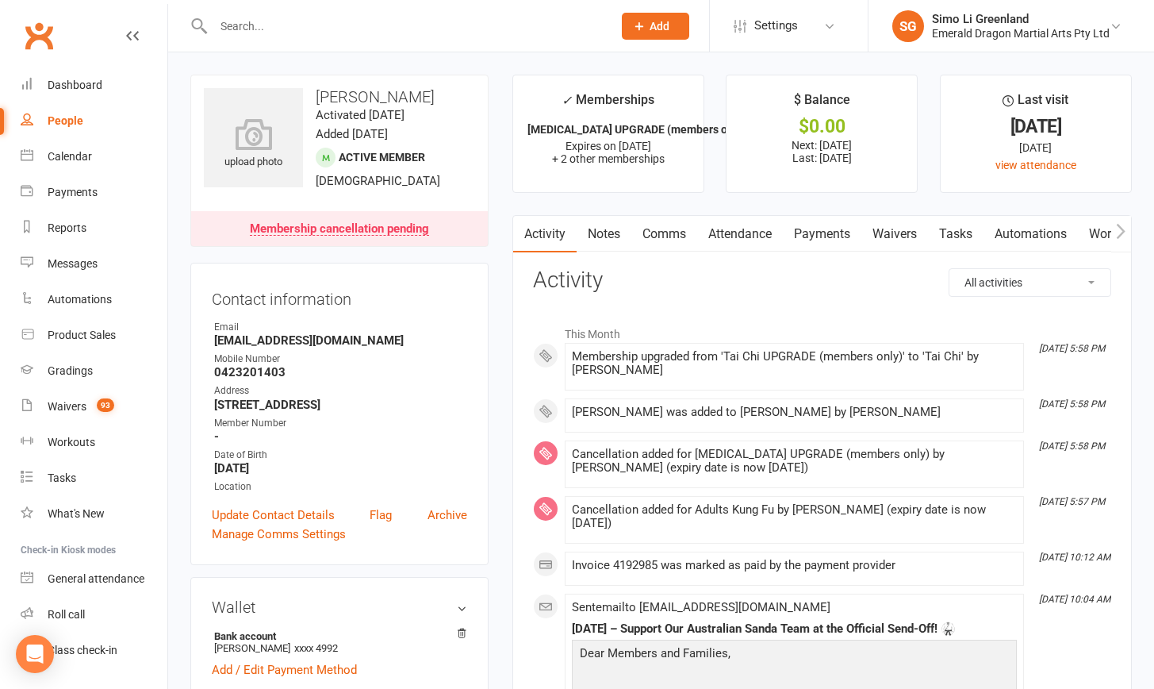
click at [812, 223] on link "Payments" at bounding box center [822, 234] width 79 height 36
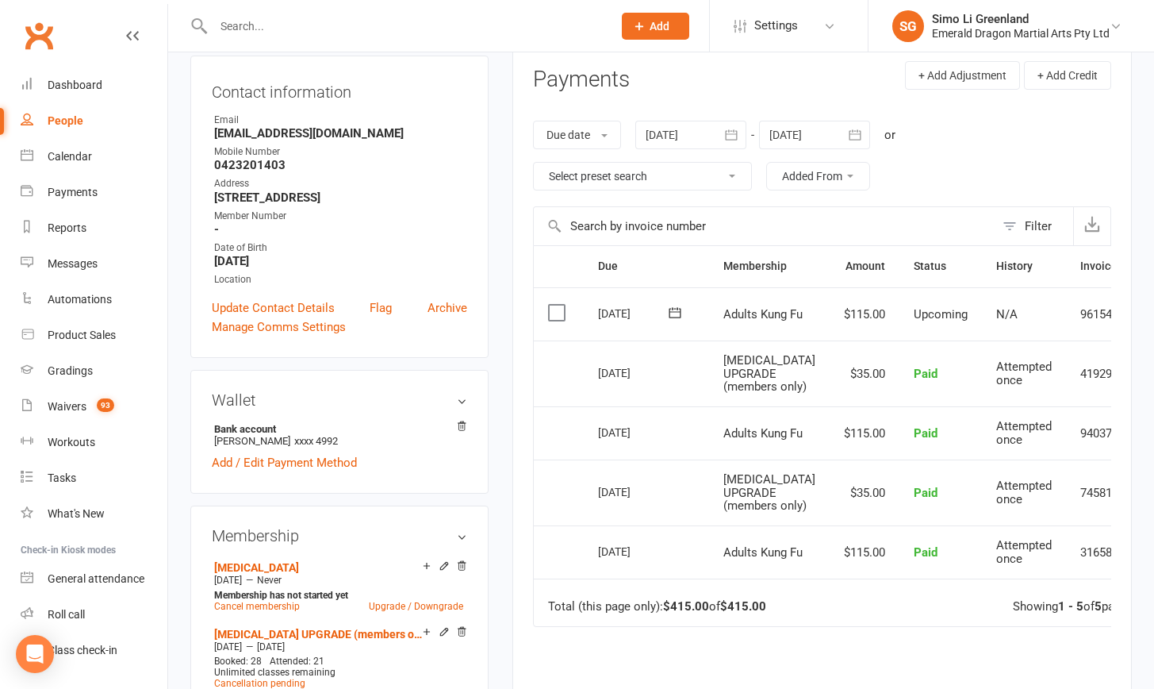
scroll to position [68, 0]
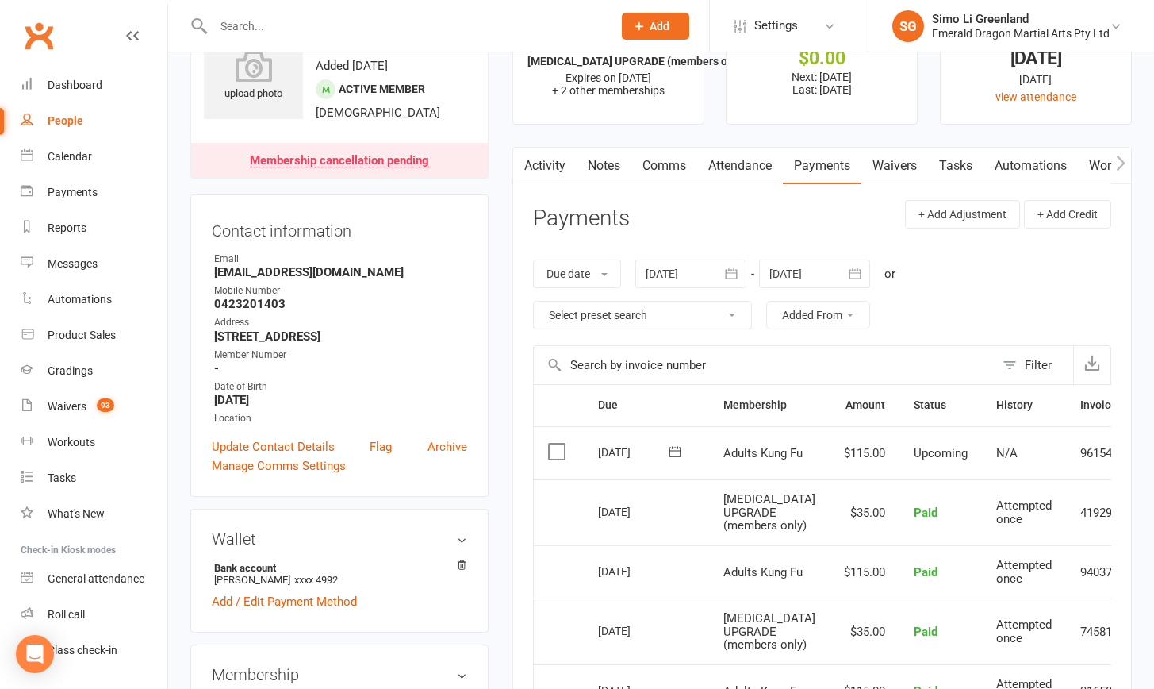
click at [540, 163] on link "Activity" at bounding box center [544, 166] width 63 height 36
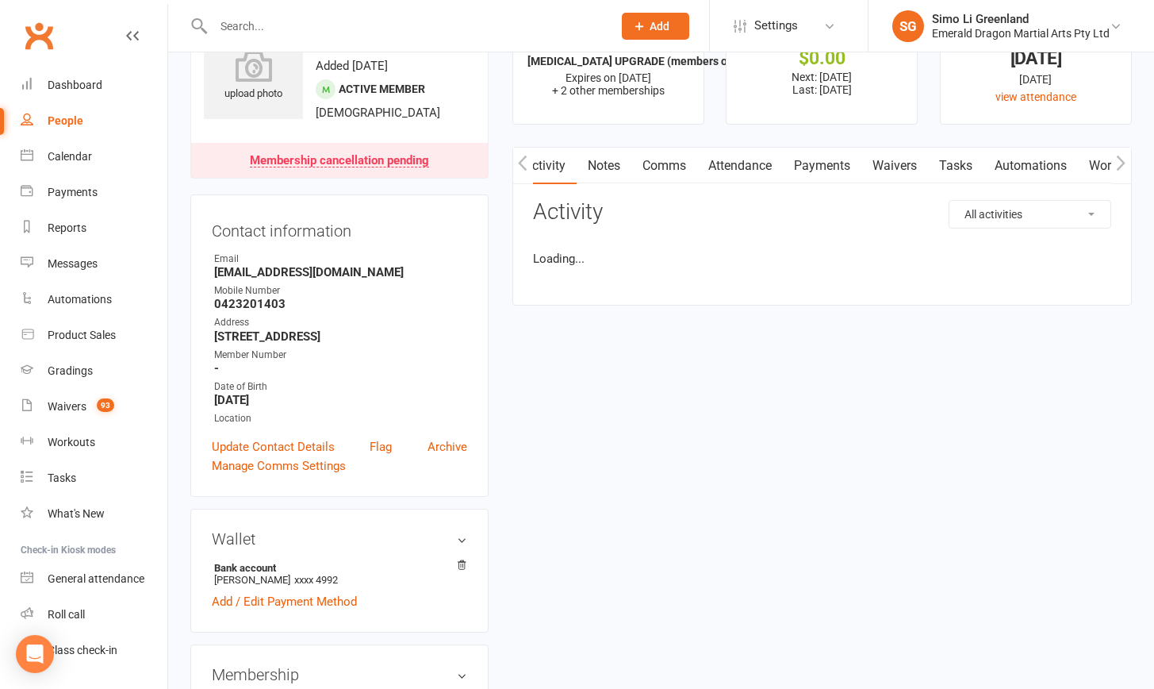
scroll to position [0, 1]
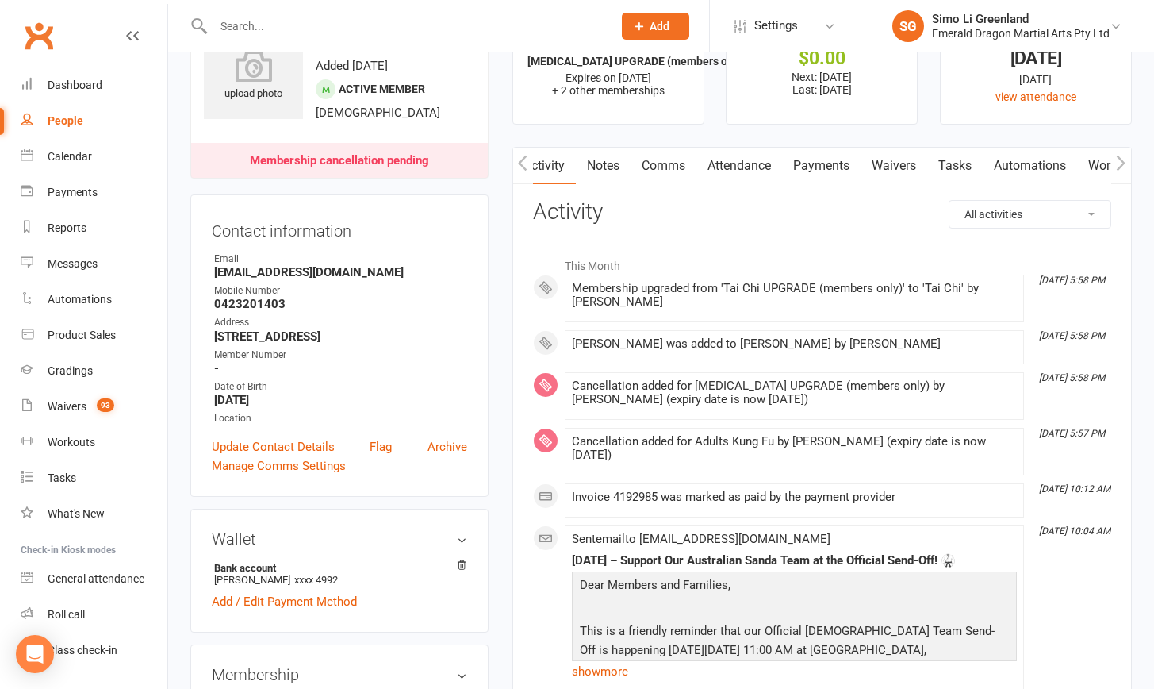
click at [742, 157] on link "Attendance" at bounding box center [739, 166] width 86 height 36
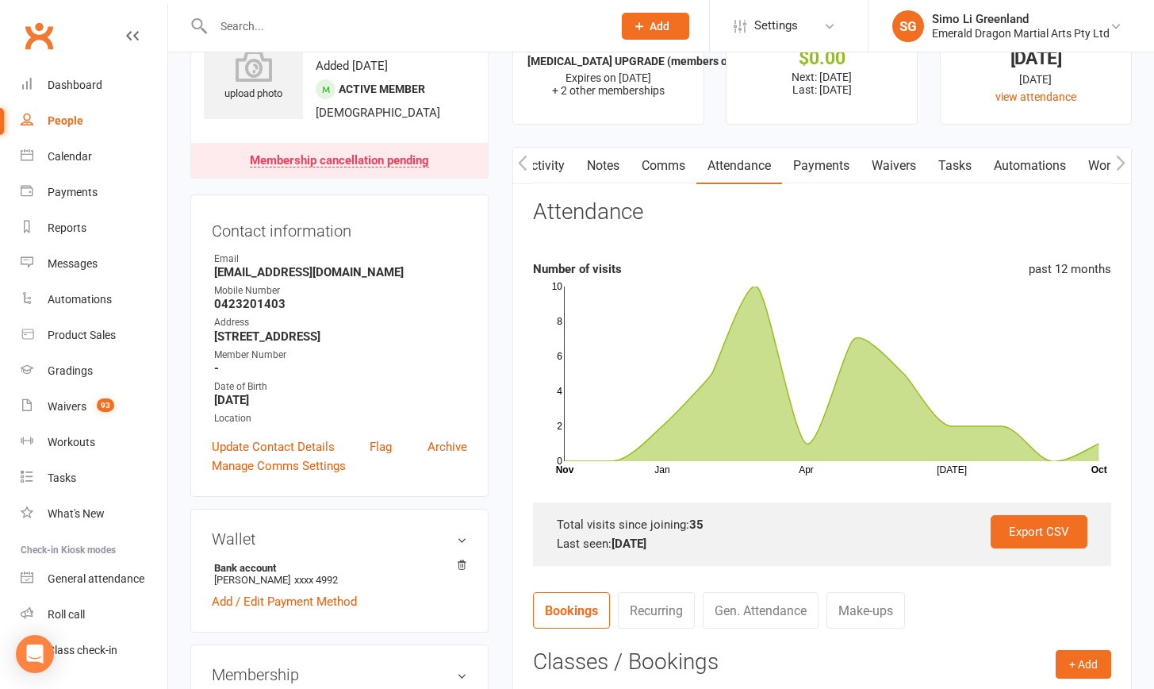
click at [561, 157] on link "Activity" at bounding box center [543, 166] width 63 height 36
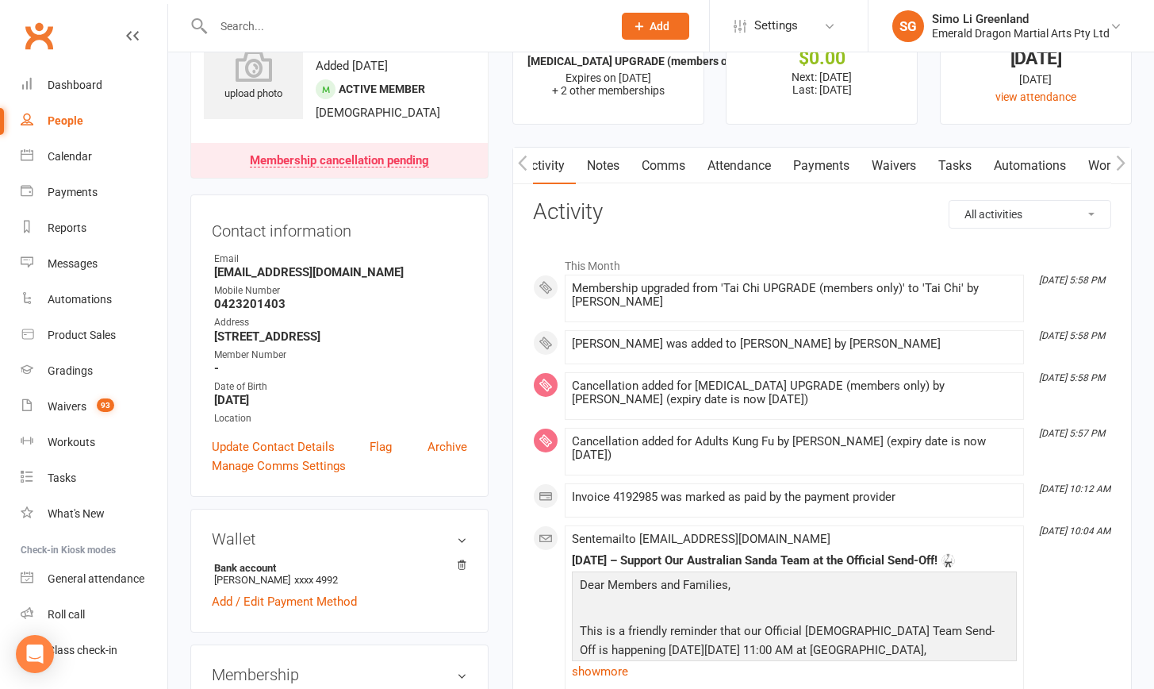
click at [834, 162] on link "Payments" at bounding box center [821, 166] width 79 height 36
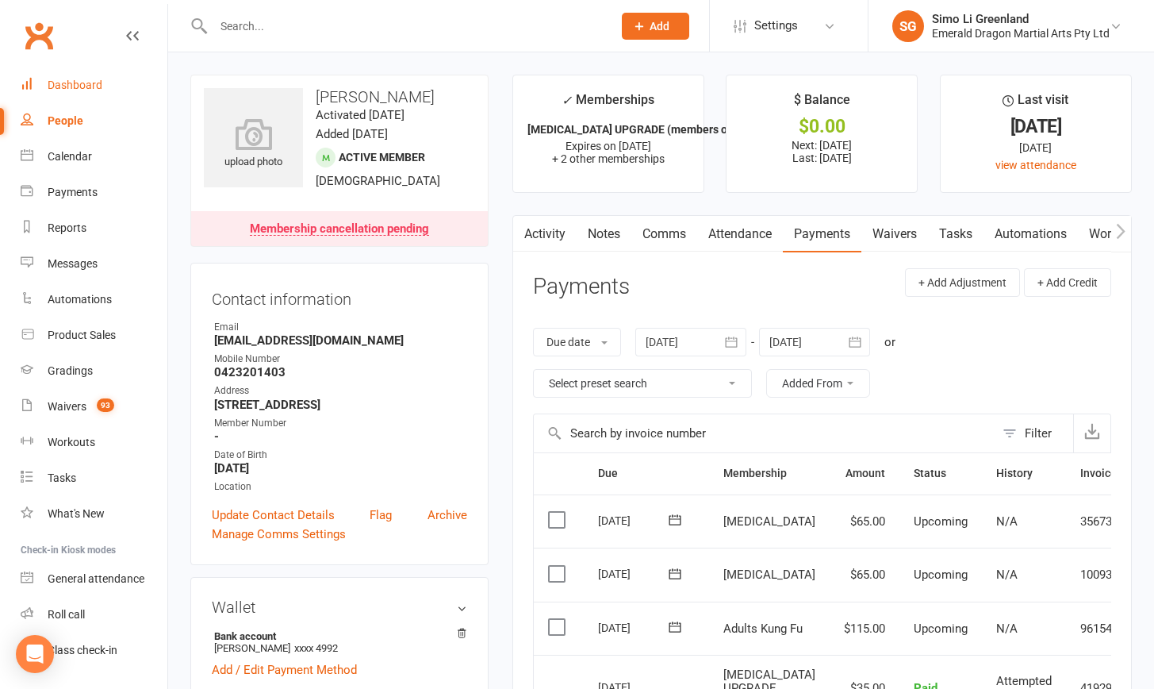
click at [68, 85] on div "Dashboard" at bounding box center [75, 85] width 55 height 13
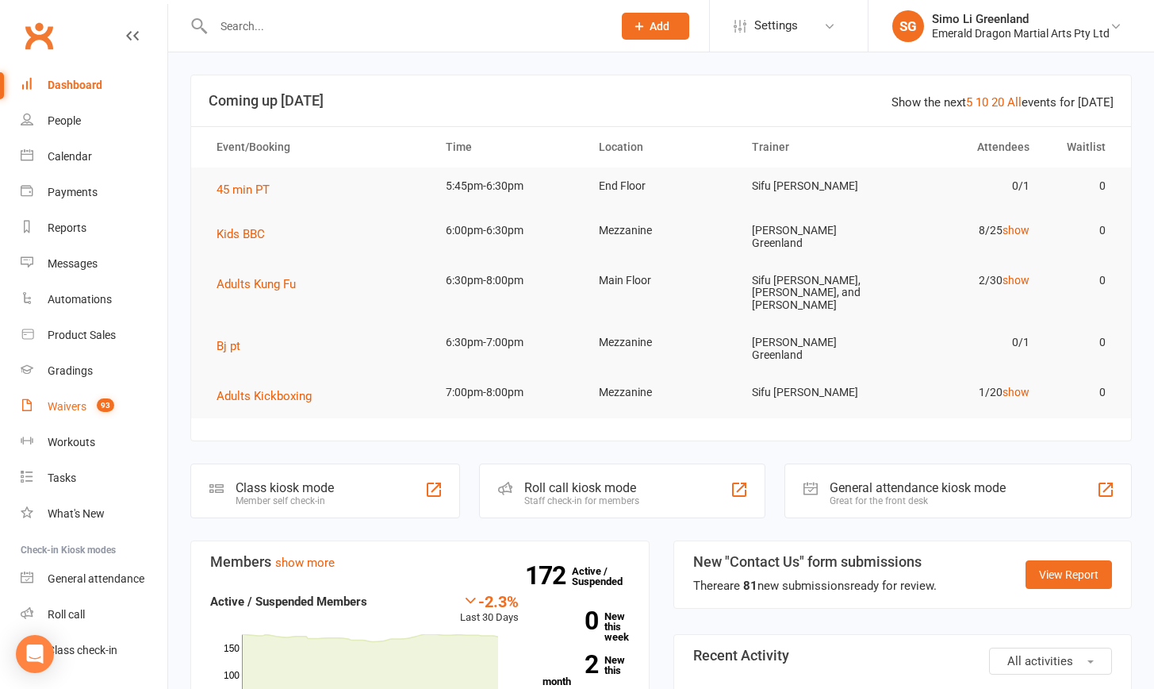
click at [52, 405] on div "Waivers" at bounding box center [67, 406] width 39 height 13
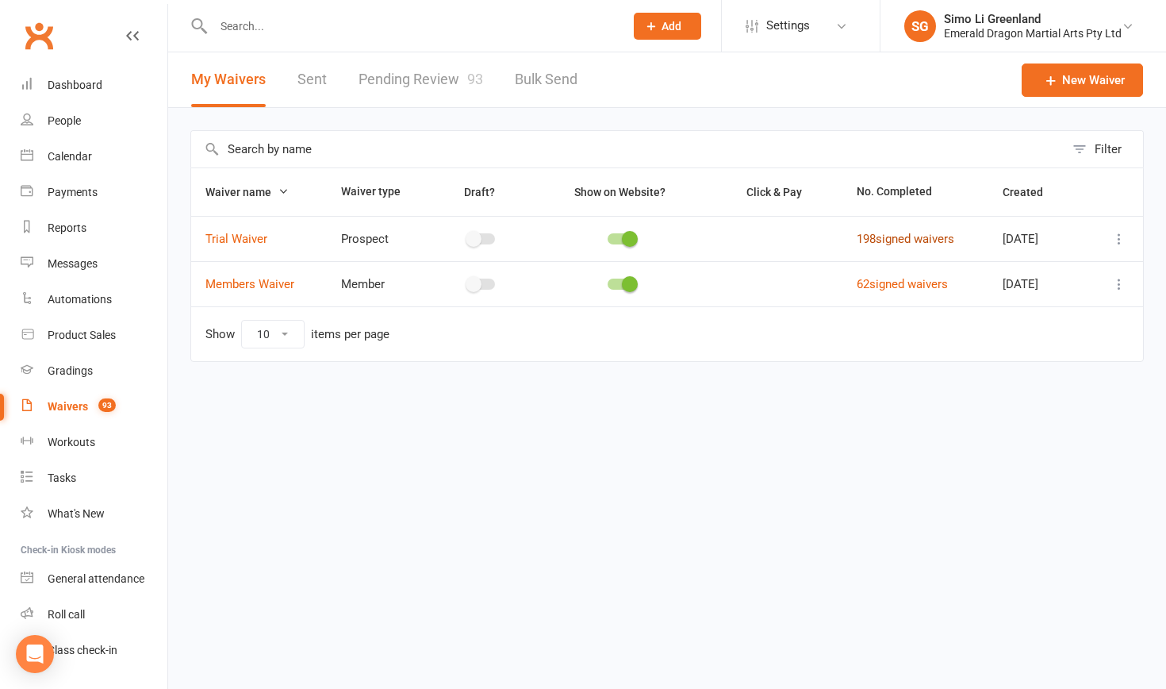
click at [873, 240] on link "198 signed waivers" at bounding box center [906, 239] width 98 height 14
click at [915, 228] on td "198 signed waivers" at bounding box center [915, 238] width 146 height 45
click at [920, 237] on link "198 signed waivers" at bounding box center [906, 239] width 98 height 14
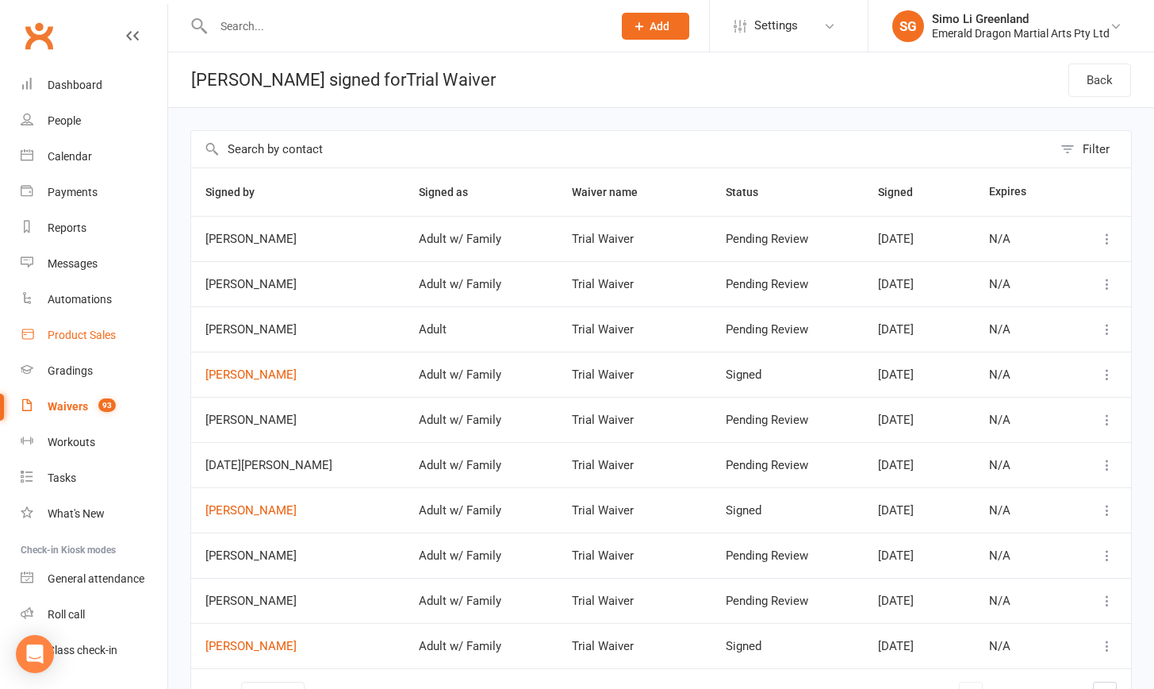
click at [71, 325] on link "Product Sales" at bounding box center [94, 335] width 147 height 36
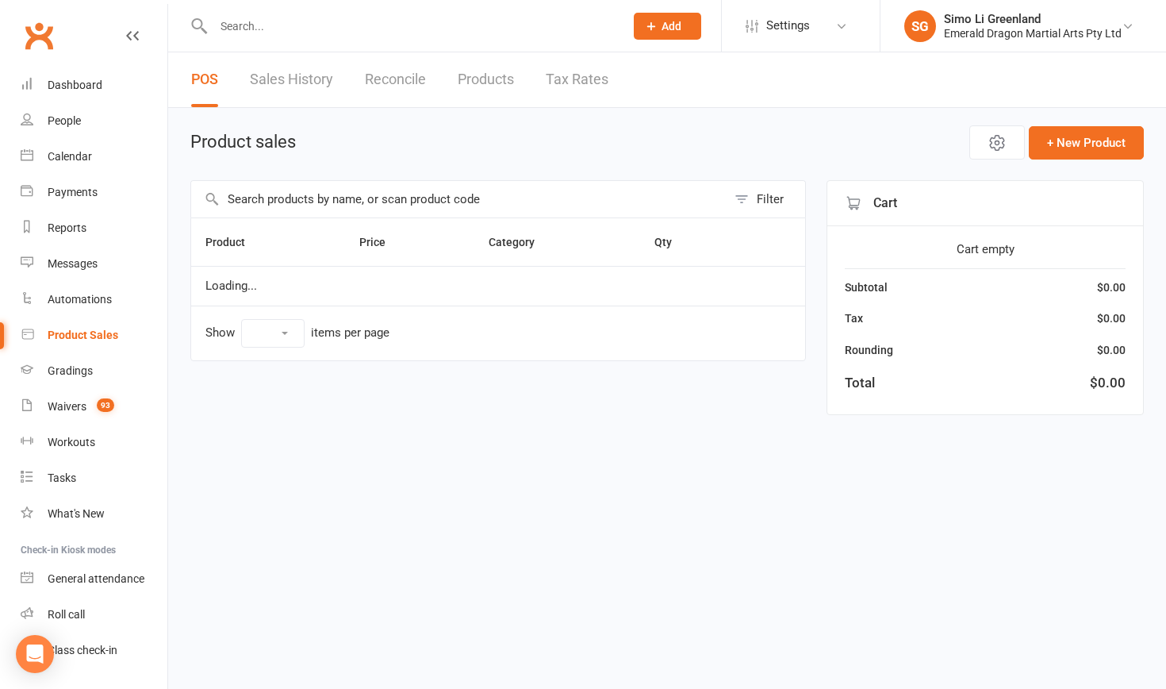
select select "10"
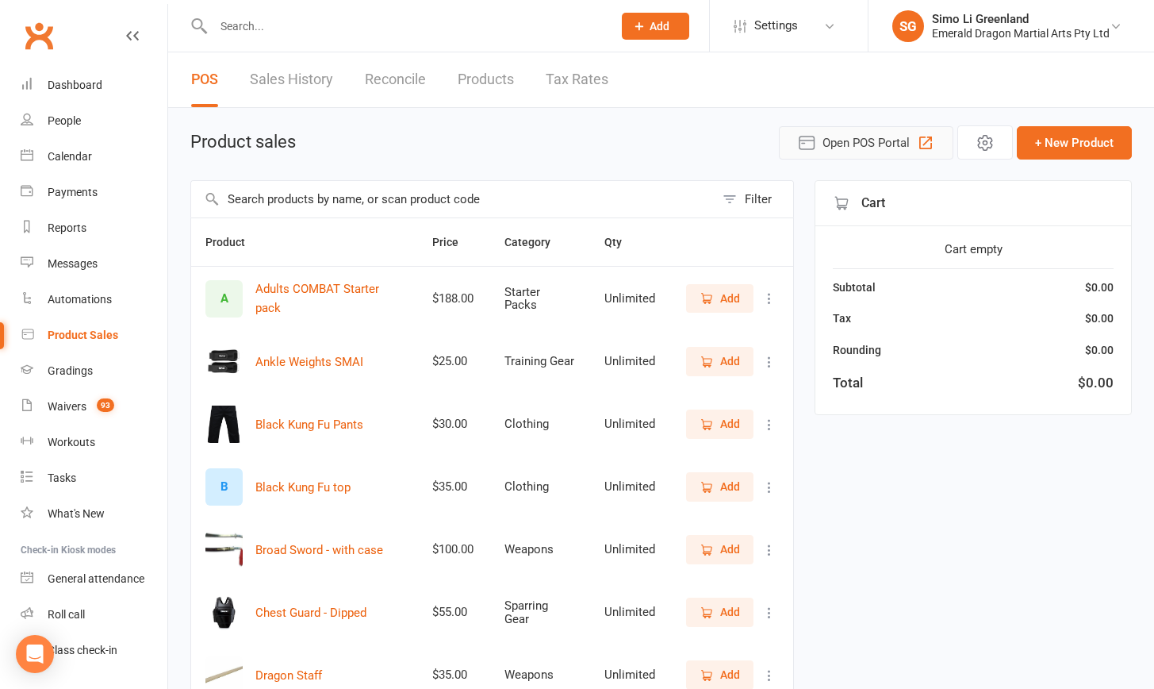
click at [900, 148] on span "Open POS Portal" at bounding box center [866, 142] width 87 height 19
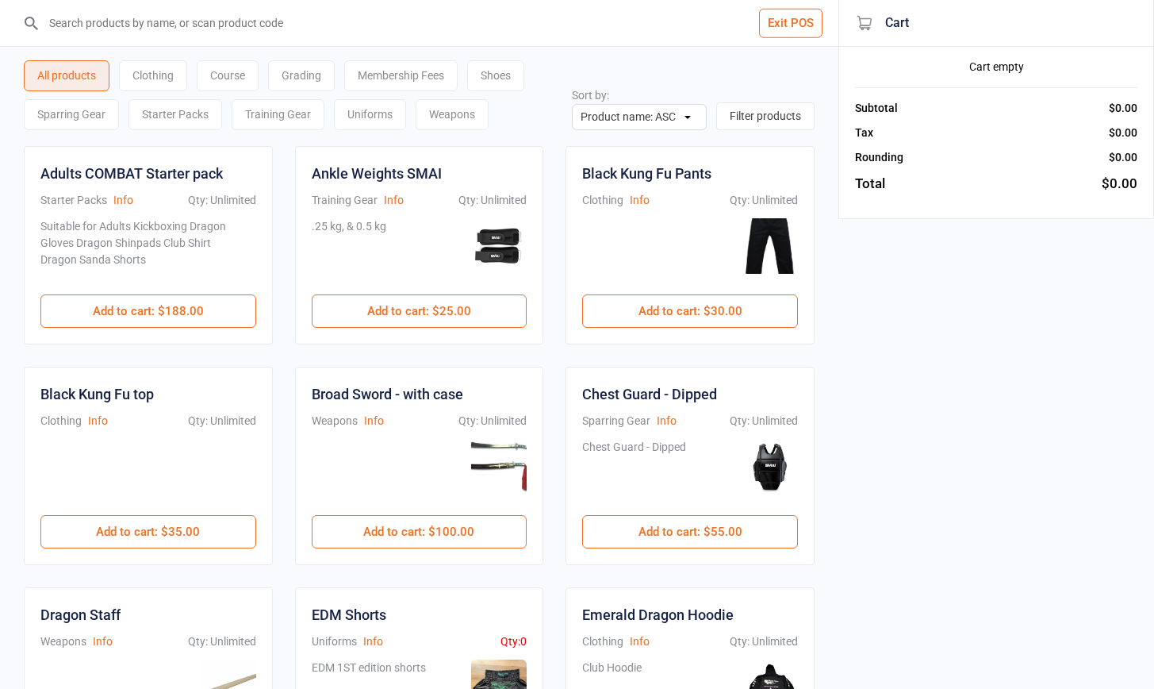
click at [178, 113] on div "Starter Packs" at bounding box center [176, 114] width 94 height 31
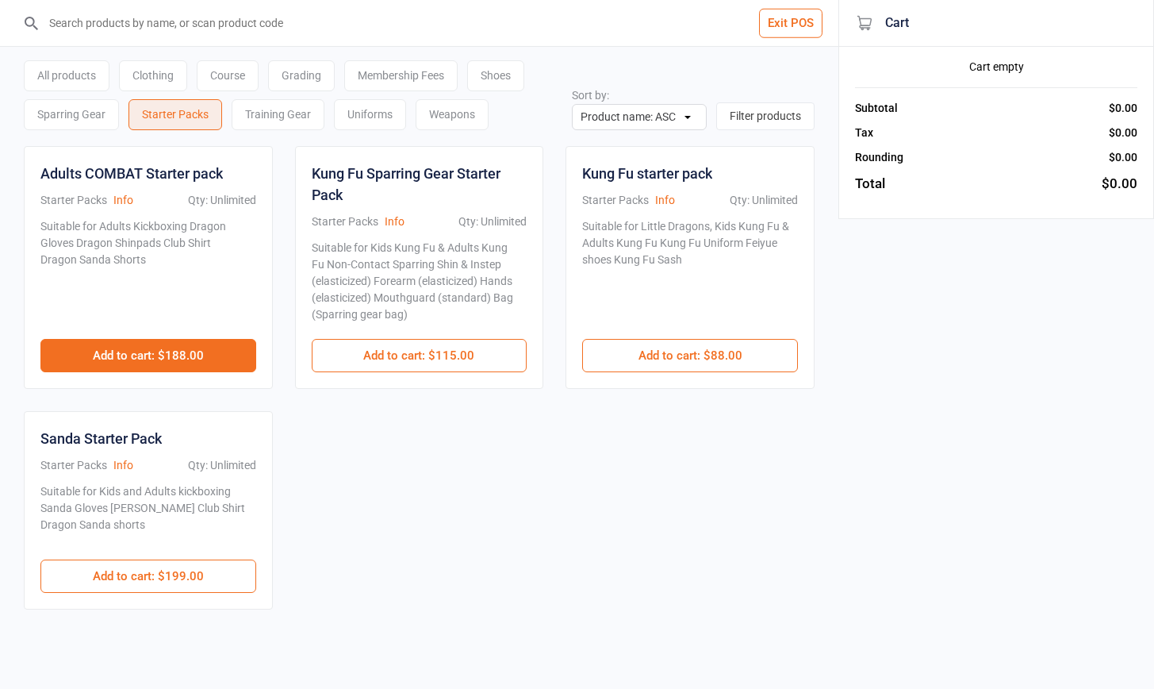
click at [159, 363] on button "Add to cart : $188.00" at bounding box center [148, 355] width 216 height 33
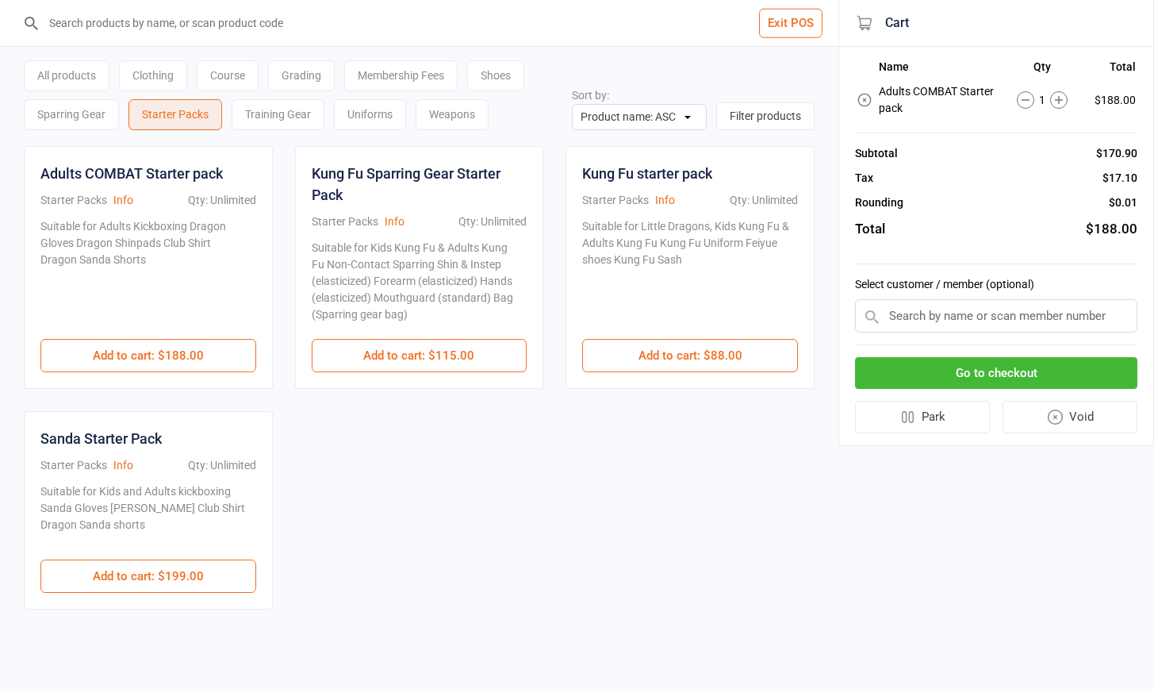
click at [973, 313] on input "text" at bounding box center [996, 315] width 282 height 33
click at [450, 524] on div "Adults COMBAT Starter pack Starter Packs Info Qty: Unlimited Suitable for Adult…" at bounding box center [419, 377] width 791 height 463
click at [378, 114] on div "Uniforms" at bounding box center [370, 114] width 72 height 31
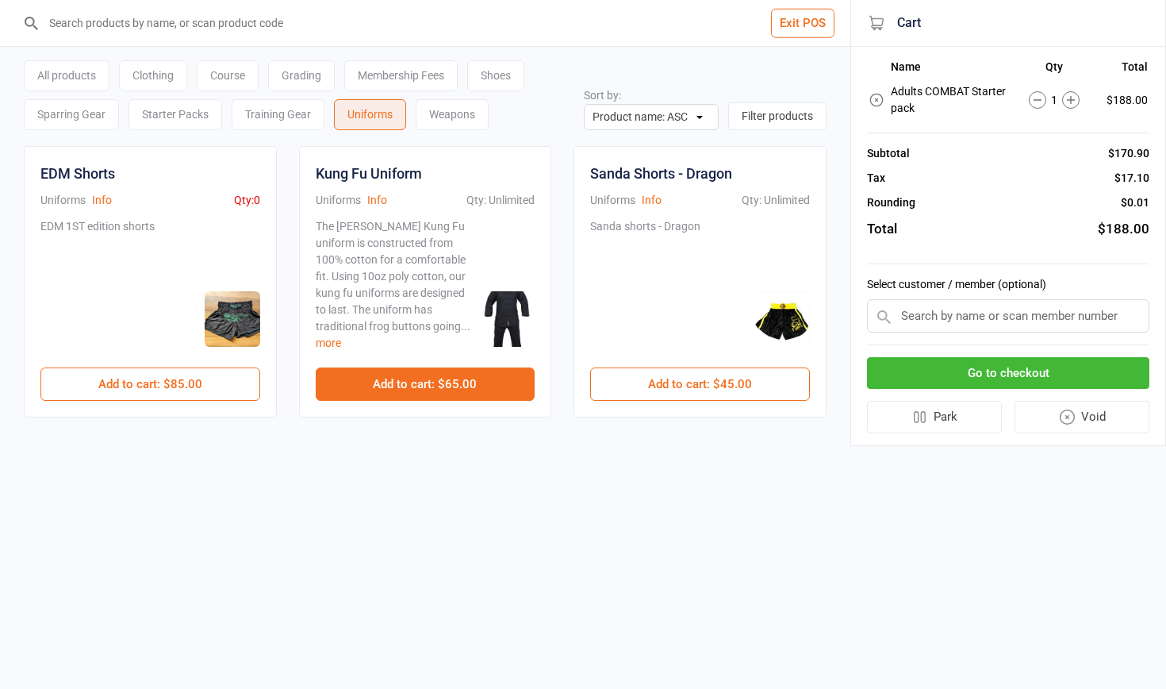
click at [459, 396] on button "Add to cart : $65.00" at bounding box center [426, 383] width 220 height 33
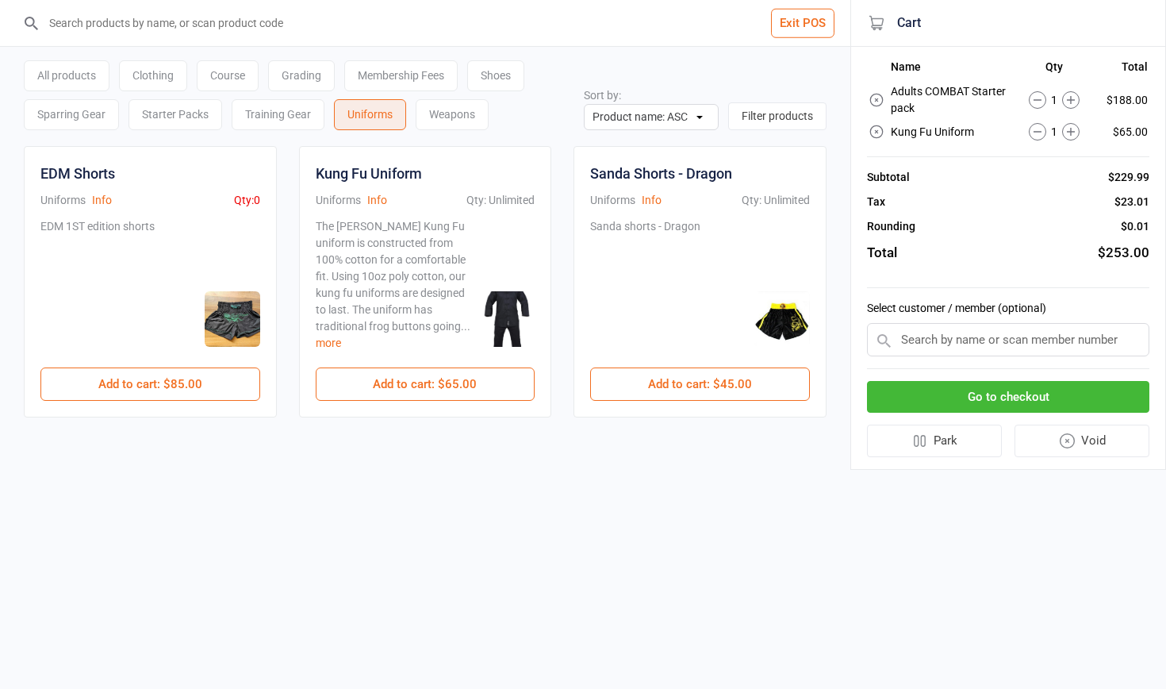
click at [953, 349] on input "text" at bounding box center [1008, 339] width 282 height 33
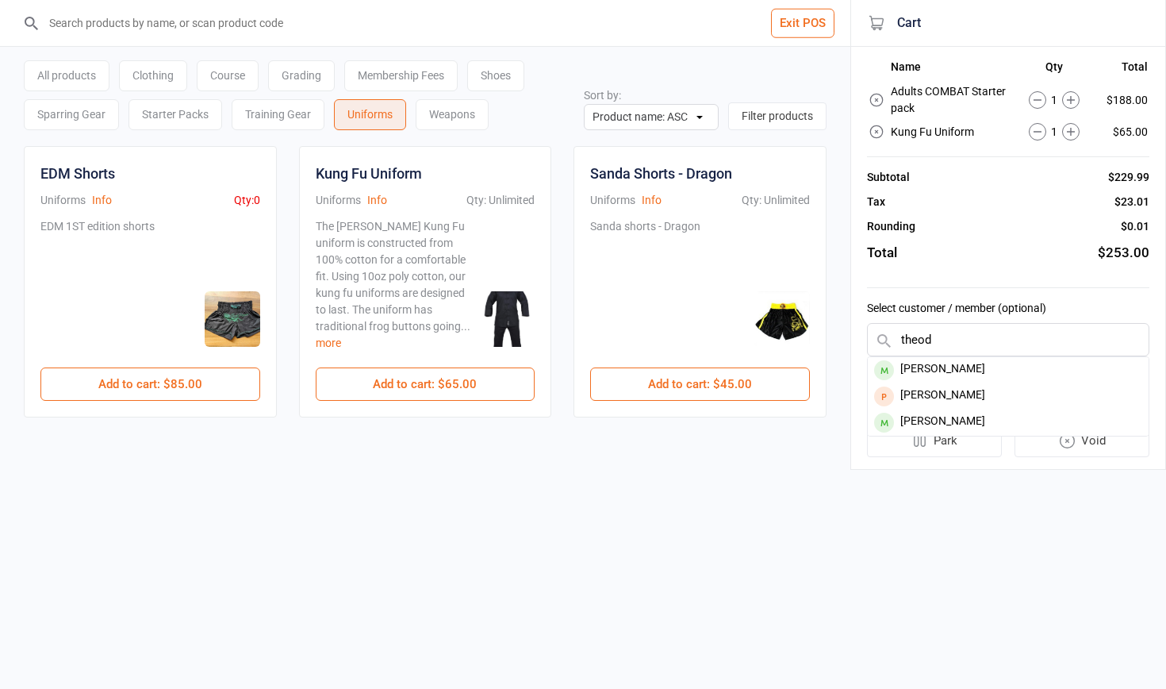
type input "theod"
drag, startPoint x: 1026, startPoint y: 358, endPoint x: 970, endPoint y: 422, distance: 85.4
click at [970, 421] on div "[PERSON_NAME]" at bounding box center [1008, 422] width 281 height 26
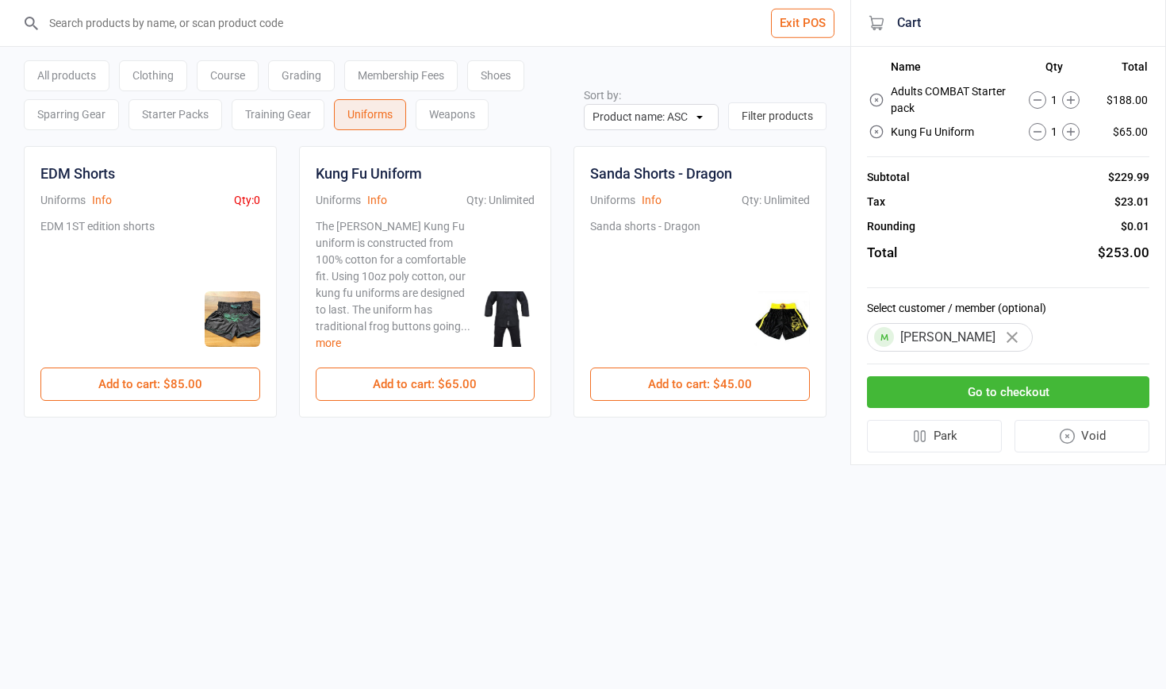
click at [1011, 385] on button "Go to checkout" at bounding box center [1008, 392] width 282 height 33
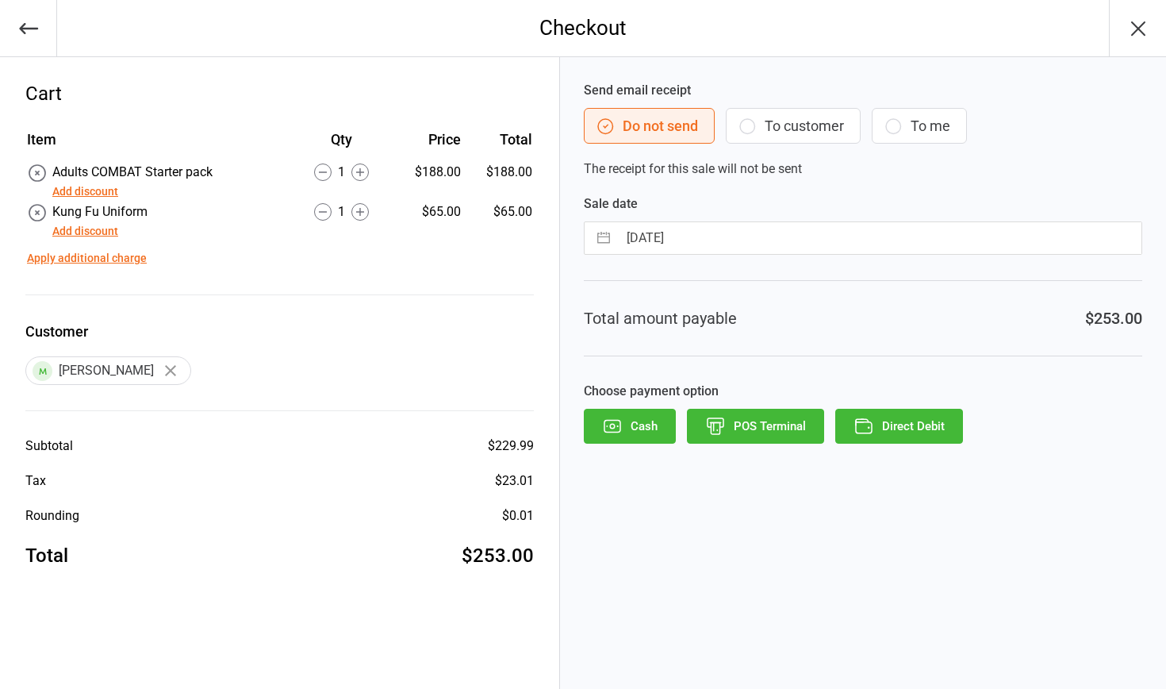
click at [769, 426] on button "POS Terminal" at bounding box center [755, 426] width 137 height 35
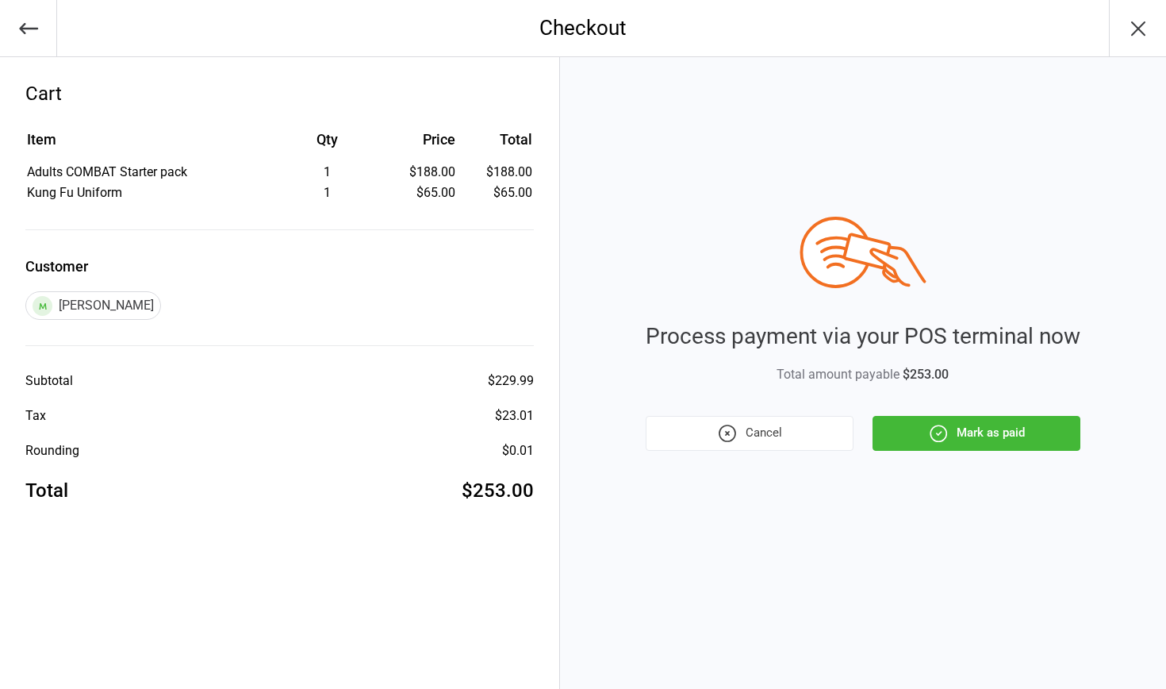
click at [1003, 435] on button "Mark as paid" at bounding box center [977, 433] width 208 height 35
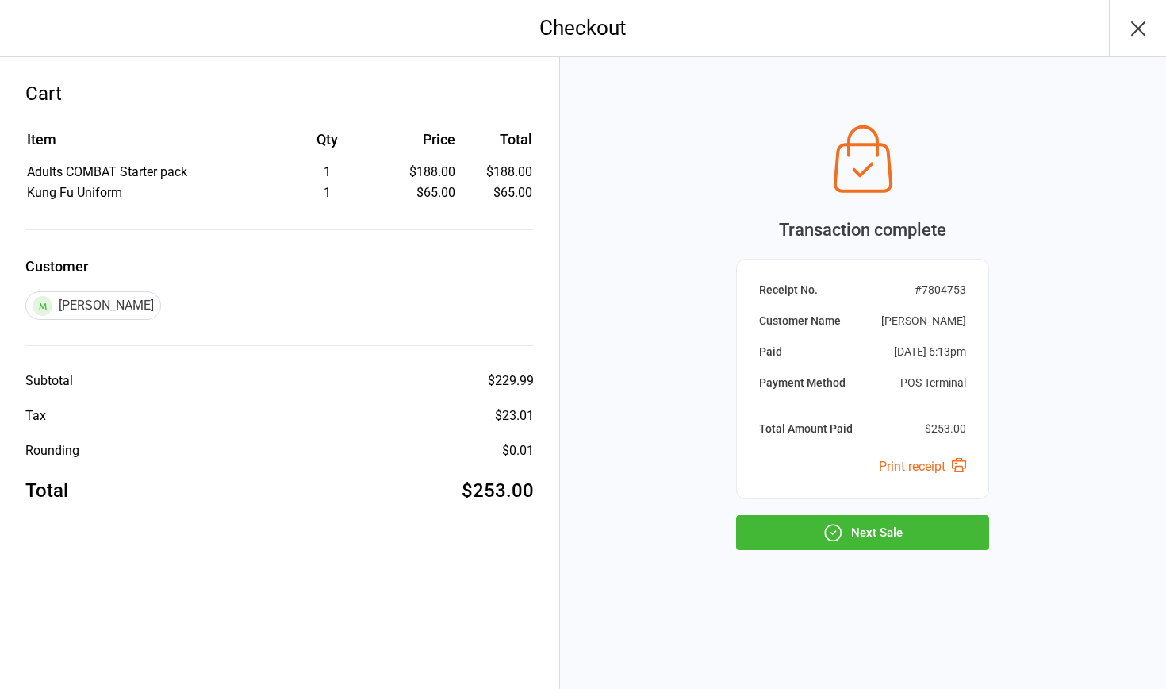
click at [876, 538] on button "Next Sale" at bounding box center [862, 532] width 253 height 35
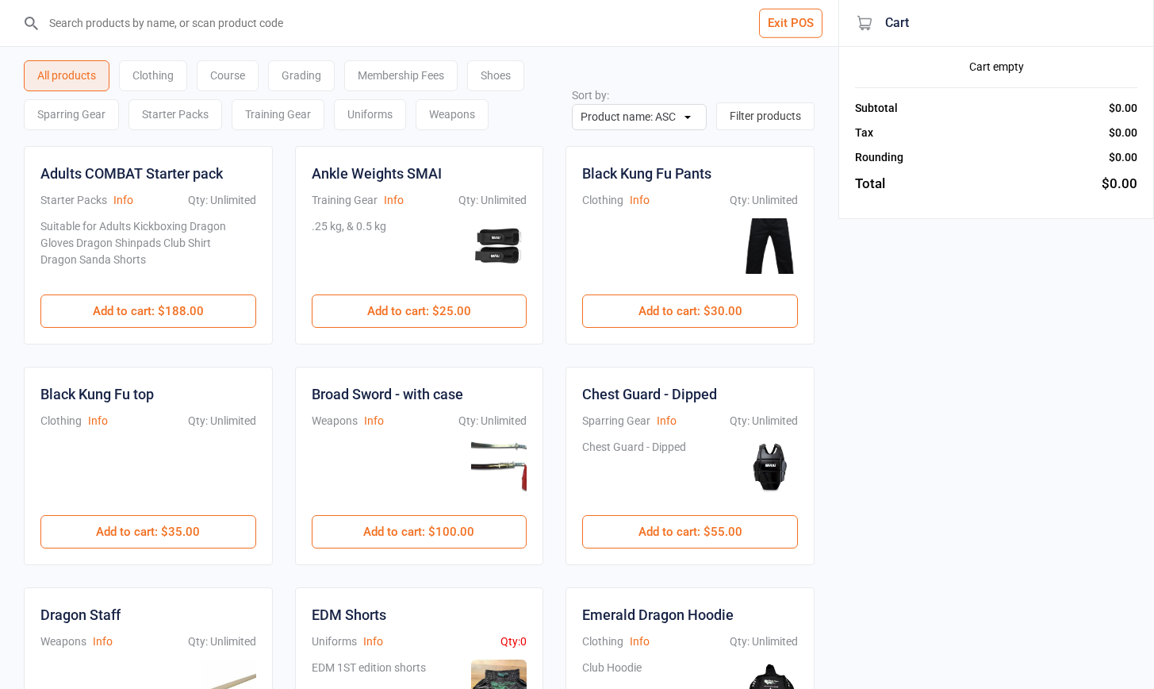
click at [787, 32] on button "Exit POS" at bounding box center [790, 23] width 63 height 29
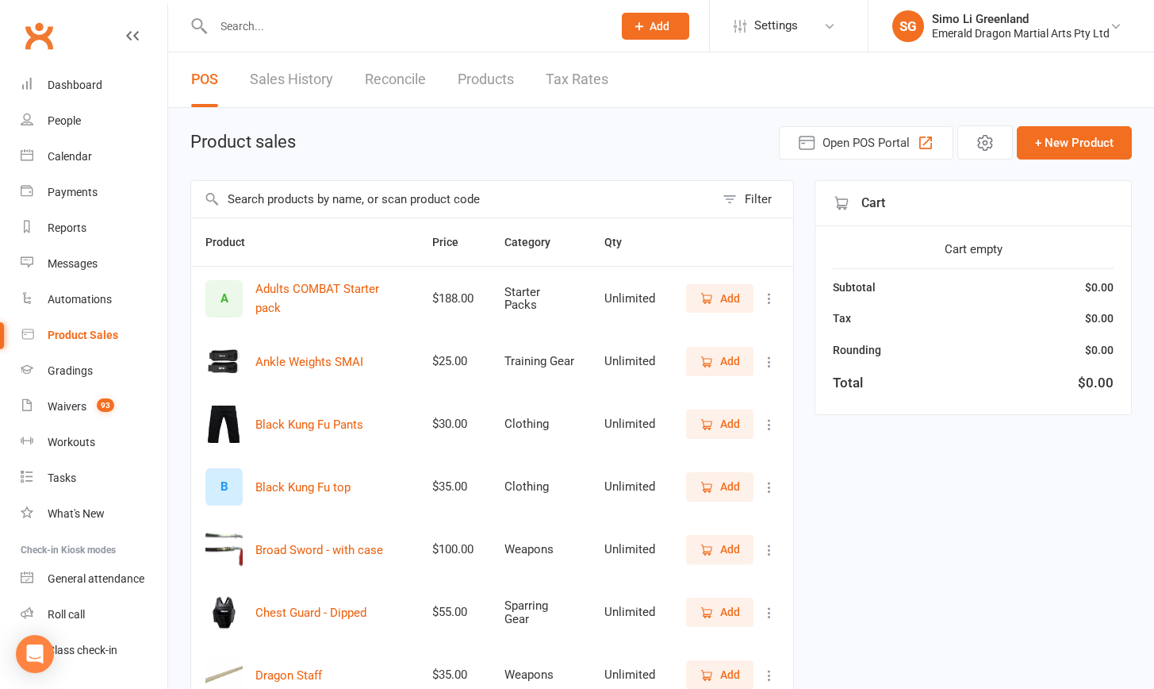
scroll to position [342, 0]
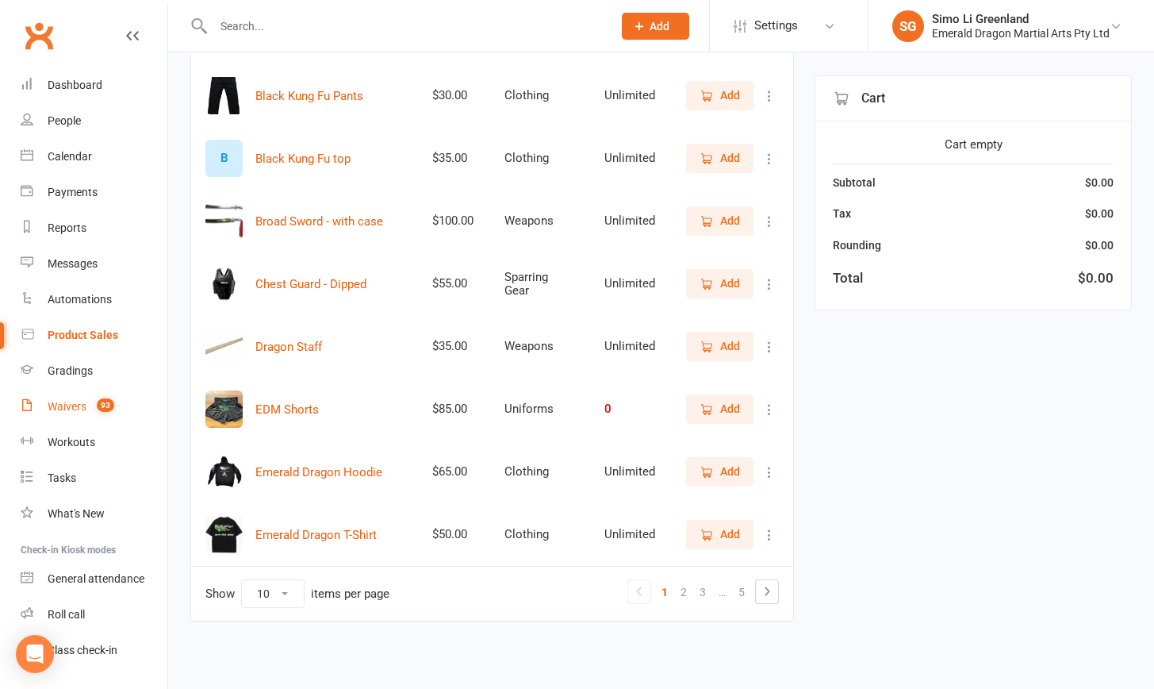
click at [41, 406] on link "Waivers 93" at bounding box center [94, 407] width 147 height 36
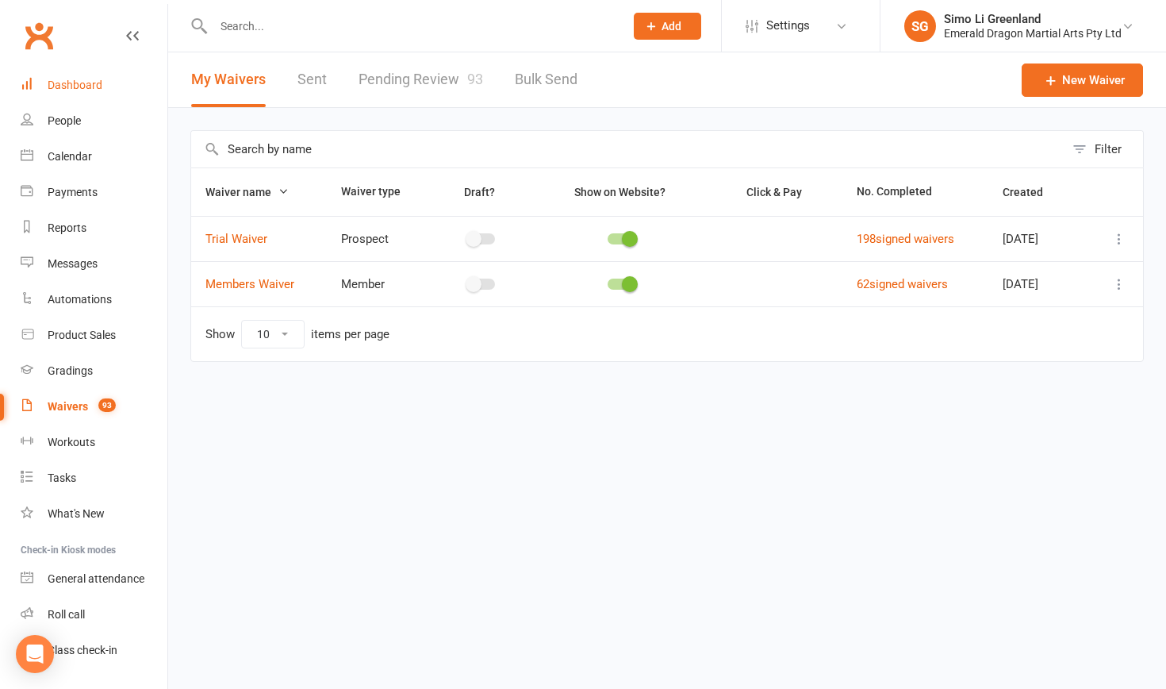
click at [80, 75] on link "Dashboard" at bounding box center [94, 85] width 147 height 36
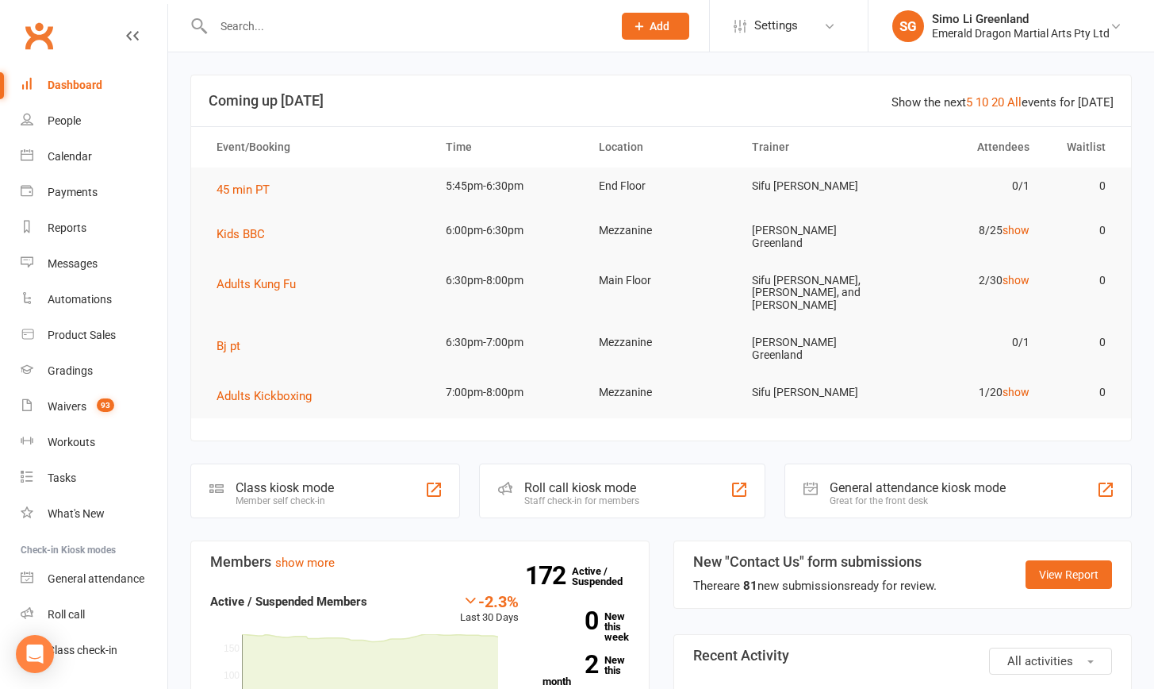
click at [266, 20] on input "text" at bounding box center [405, 26] width 393 height 22
type input "a"
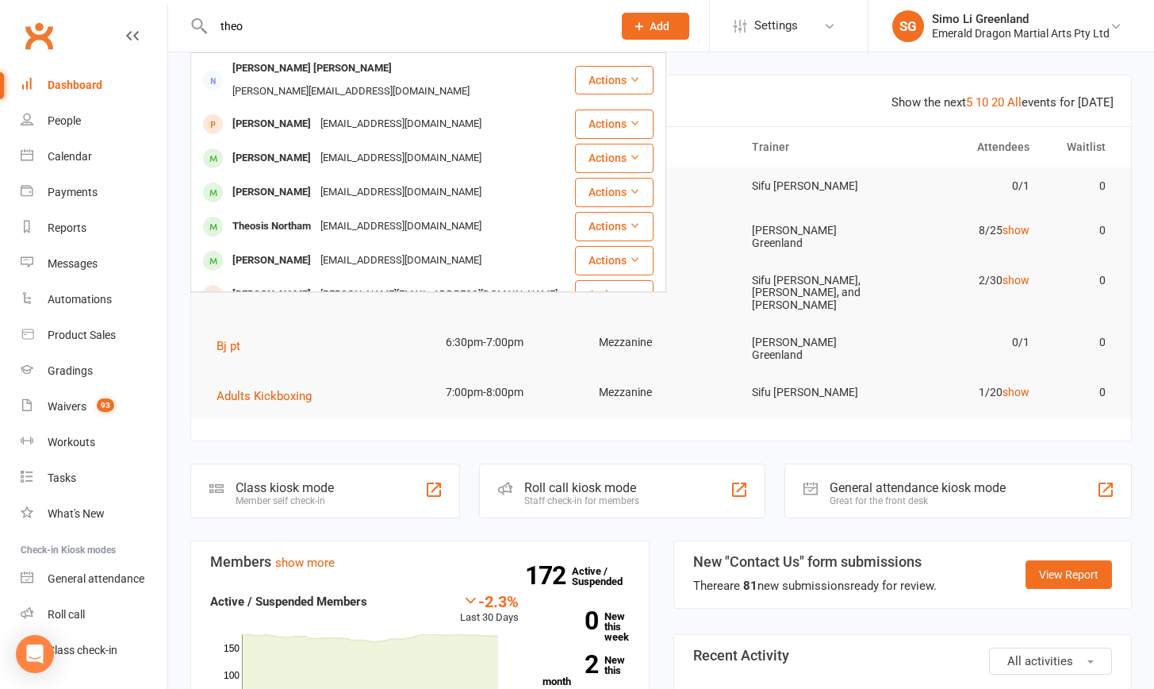
type input "Theo"
drag, startPoint x: 466, startPoint y: 191, endPoint x: 265, endPoint y: 238, distance: 206.1
click at [263, 249] on div "[PERSON_NAME]" at bounding box center [272, 260] width 88 height 23
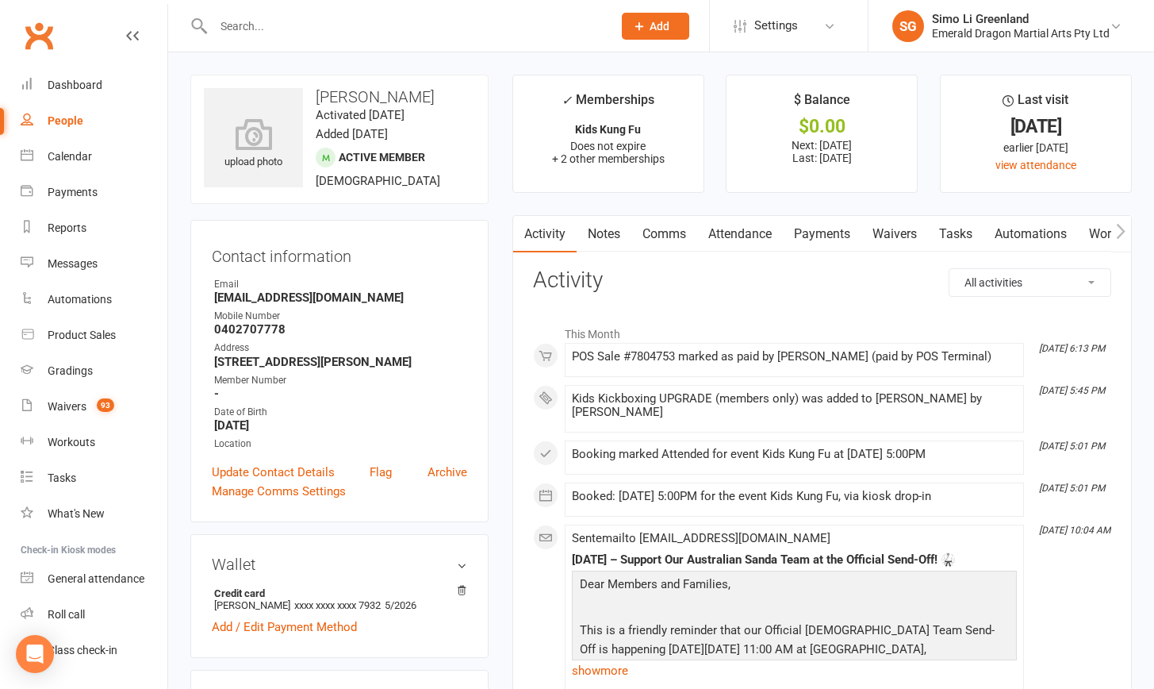
click at [842, 234] on link "Payments" at bounding box center [822, 234] width 79 height 36
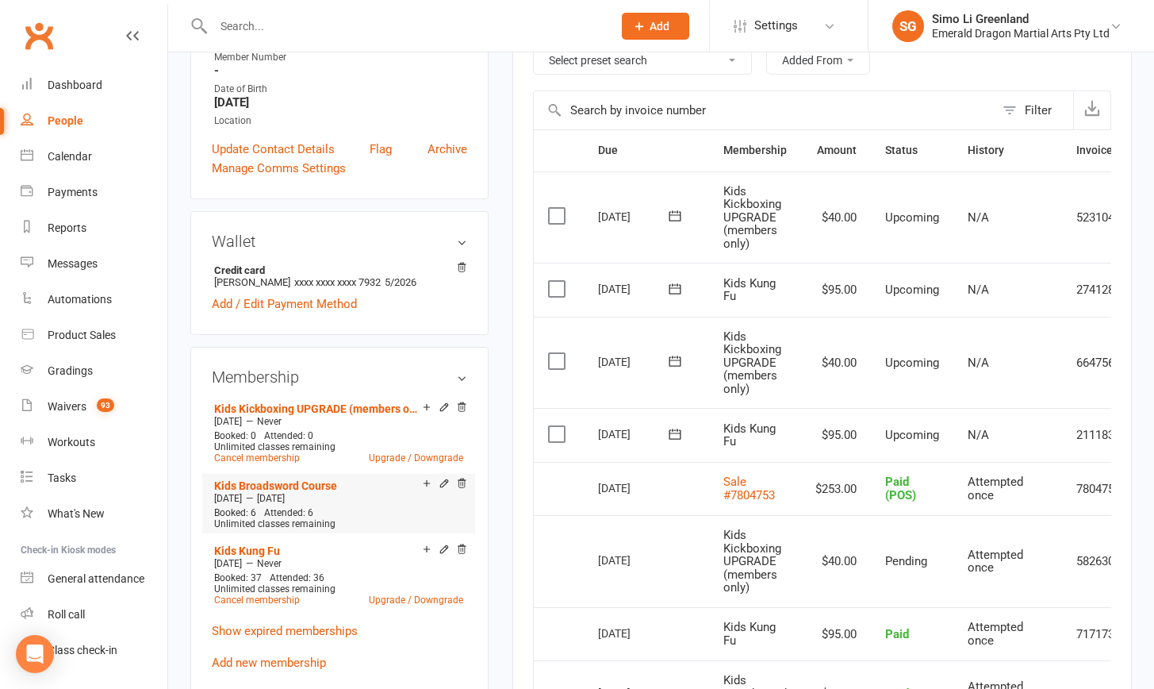
scroll to position [326, 0]
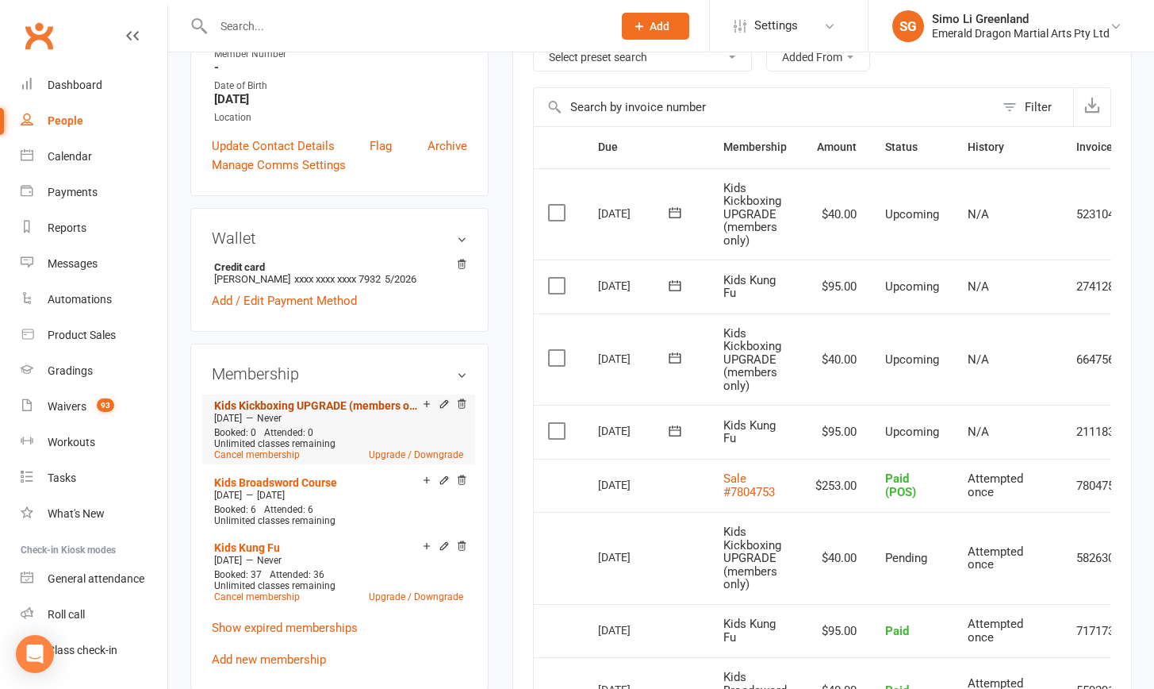
click at [302, 412] on link "Kids Kickboxing UPGRADE (members only)" at bounding box center [318, 405] width 209 height 13
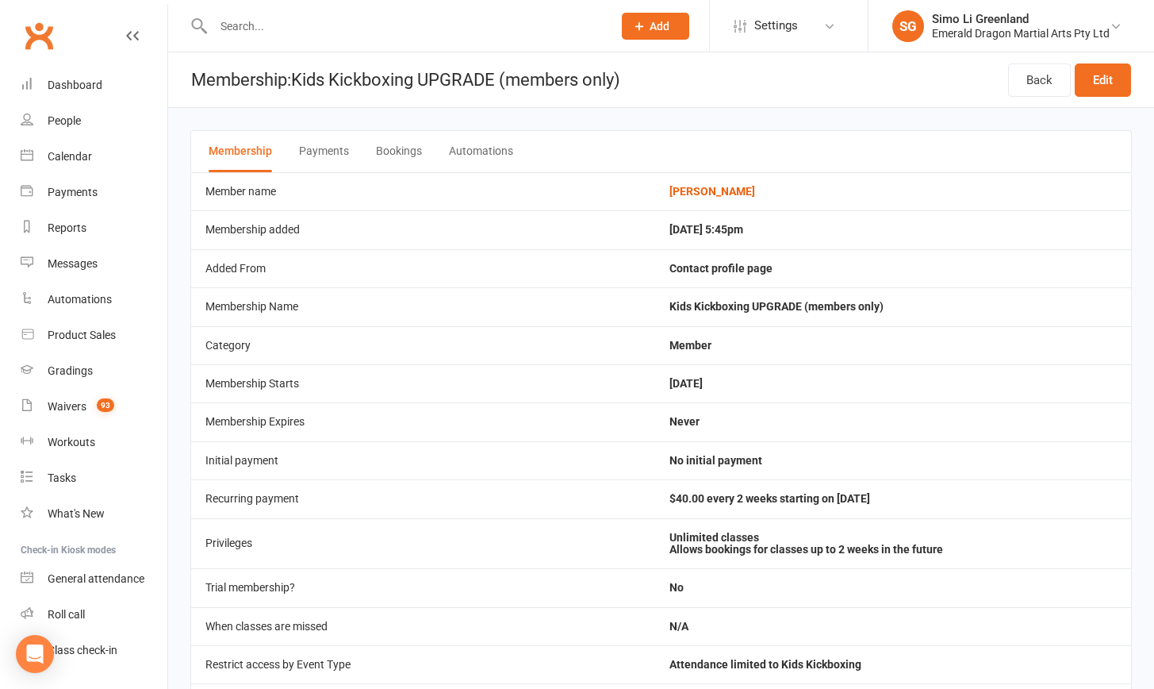
click at [327, 150] on button "Payments" at bounding box center [324, 151] width 50 height 41
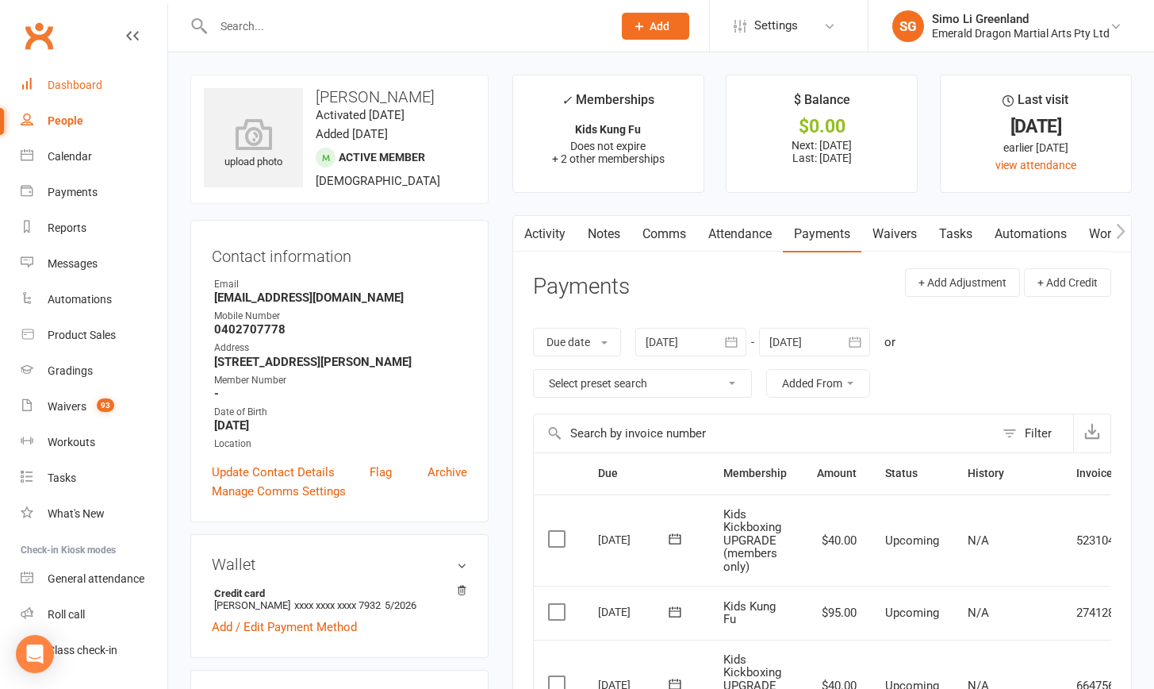
click at [86, 86] on div "Dashboard" at bounding box center [75, 85] width 55 height 13
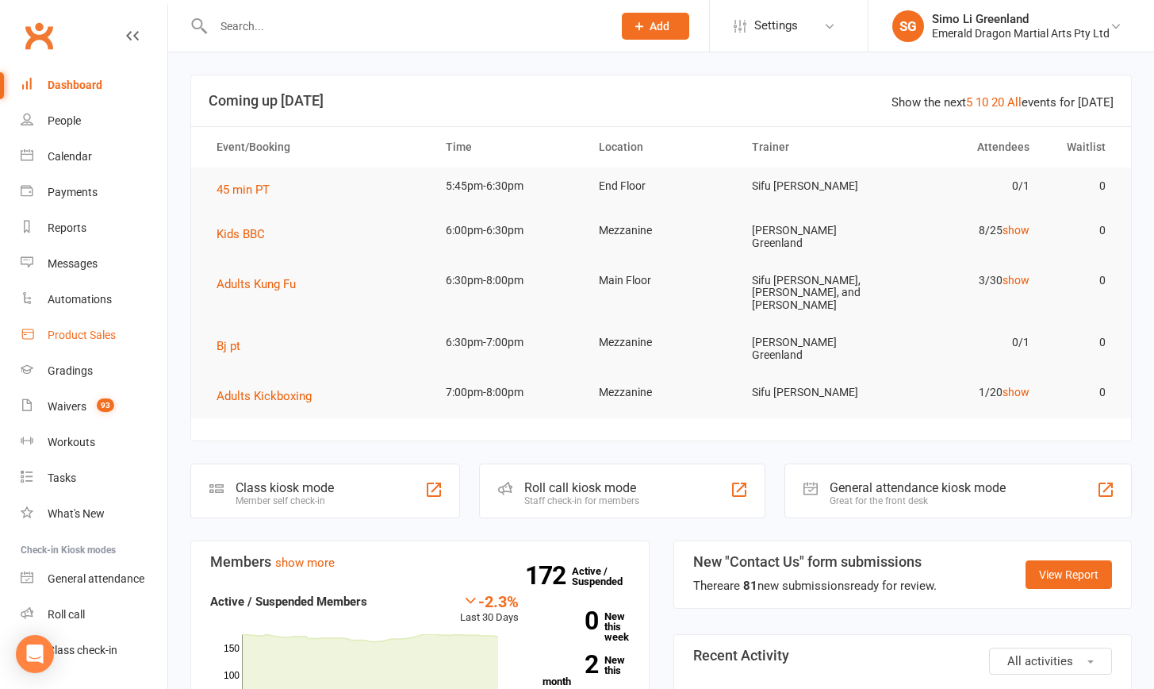
click at [73, 326] on link "Product Sales" at bounding box center [94, 335] width 147 height 36
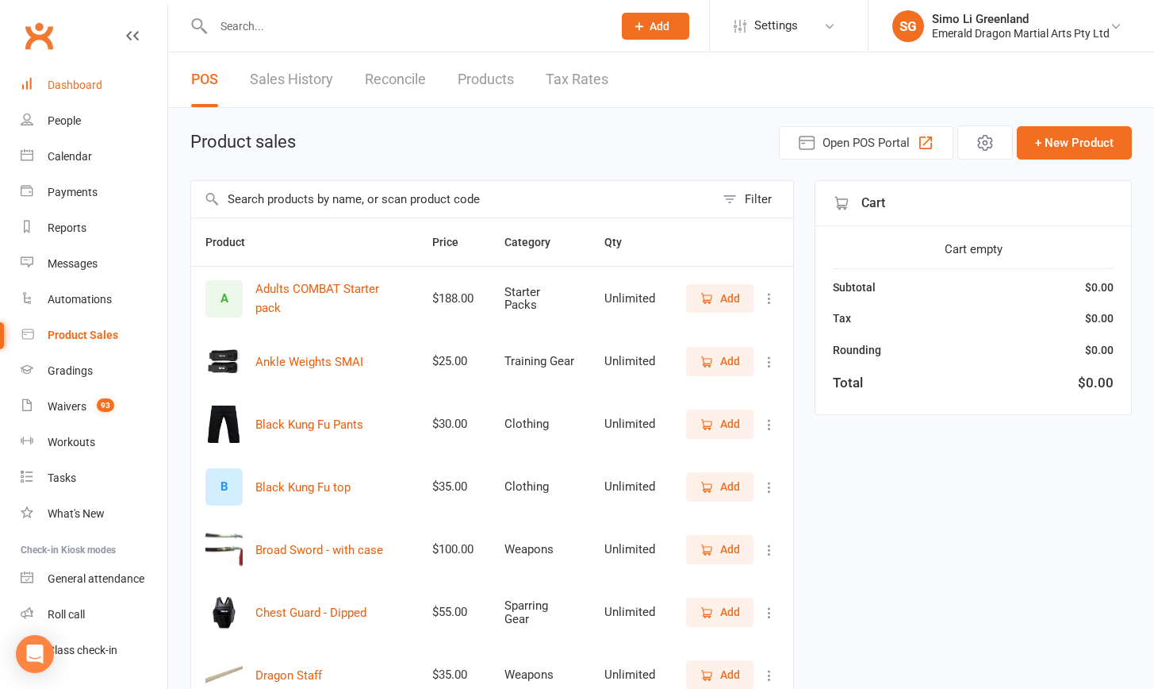
click at [82, 71] on link "Dashboard" at bounding box center [94, 85] width 147 height 36
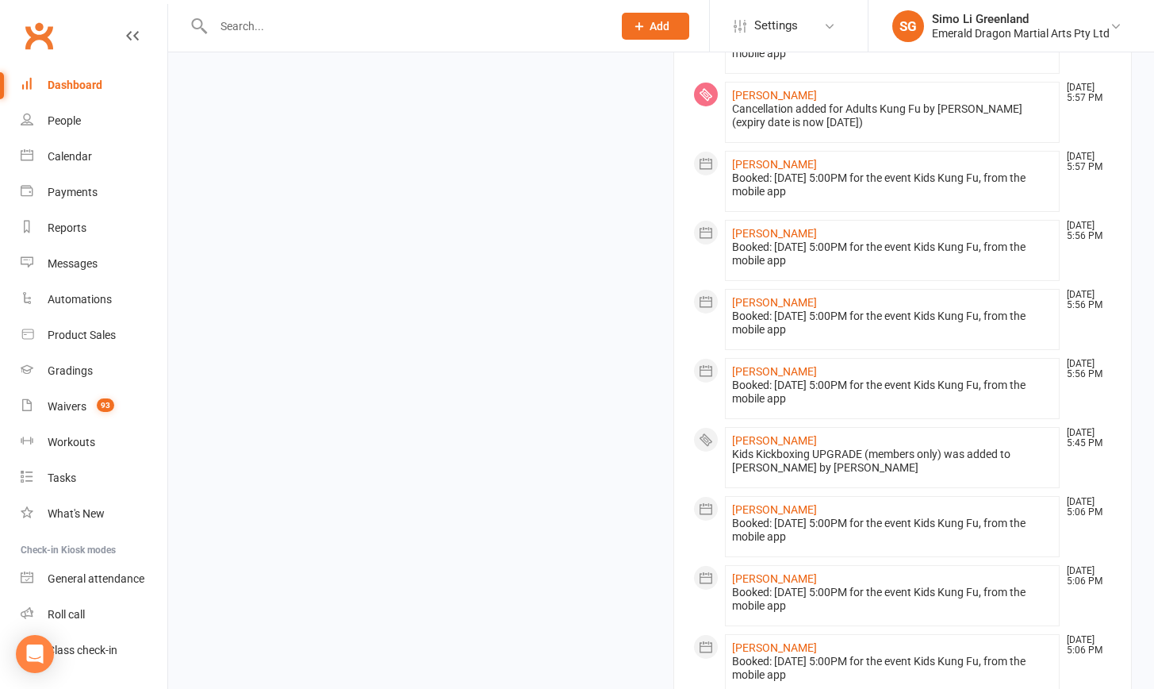
scroll to position [1490, 0]
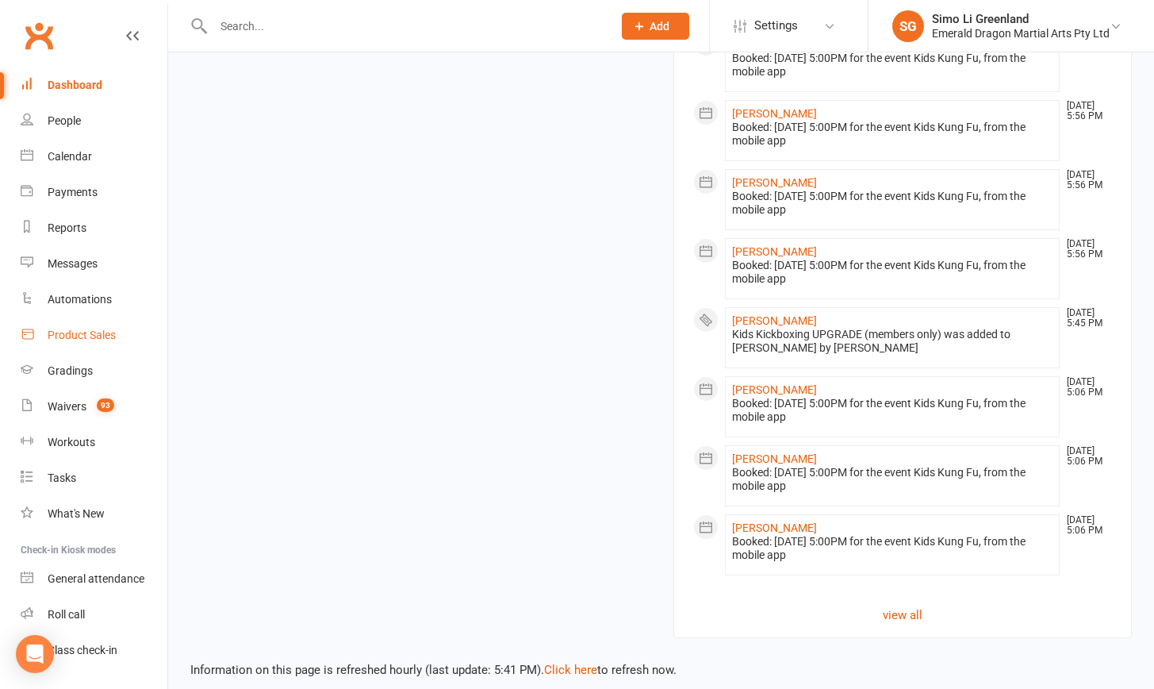
click at [63, 330] on div "Product Sales" at bounding box center [82, 334] width 68 height 13
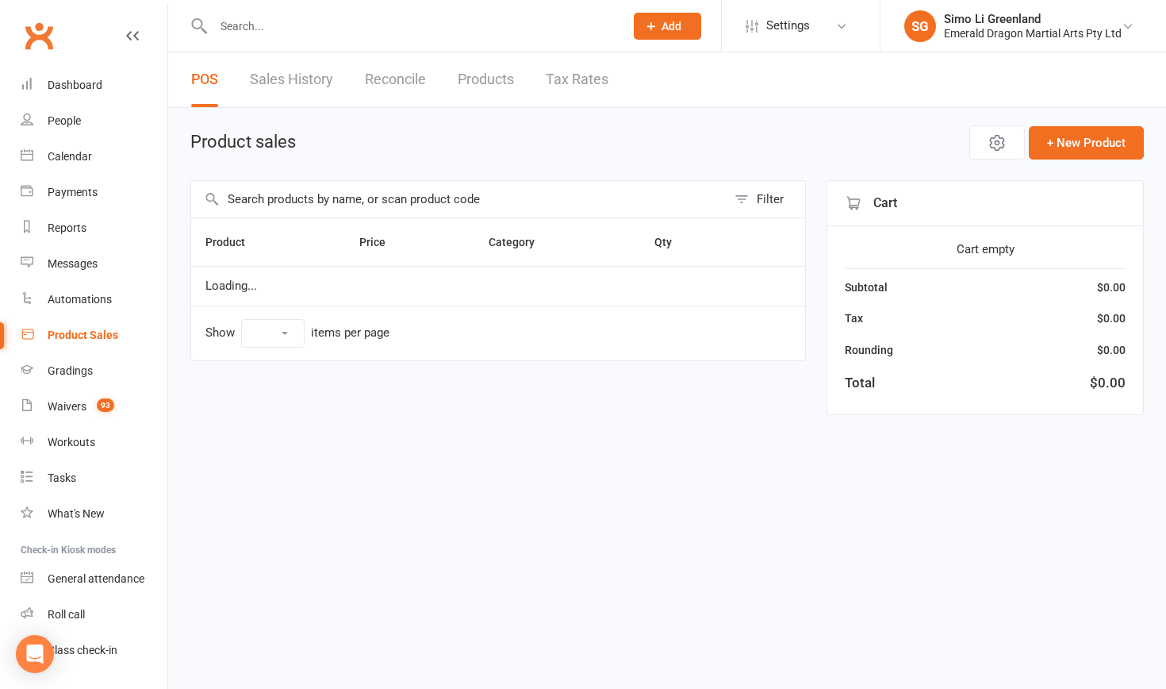
select select "10"
